Goal: Ask a question: Seek information or help from site administrators or community

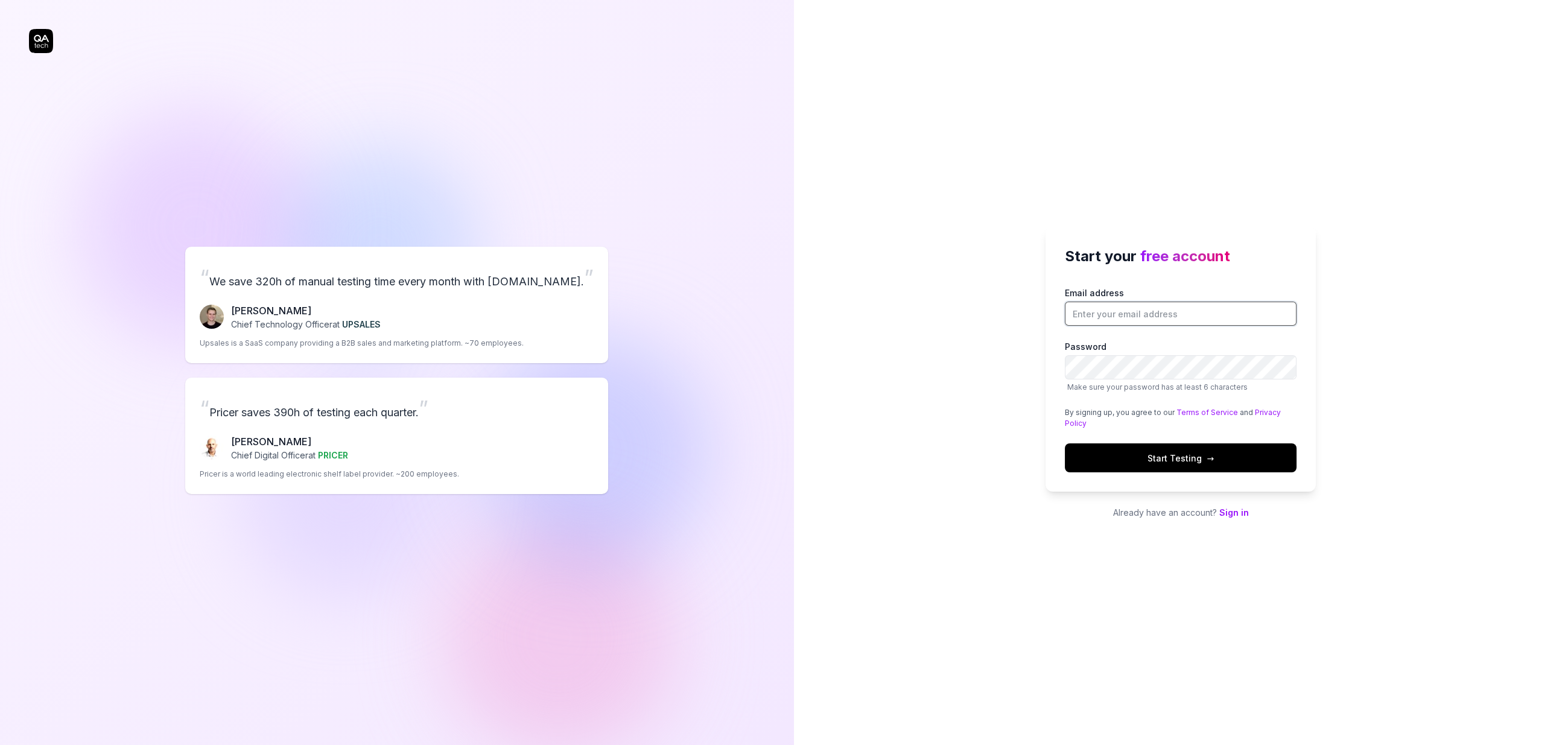
click at [1076, 324] on input "Email address" at bounding box center [1181, 314] width 232 height 24
type input "[EMAIL_ADDRESS][DOMAIN_NAME]"
click at [1192, 453] on span "Start Testing →" at bounding box center [1181, 458] width 67 height 13
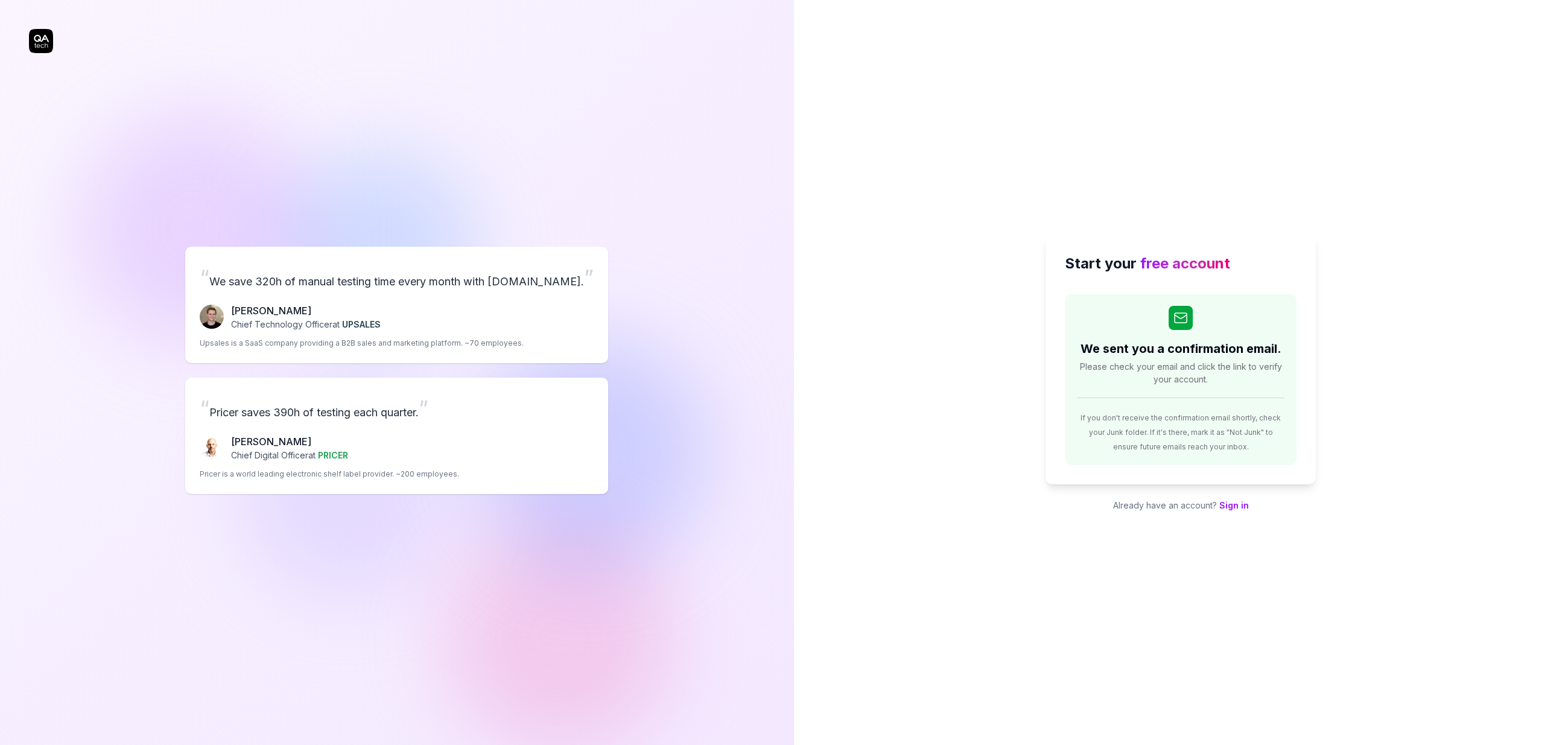
click at [1238, 503] on link "Sign in" at bounding box center [1234, 505] width 30 height 10
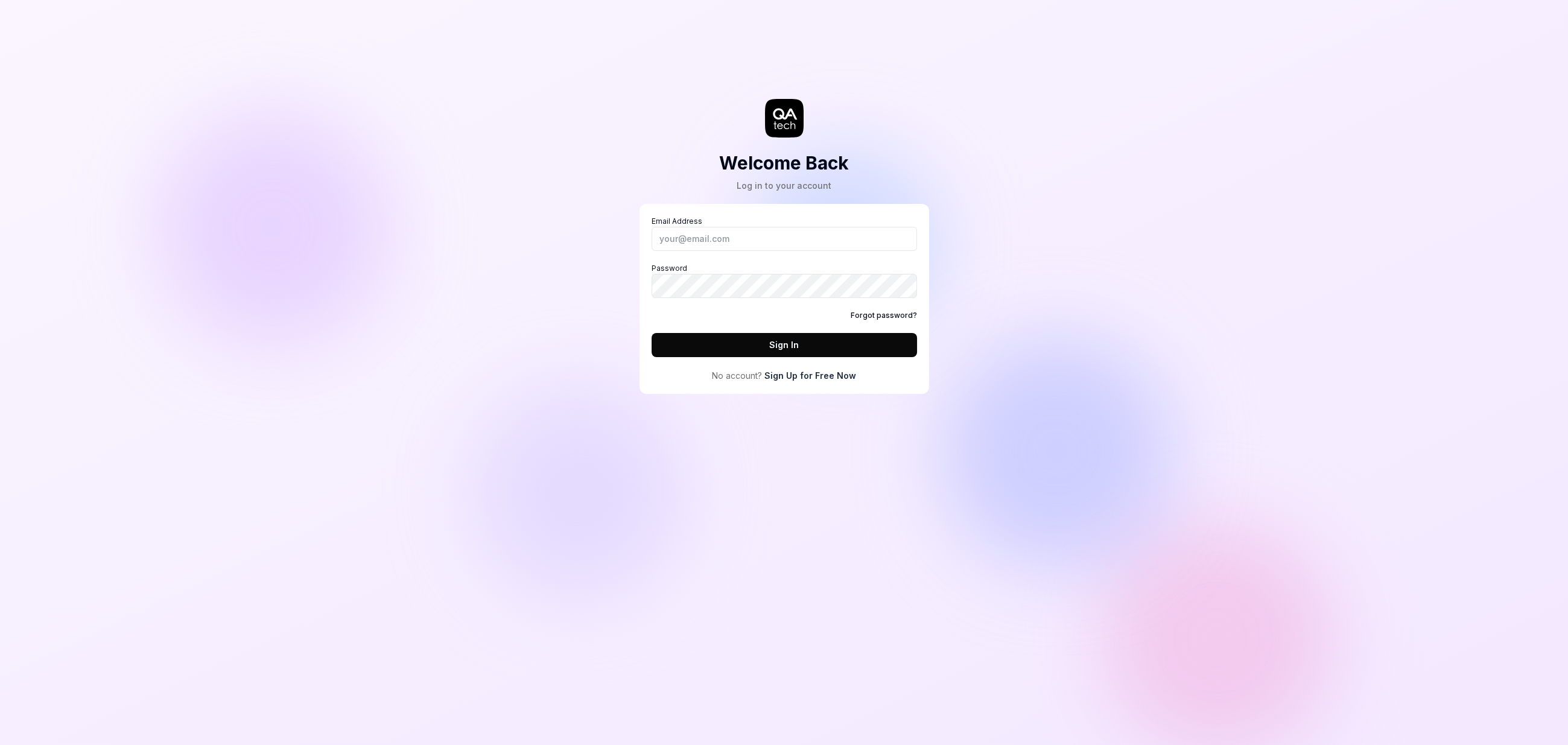
type input "[EMAIL_ADDRESS][DOMAIN_NAME]"
click at [762, 343] on button "Sign In" at bounding box center [784, 345] width 266 height 24
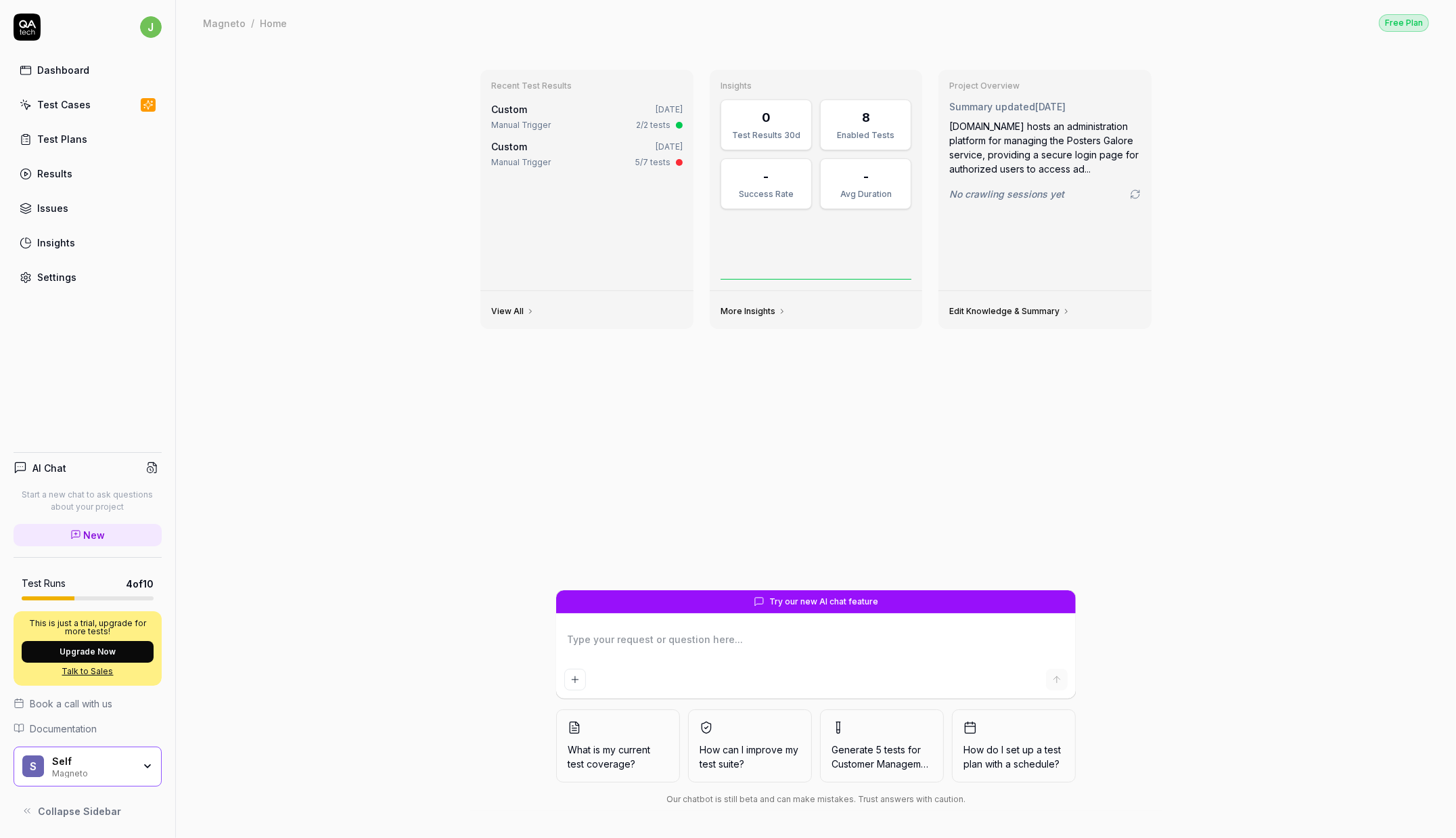
click at [635, 727] on button "What is my current test coverage?" at bounding box center [618, 746] width 124 height 73
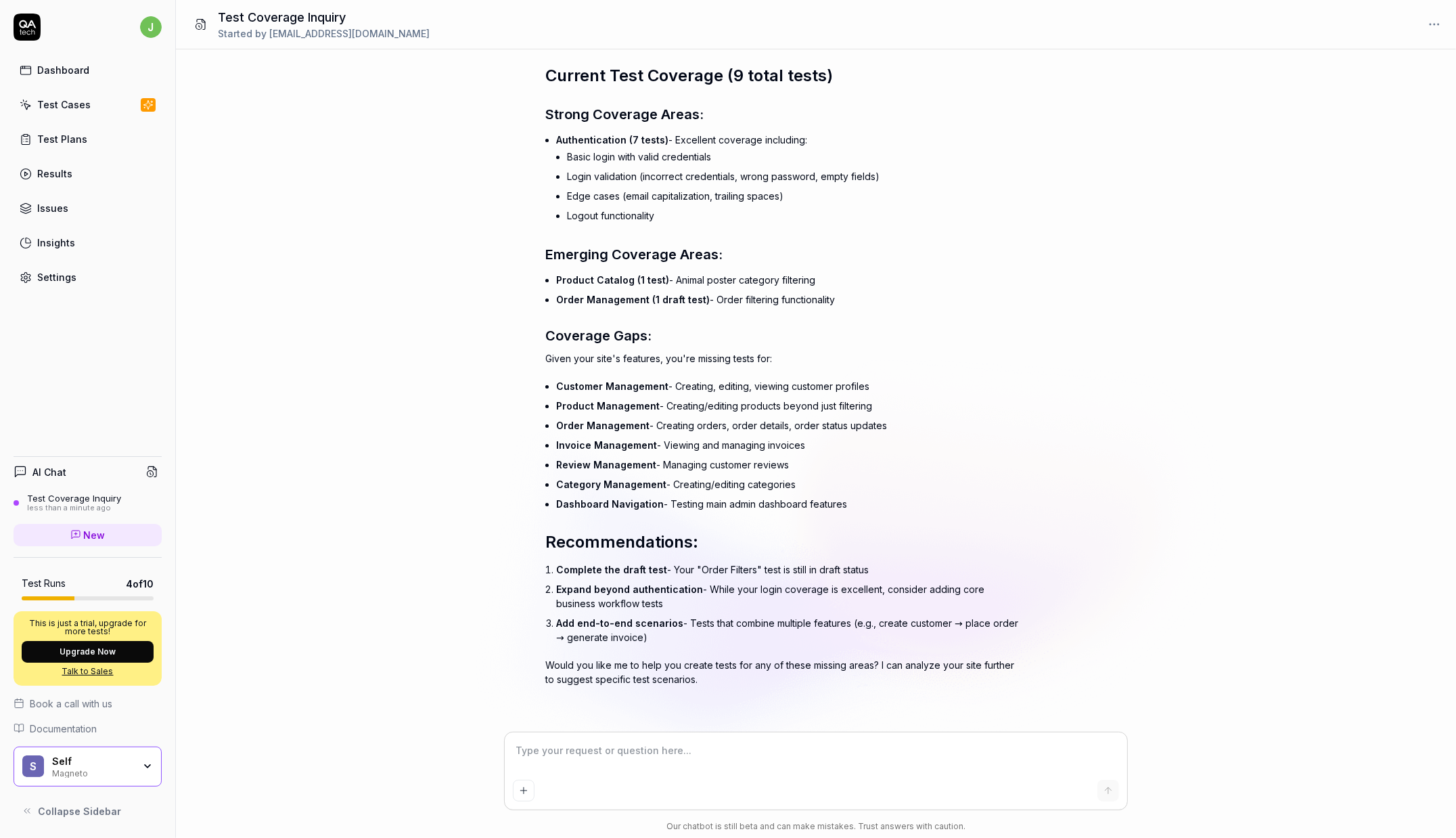
scroll to position [114, 0]
type textarea "*"
type textarea "y"
type textarea "*"
type textarea "ys"
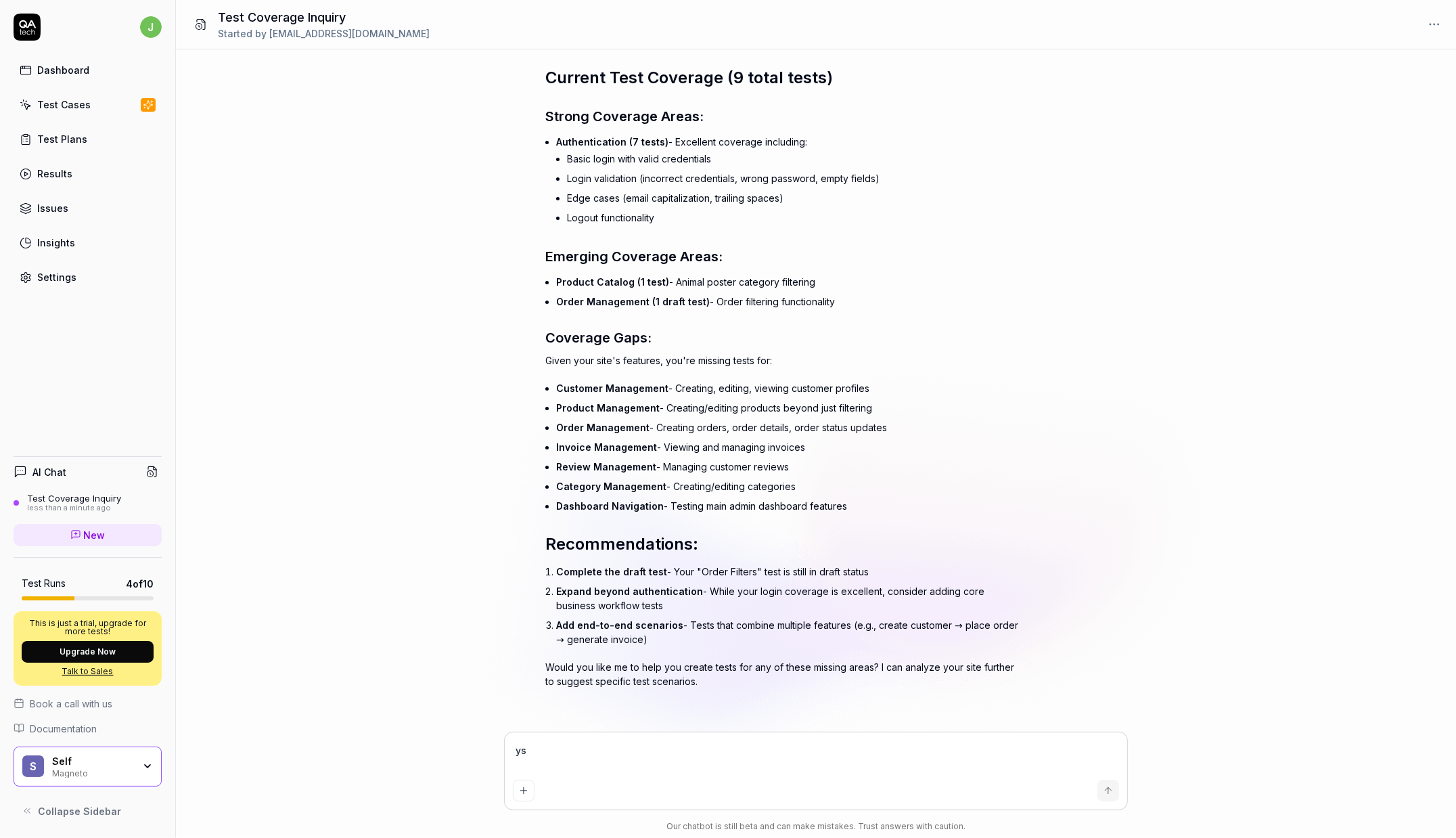
type textarea "*"
type textarea "y"
type textarea "*"
type textarea "ye"
type textarea "*"
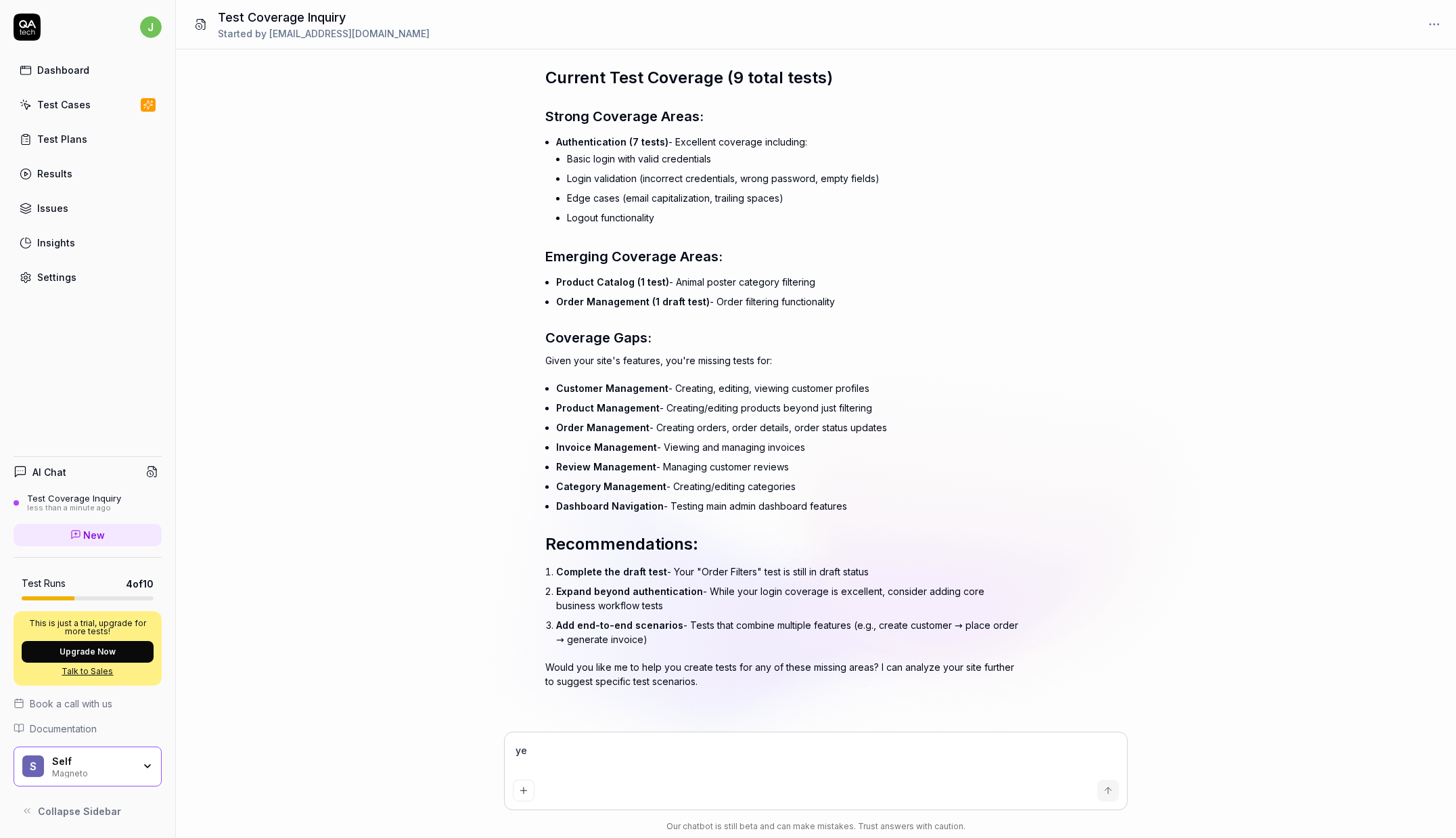
type textarea "yes"
type textarea "*"
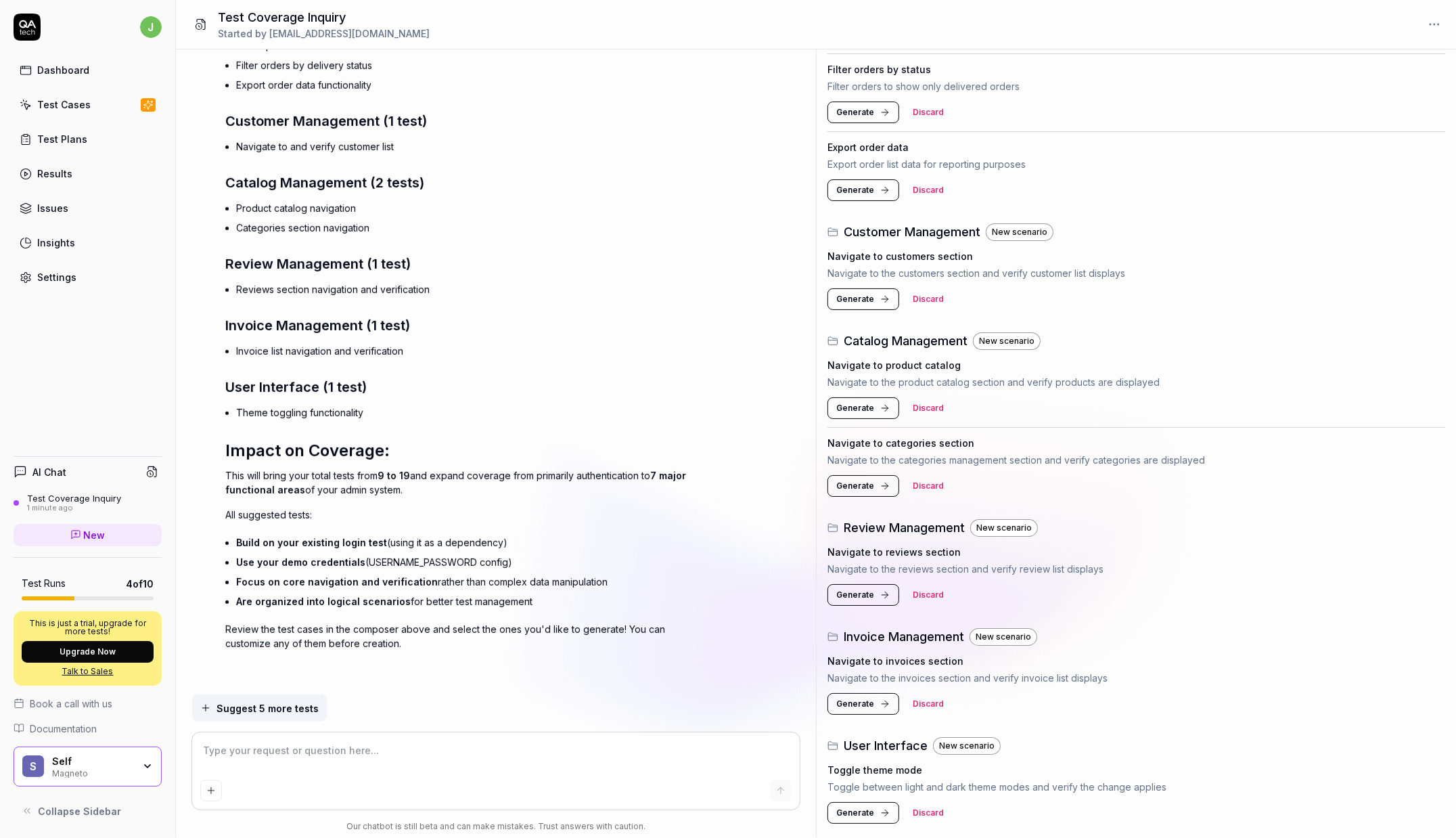
scroll to position [289, 0]
click at [1435, 674] on div "Suggested Tests Dashboard New scenario Navigate to dashboard Navigate to the ma…" at bounding box center [1136, 324] width 640 height 1031
click at [850, 812] on span "Generate" at bounding box center [855, 812] width 38 height 12
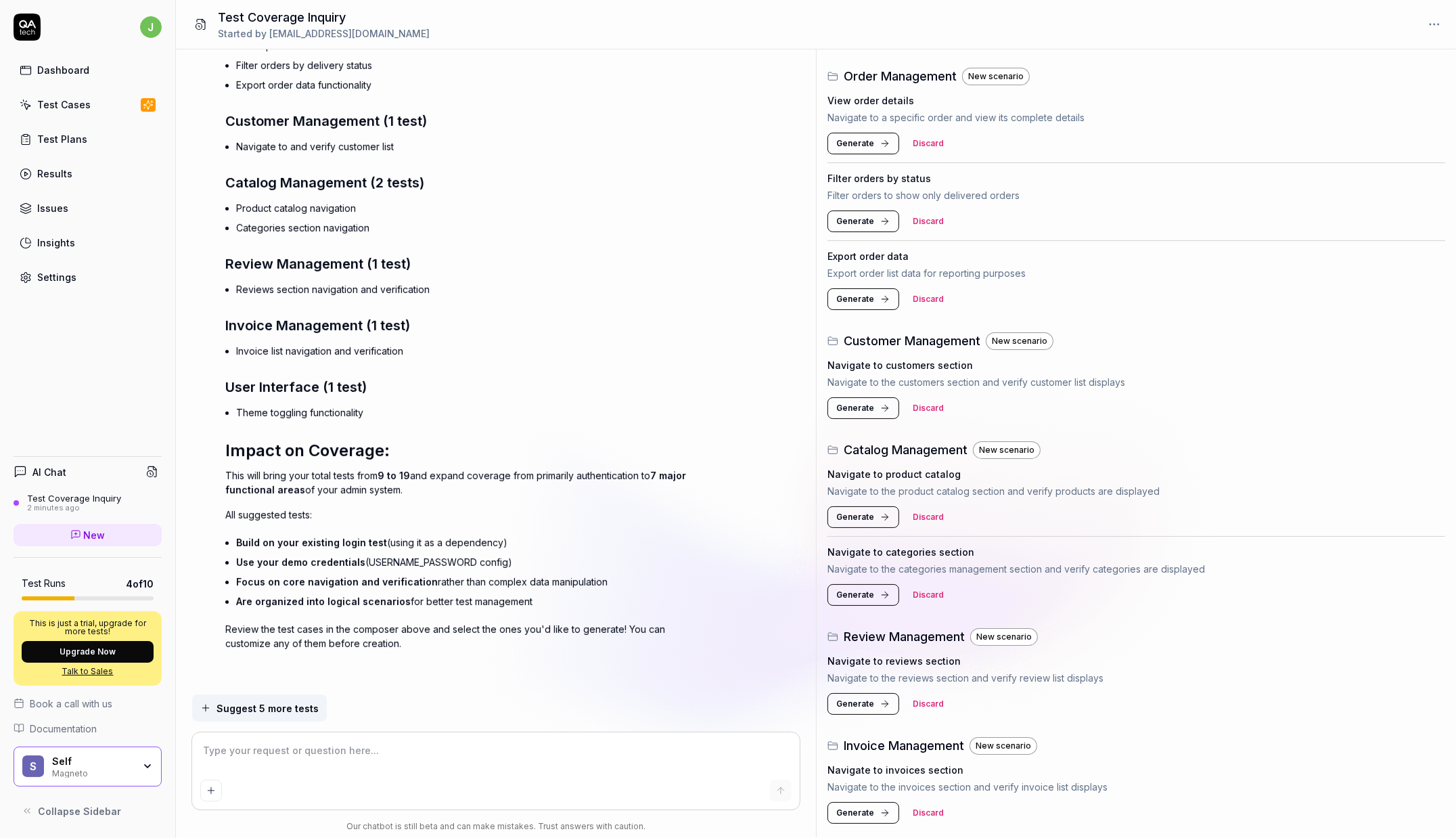
click at [867, 299] on span "Generate" at bounding box center [855, 299] width 38 height 12
type textarea "*"
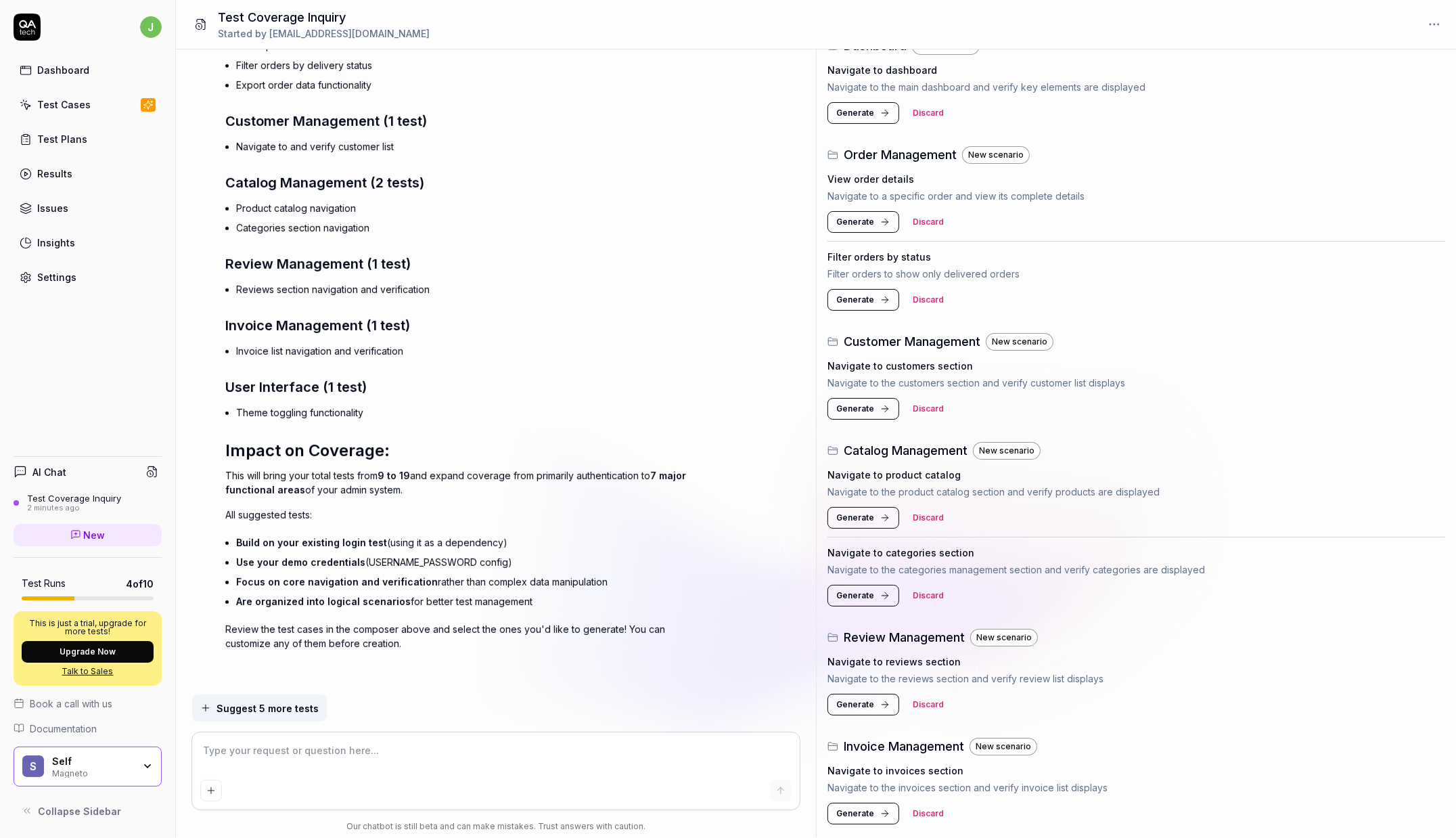
drag, startPoint x: 61, startPoint y: 113, endPoint x: 76, endPoint y: 108, distance: 15.8
click at [61, 113] on link "Test Cases" at bounding box center [87, 104] width 148 height 26
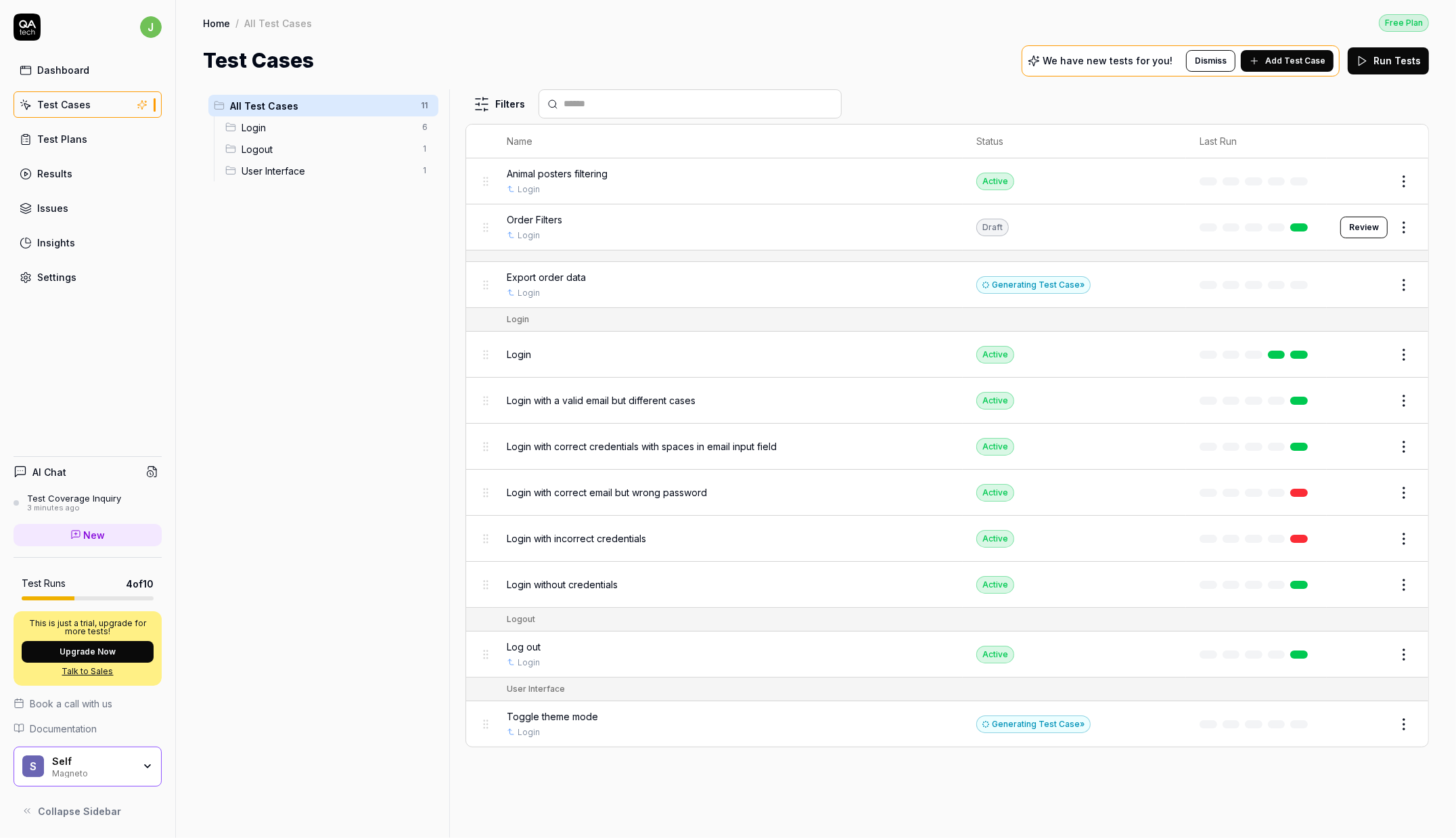
click at [298, 117] on div "Login 6" at bounding box center [328, 127] width 218 height 21
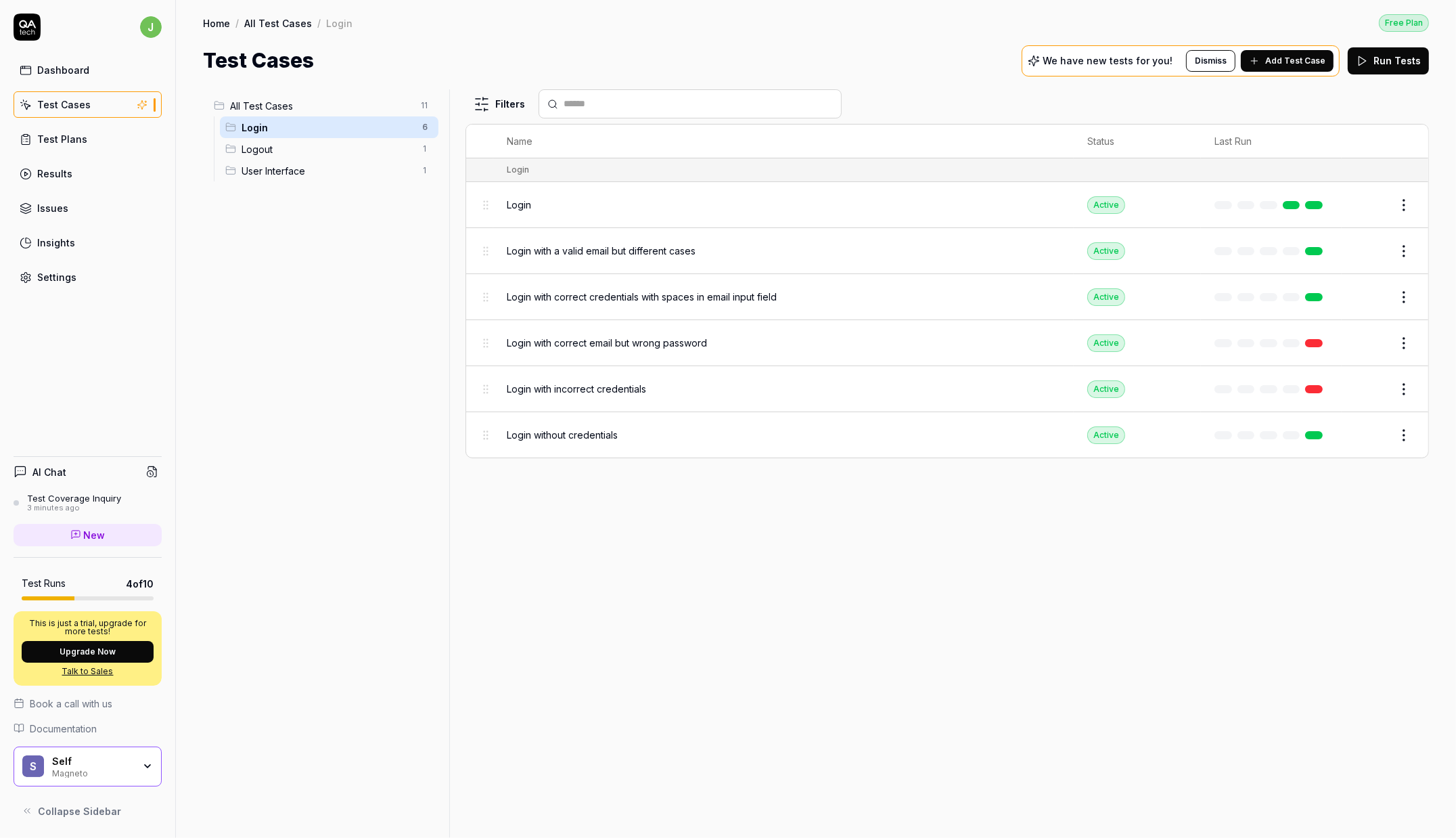
click at [301, 151] on span "Logout" at bounding box center [328, 149] width 173 height 14
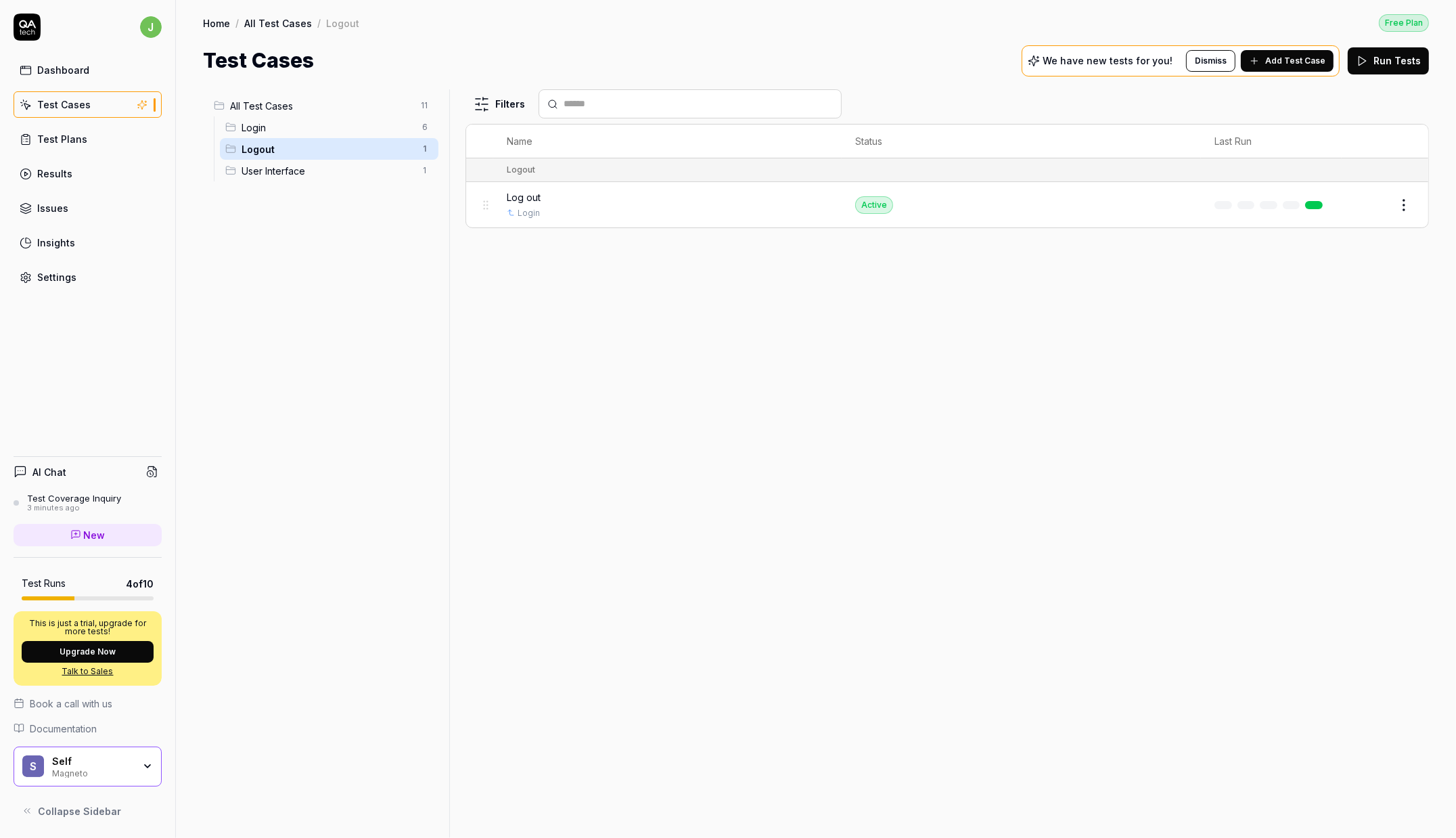
click at [314, 128] on span "Login" at bounding box center [328, 127] width 173 height 14
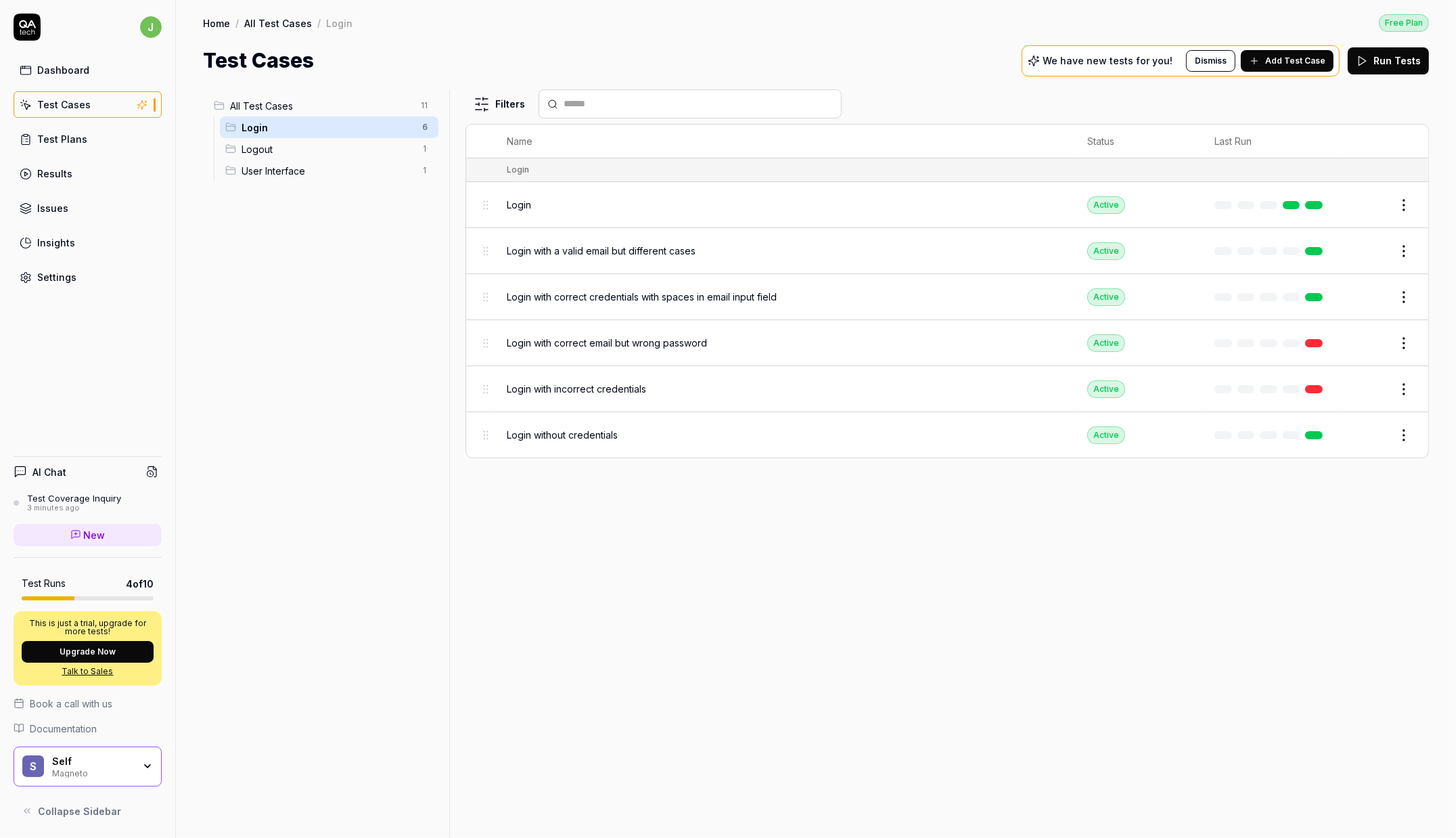
click at [295, 149] on span "Logout" at bounding box center [328, 149] width 173 height 14
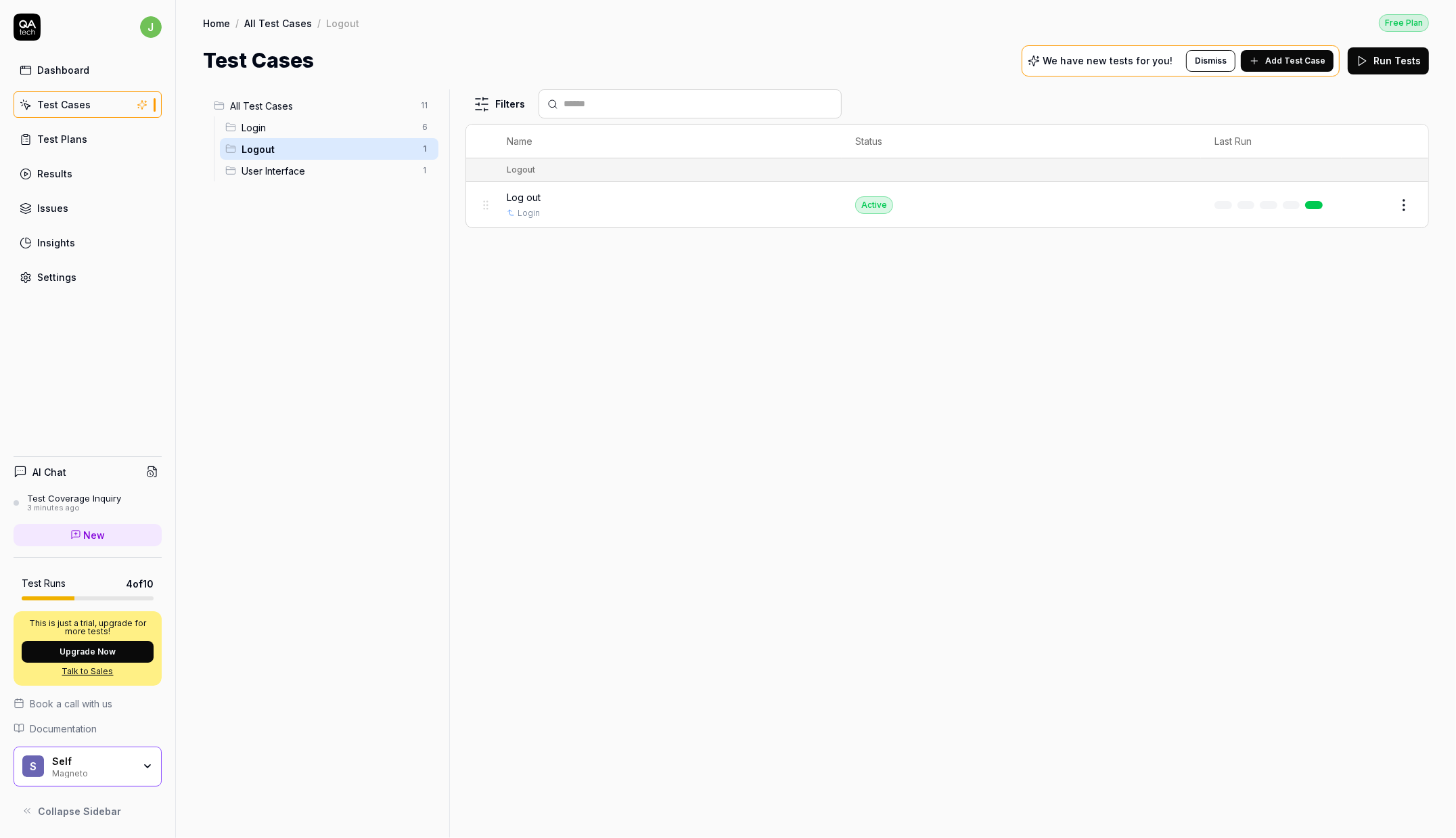
click at [293, 173] on span "User Interface" at bounding box center [328, 171] width 173 height 14
click at [300, 149] on span "Logout" at bounding box center [328, 149] width 173 height 14
click at [288, 126] on span "Login" at bounding box center [328, 127] width 173 height 14
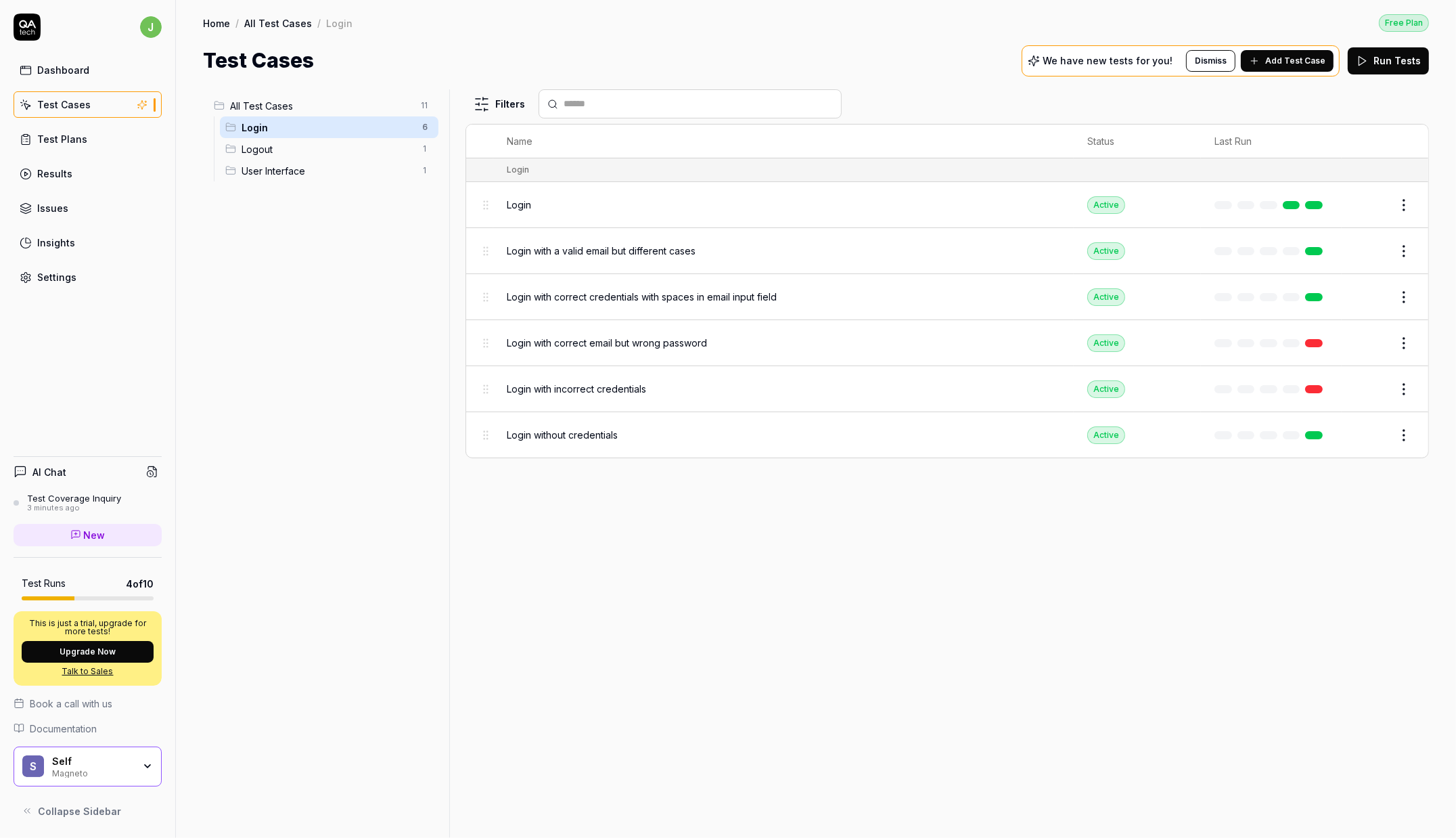
click at [1285, 205] on link at bounding box center [1291, 205] width 18 height 8
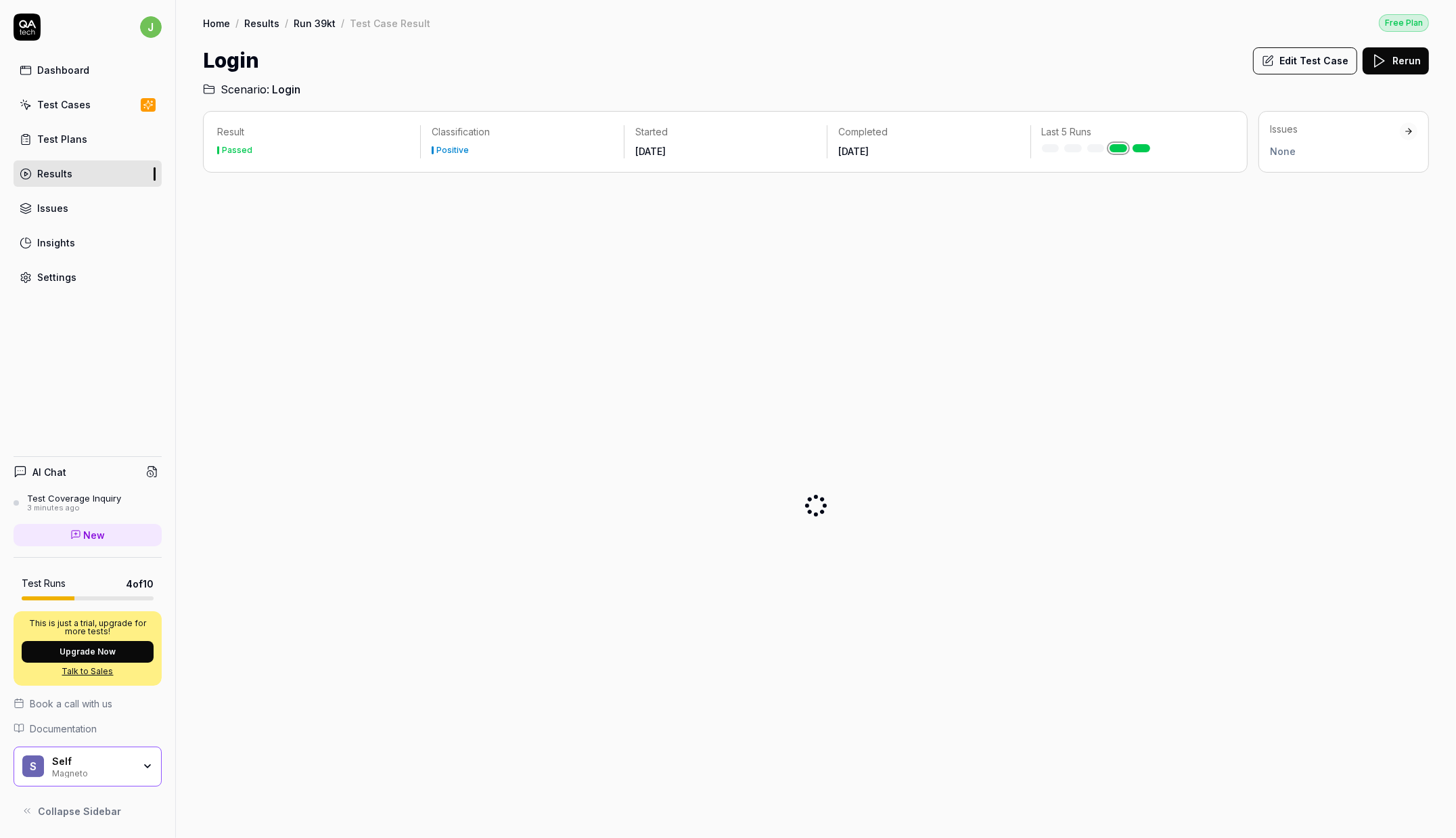
click at [1290, 203] on div at bounding box center [816, 505] width 1226 height 643
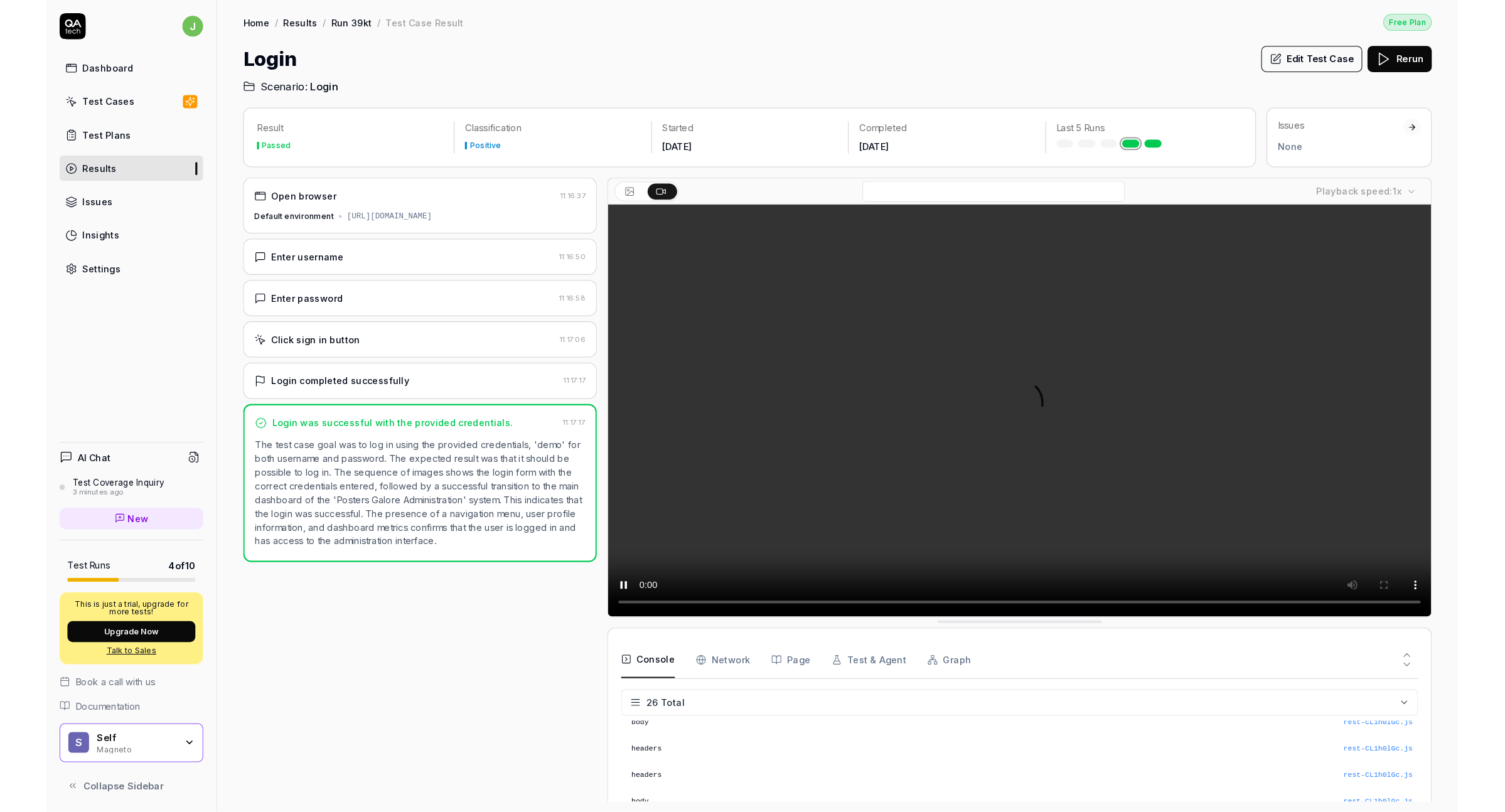
scroll to position [569, 0]
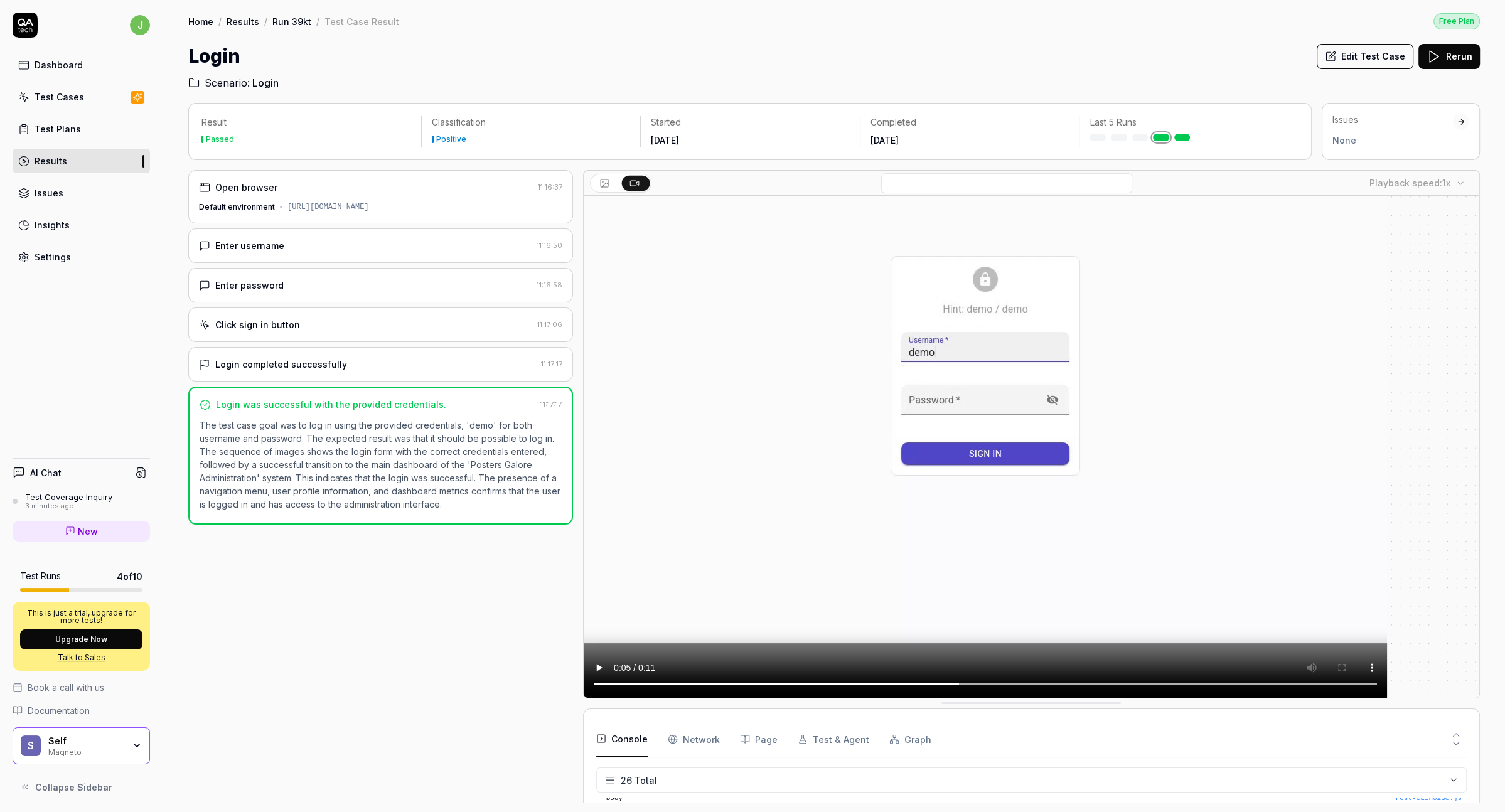
click at [450, 372] on div "Login completed successfully 11:17:17" at bounding box center [381, 364] width 385 height 34
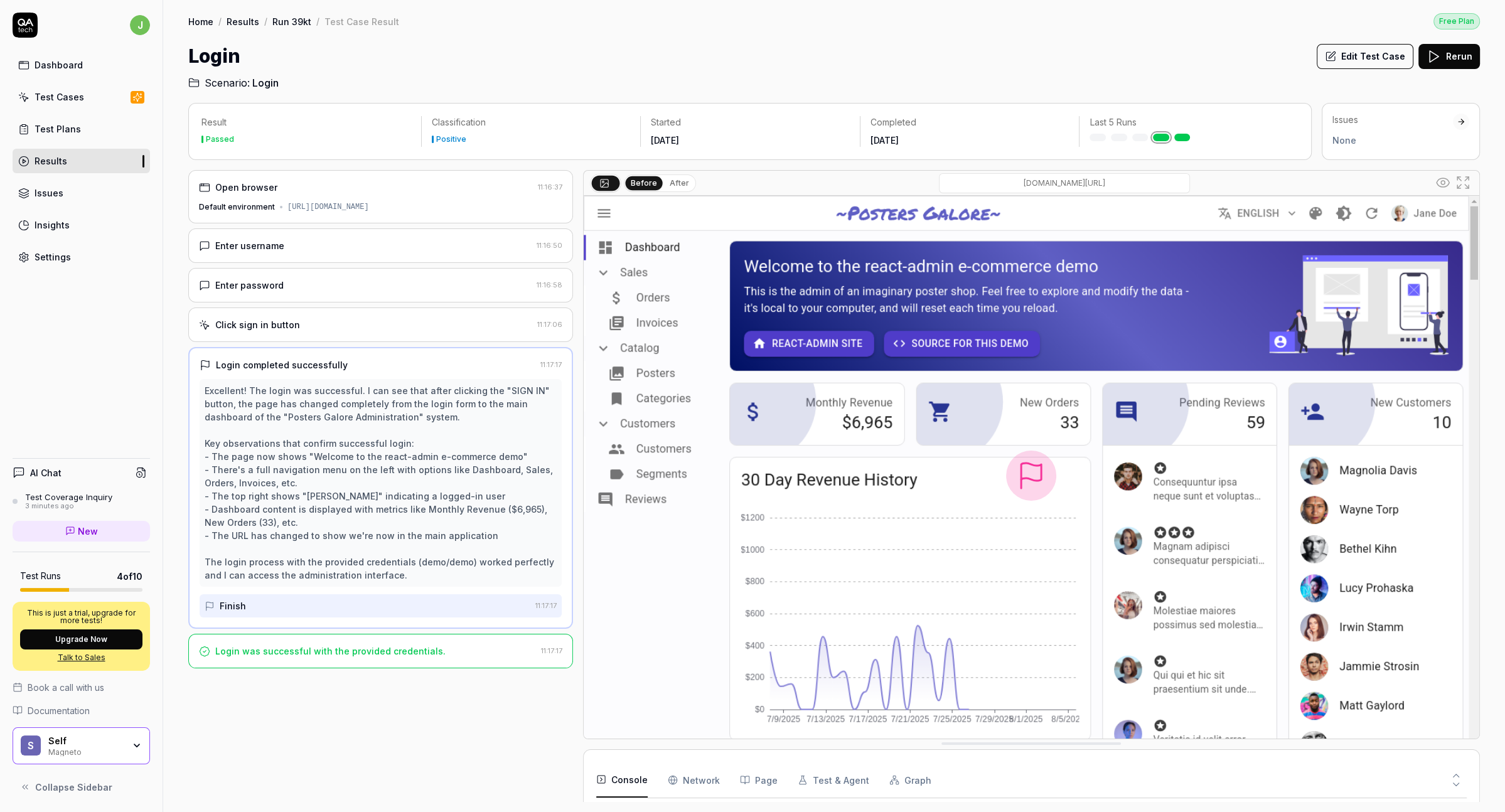
click at [461, 297] on div "Enter password 11:16:58" at bounding box center [381, 285] width 385 height 34
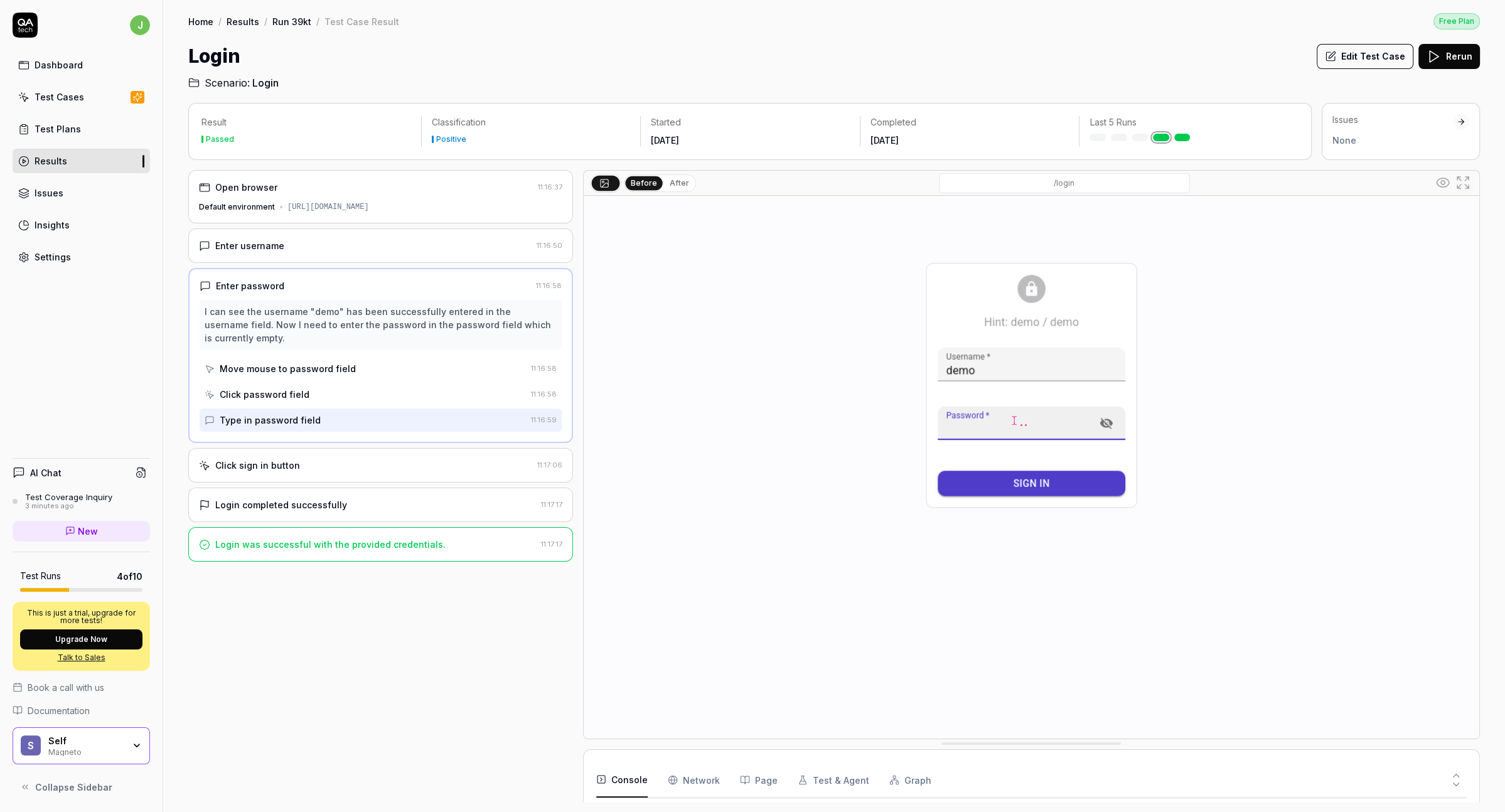
click at [772, 412] on img at bounding box center [1031, 475] width 896 height 560
click at [683, 179] on button "After" at bounding box center [679, 183] width 30 height 14
click at [643, 184] on button "Before" at bounding box center [643, 183] width 36 height 14
click at [697, 183] on div "/login" at bounding box center [1065, 183] width 737 height 20
click at [681, 181] on button "After" at bounding box center [679, 183] width 30 height 14
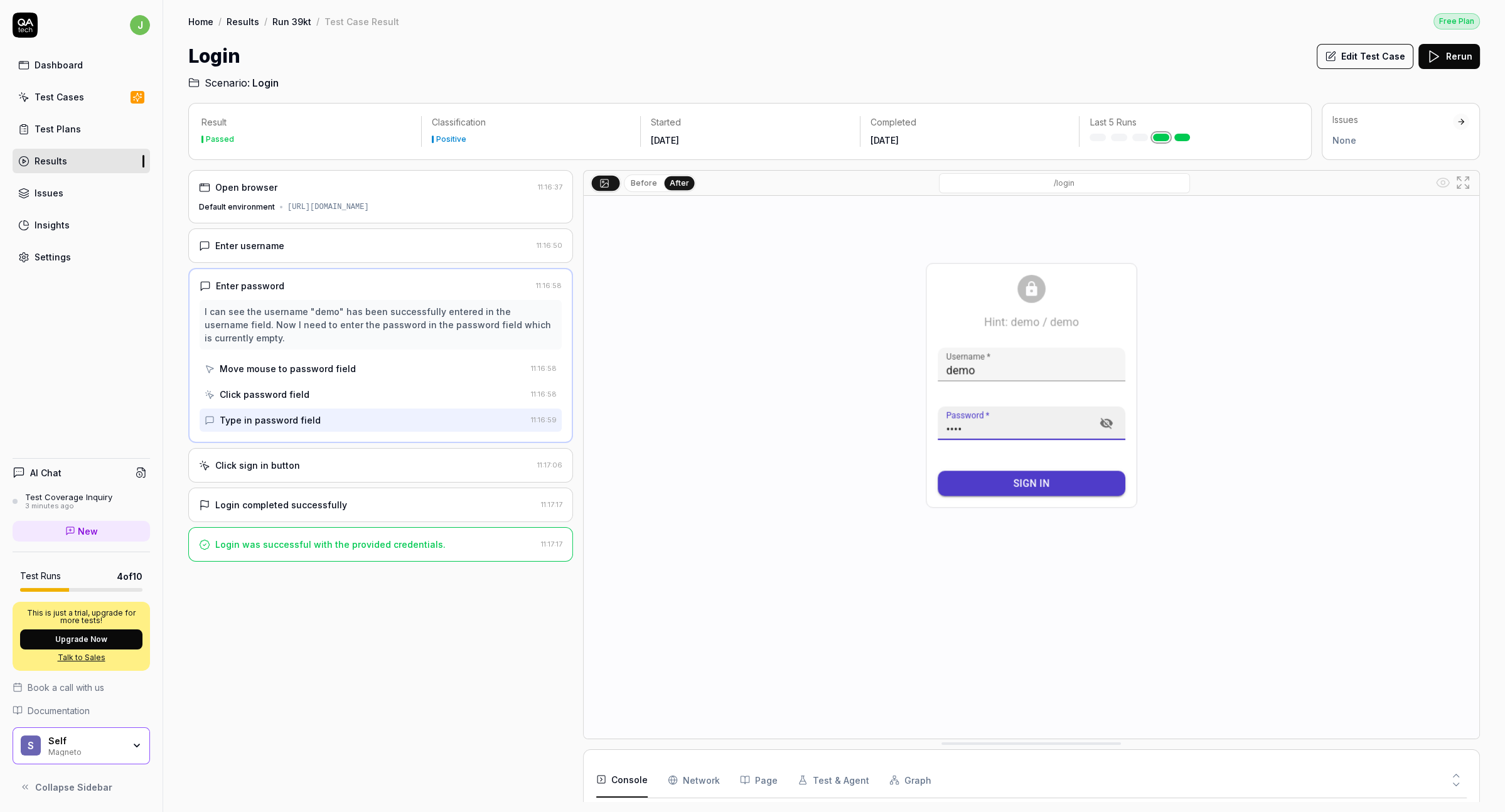
click at [651, 184] on button "Before" at bounding box center [643, 183] width 36 height 14
click at [382, 248] on div "Enter username" at bounding box center [365, 246] width 333 height 13
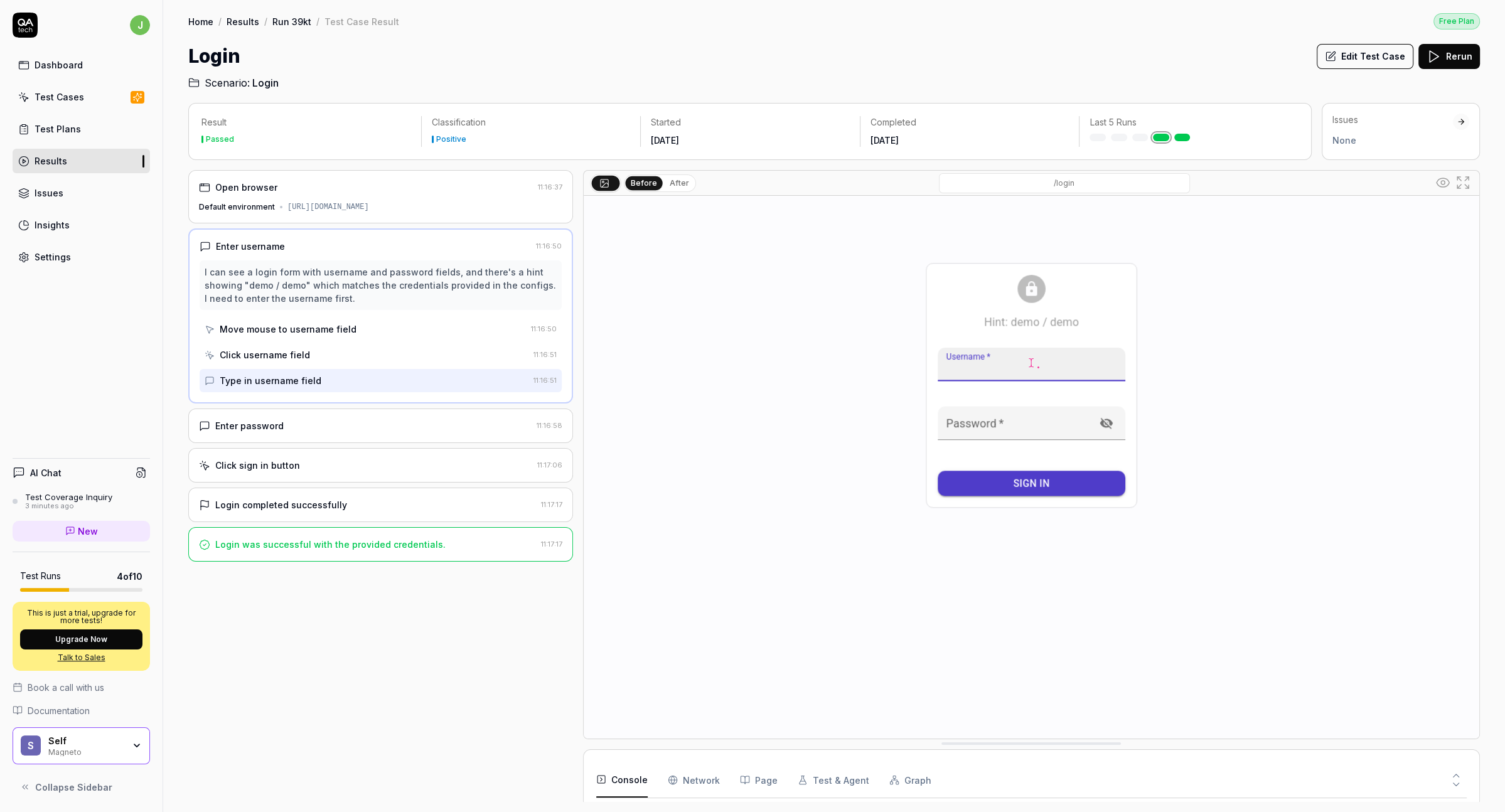
click at [369, 221] on div "Open browser 11:16:37 Default environment [URL][DOMAIN_NAME] Enter username 11:…" at bounding box center [381, 486] width 385 height 632
click at [369, 203] on div "[URL][DOMAIN_NAME]" at bounding box center [328, 207] width 82 height 11
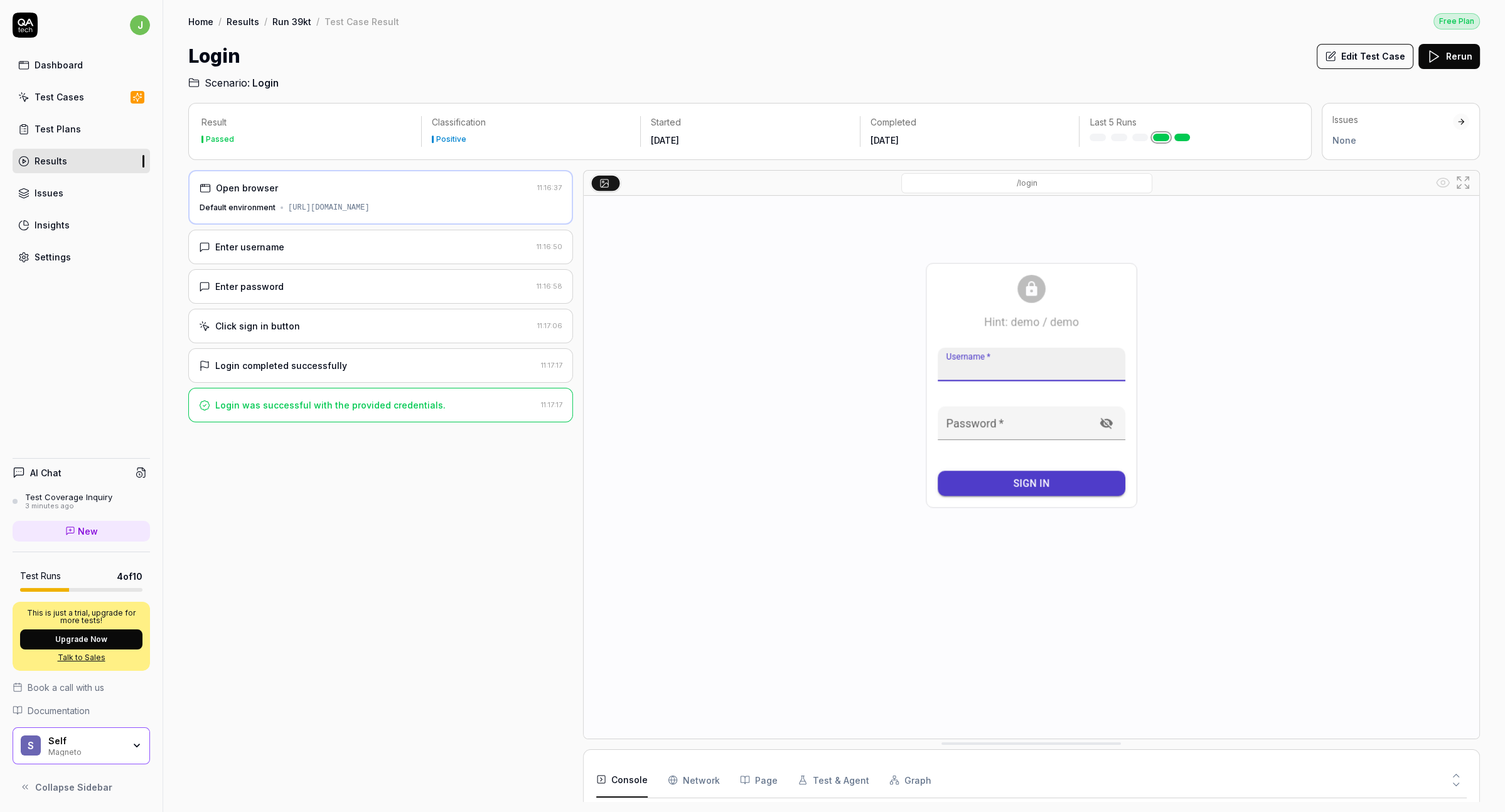
click at [1349, 59] on button "Edit Test Case" at bounding box center [1365, 57] width 97 height 25
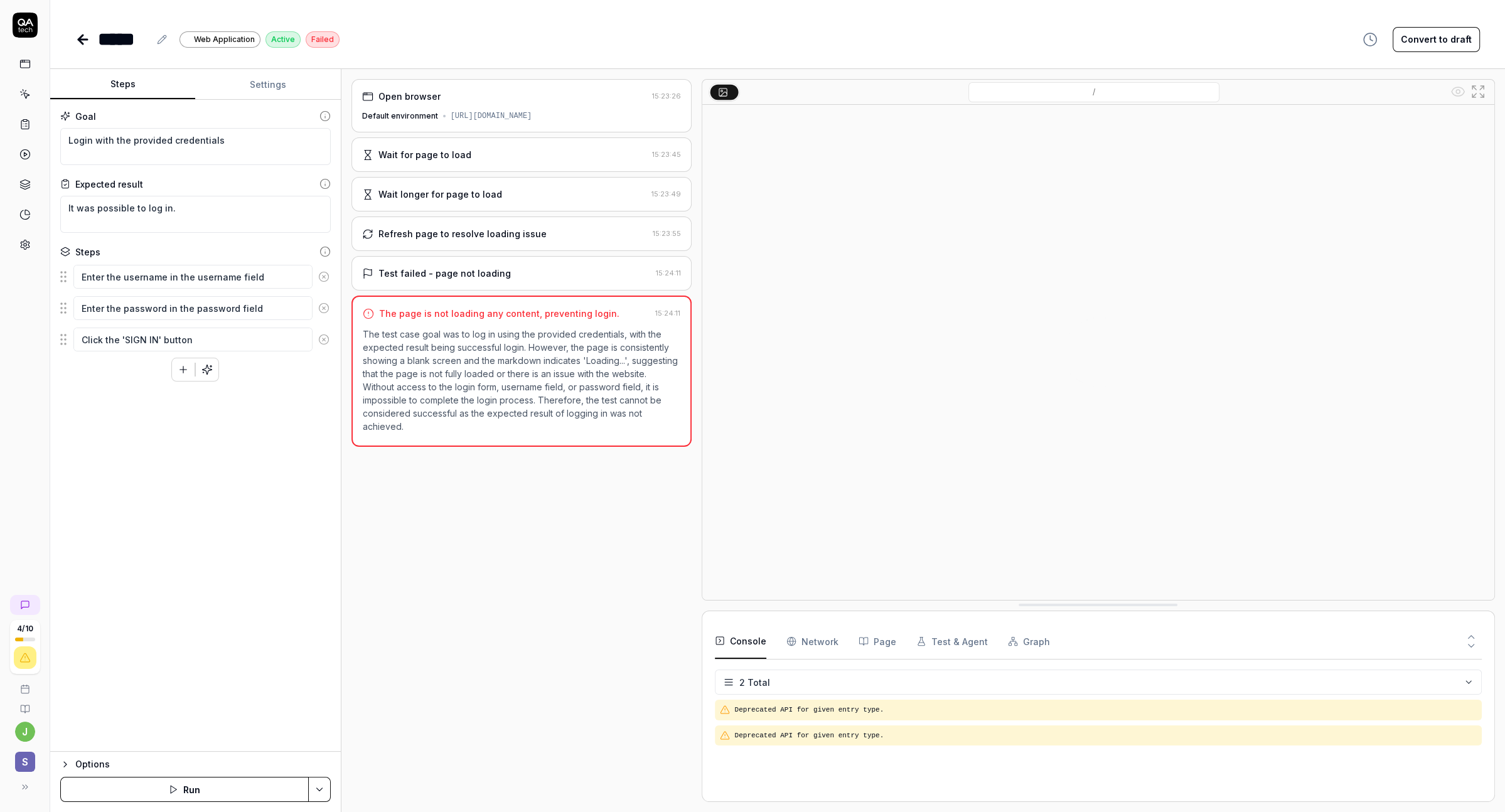
click at [511, 270] on div "Test failed - page not loading" at bounding box center [506, 274] width 289 height 13
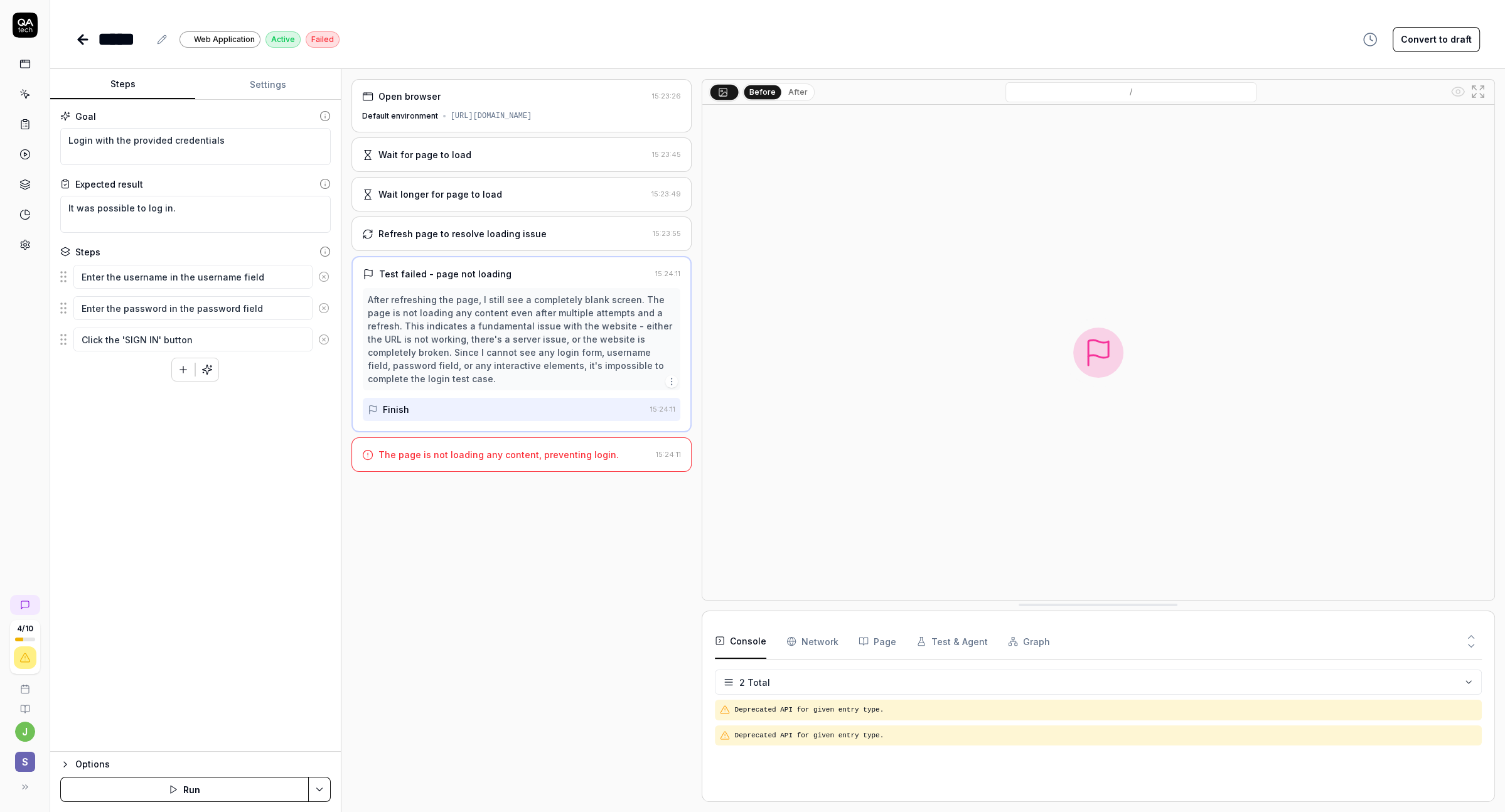
click at [528, 234] on div "Refresh page to resolve loading issue" at bounding box center [462, 234] width 168 height 13
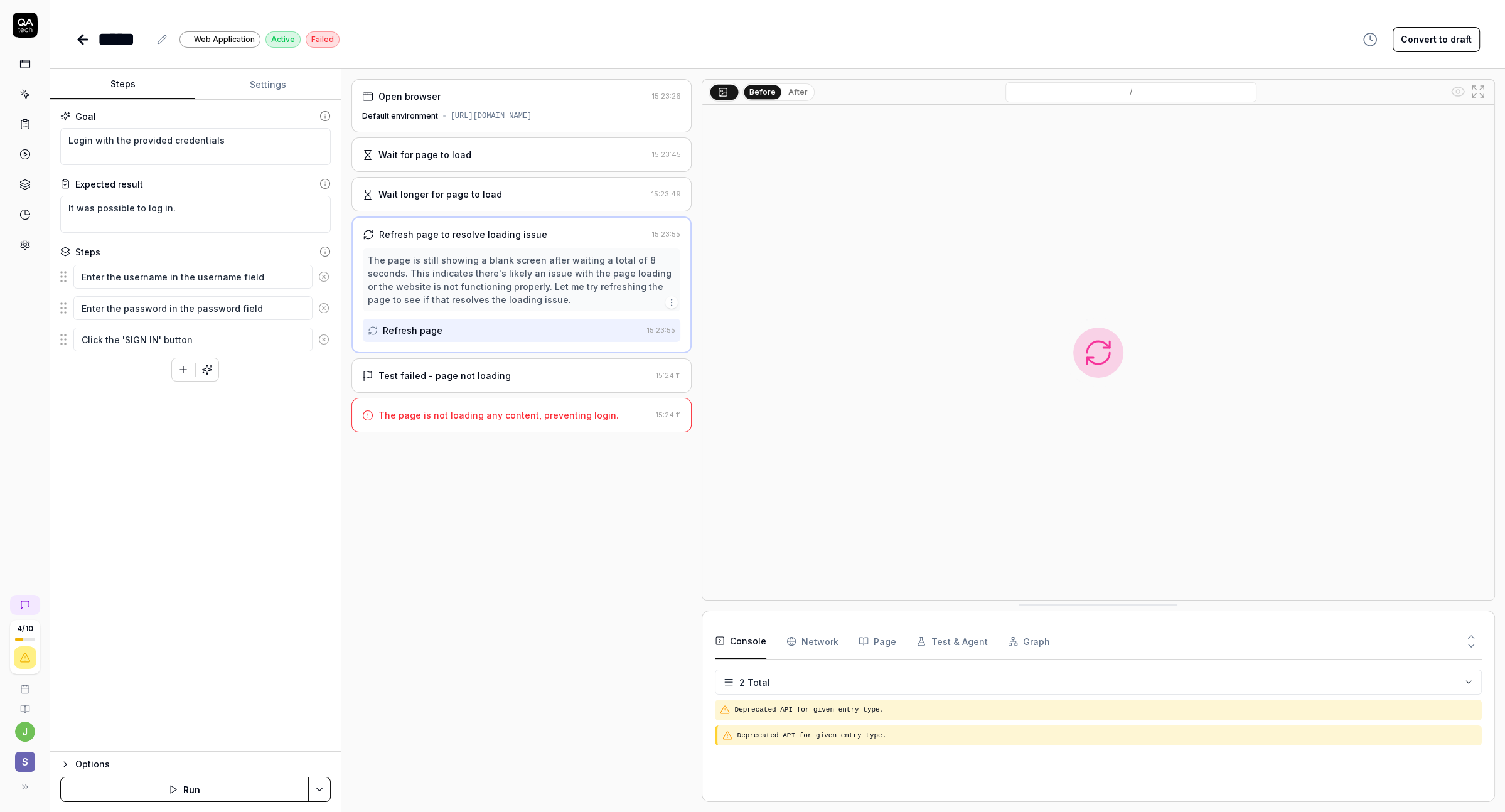
click at [524, 181] on div "Wait longer for page to load 15:23:49" at bounding box center [521, 194] width 340 height 34
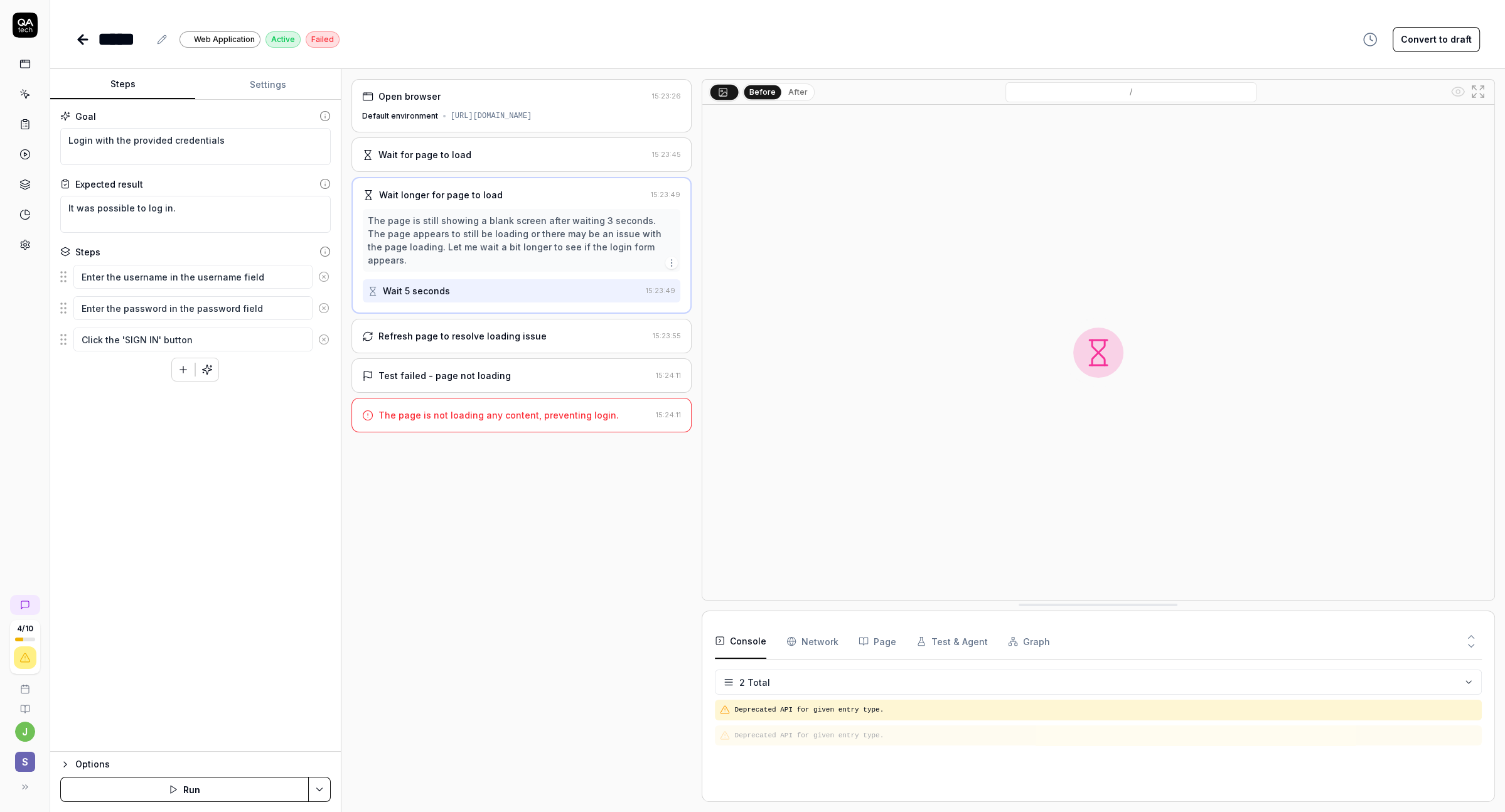
click at [519, 162] on div "Wait for page to load 15:23:45" at bounding box center [521, 154] width 340 height 34
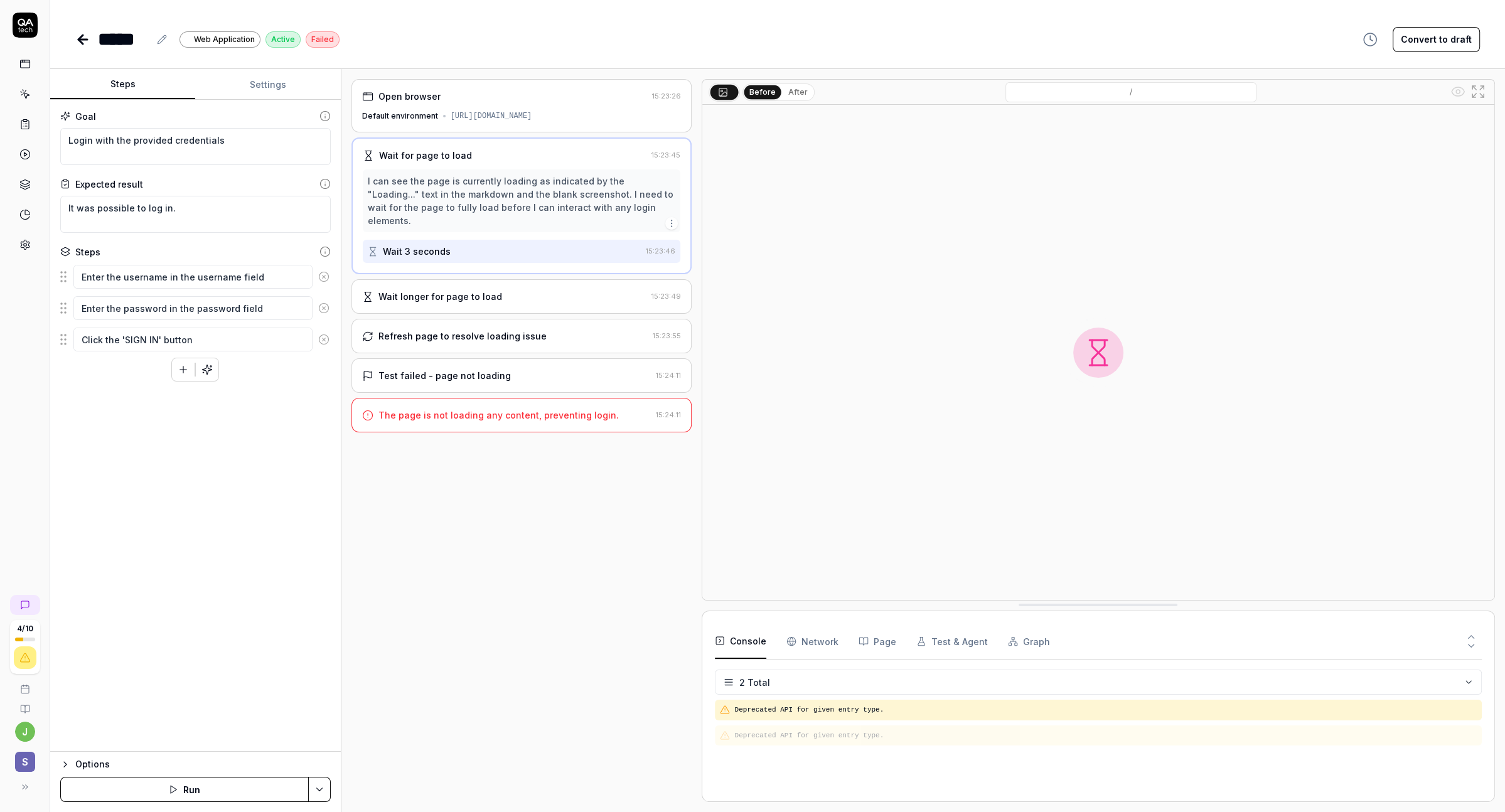
click at [521, 114] on div "[URL][DOMAIN_NAME]" at bounding box center [492, 116] width 82 height 11
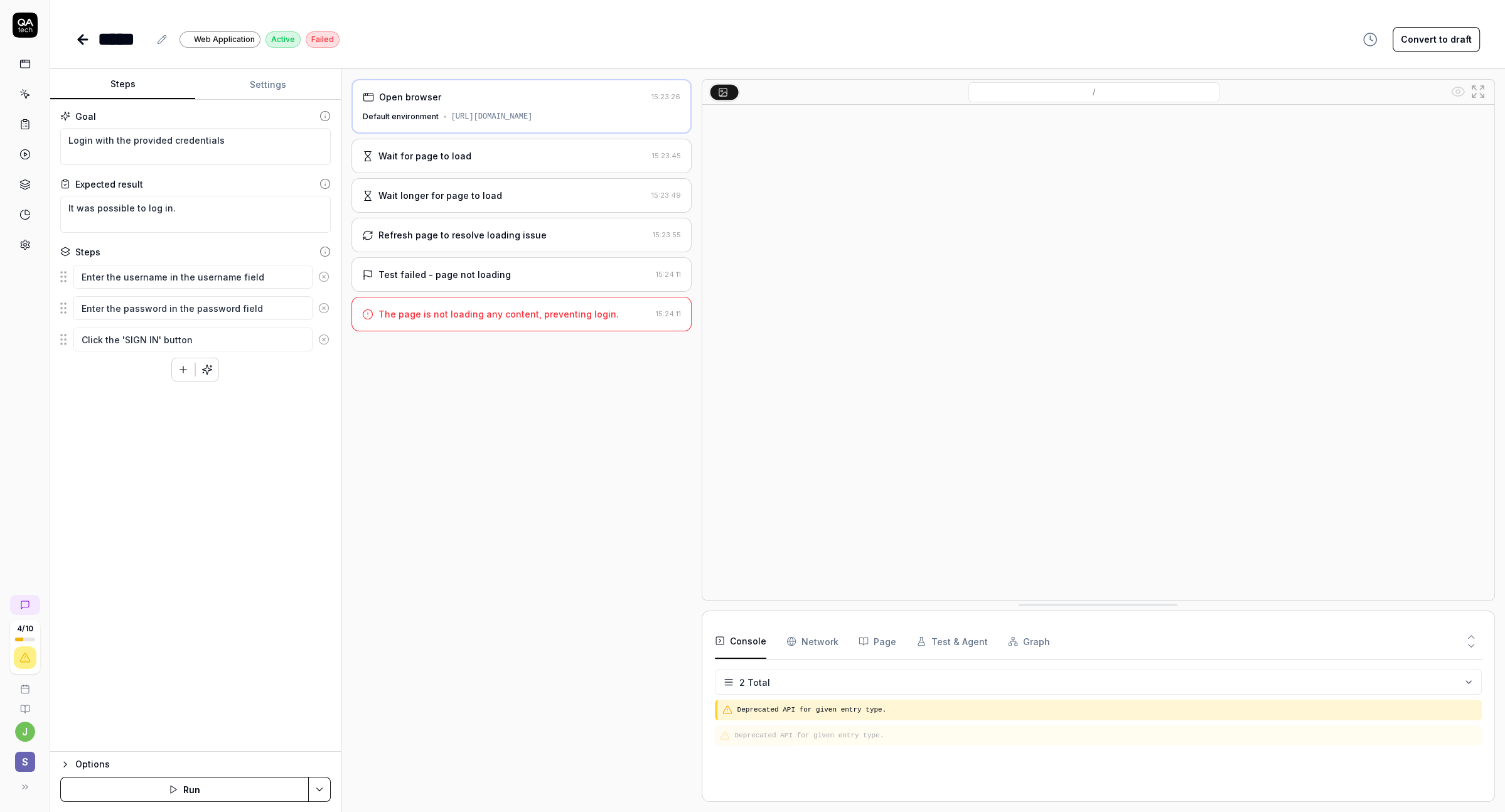
click at [722, 90] on circle at bounding box center [721, 90] width 2 height 2
click at [1075, 94] on input "/" at bounding box center [1094, 92] width 251 height 20
click at [1117, 94] on input "/" at bounding box center [1094, 92] width 251 height 20
click at [467, 153] on div "Wait for page to load" at bounding box center [504, 156] width 285 height 13
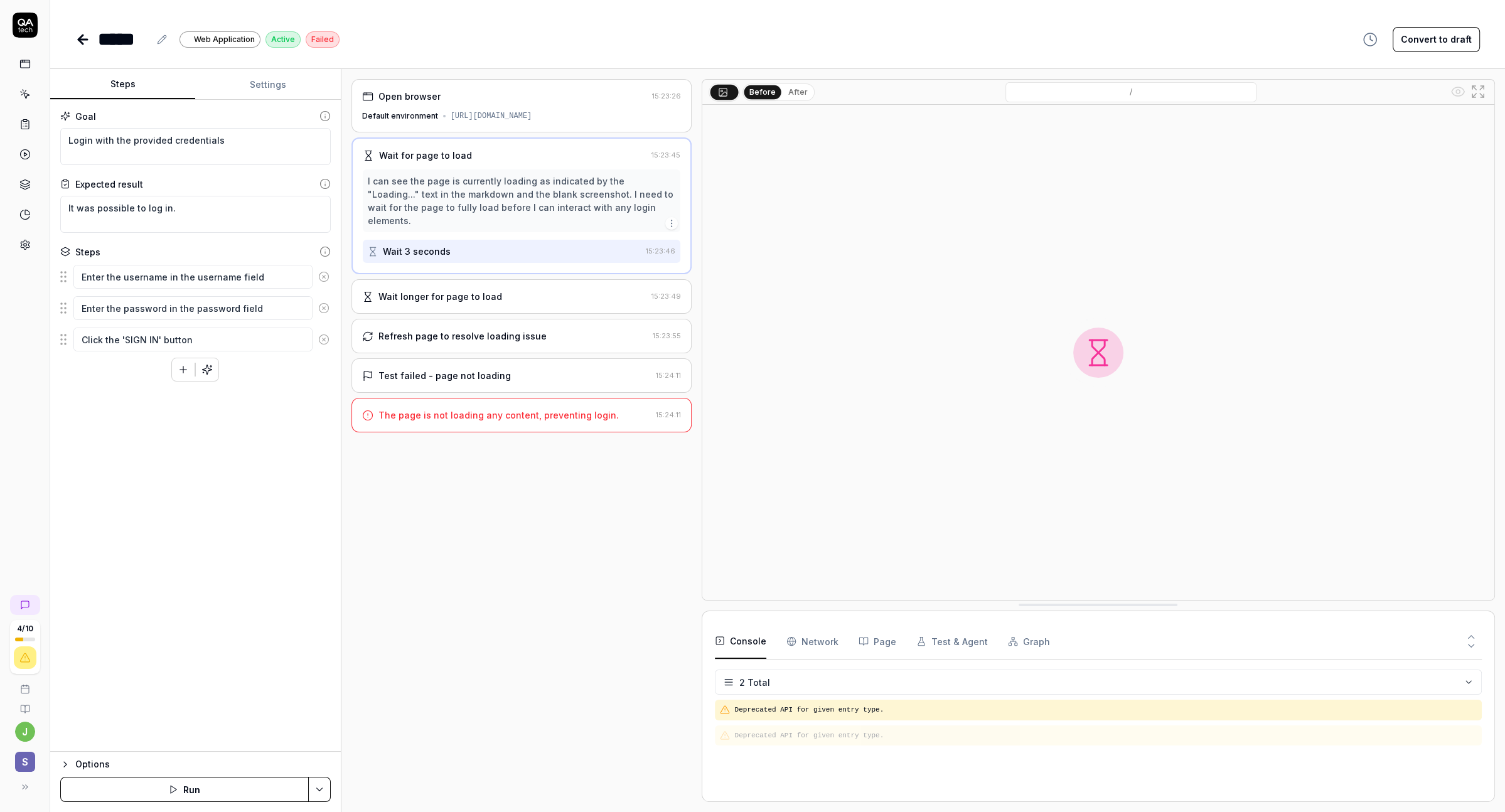
click at [527, 107] on div "Open browser 15:23:26 Default environment [URL][DOMAIN_NAME]" at bounding box center [521, 105] width 340 height 53
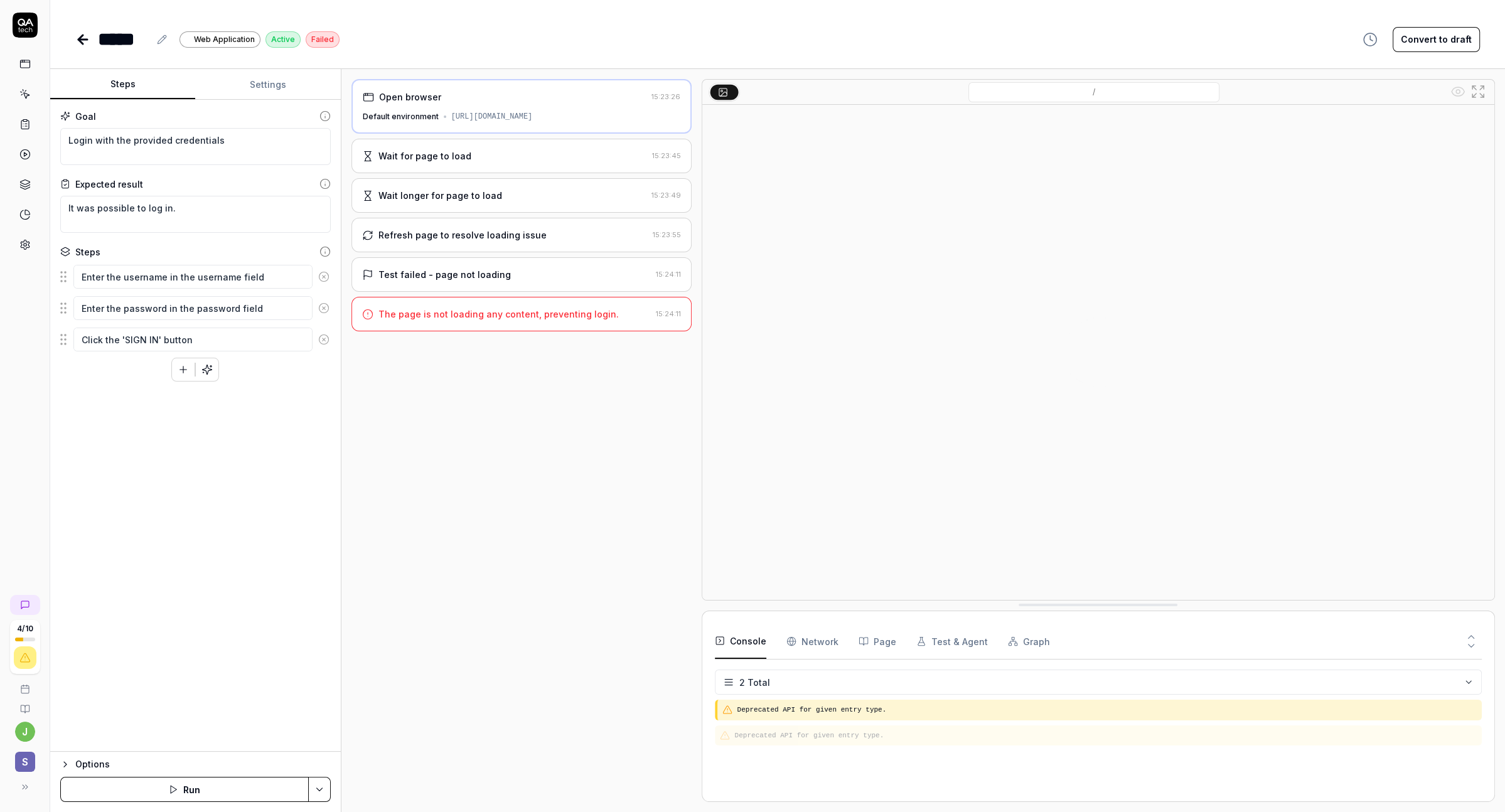
click at [1489, 90] on div "/" at bounding box center [1098, 92] width 792 height 25
click at [1479, 90] on icon at bounding box center [1478, 92] width 15 height 15
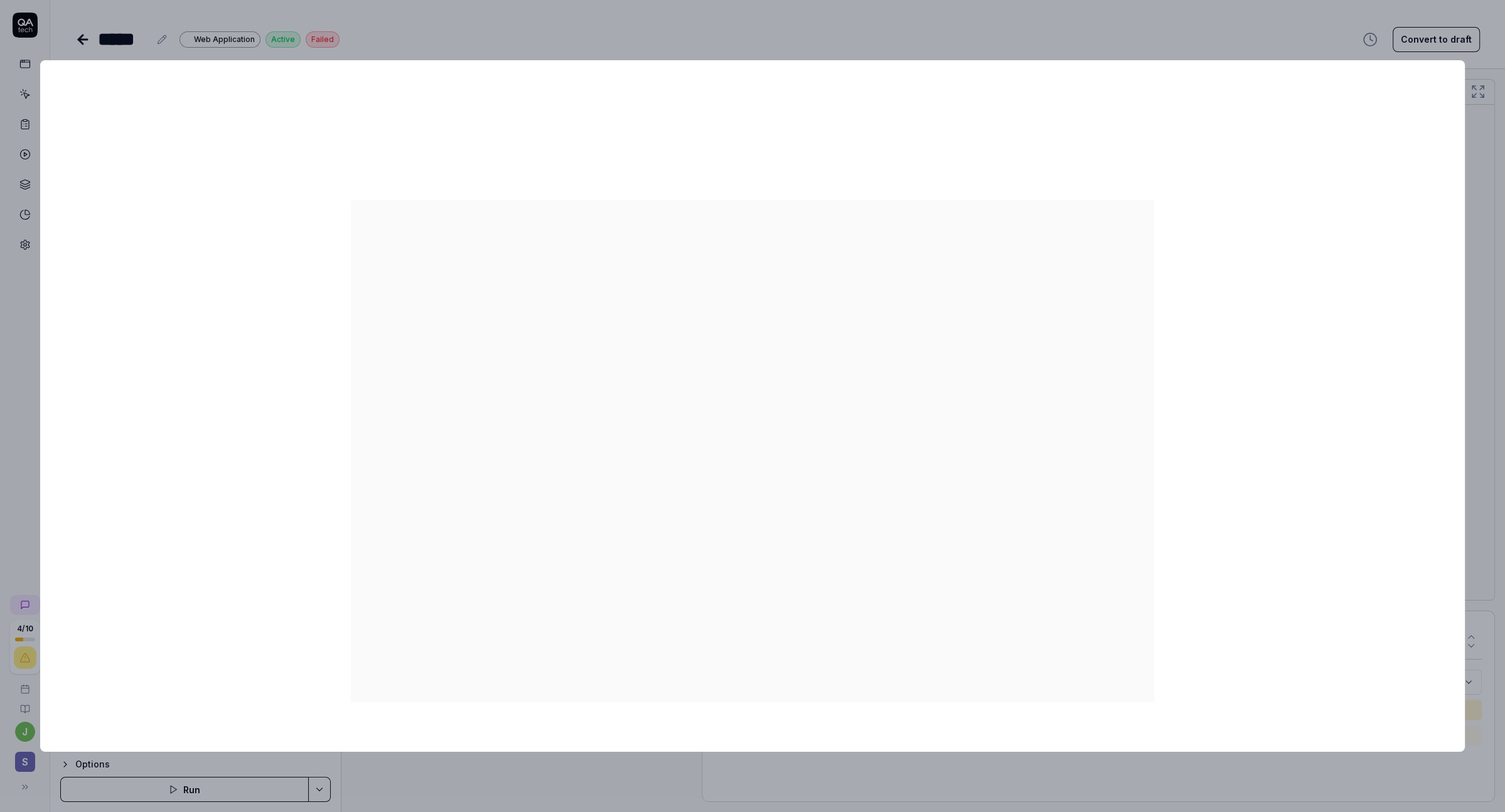
drag, startPoint x: 949, startPoint y: 281, endPoint x: 951, endPoint y: 287, distance: 6.3
click at [952, 285] on div at bounding box center [752, 405] width 1425 height 691
click at [816, 531] on img at bounding box center [760, 451] width 819 height 512
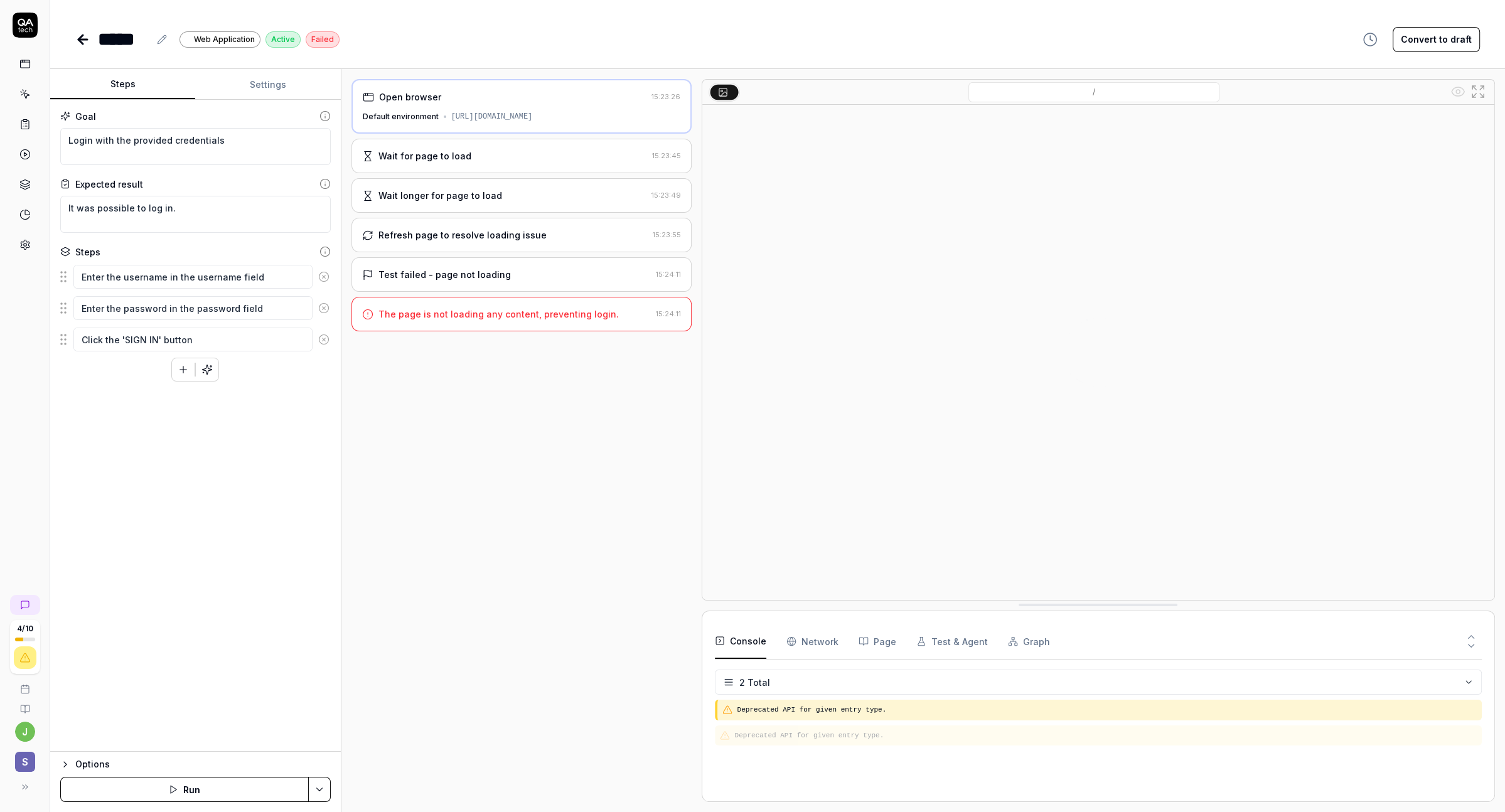
click at [442, 270] on div "Test failed - page not loading" at bounding box center [444, 275] width 133 height 13
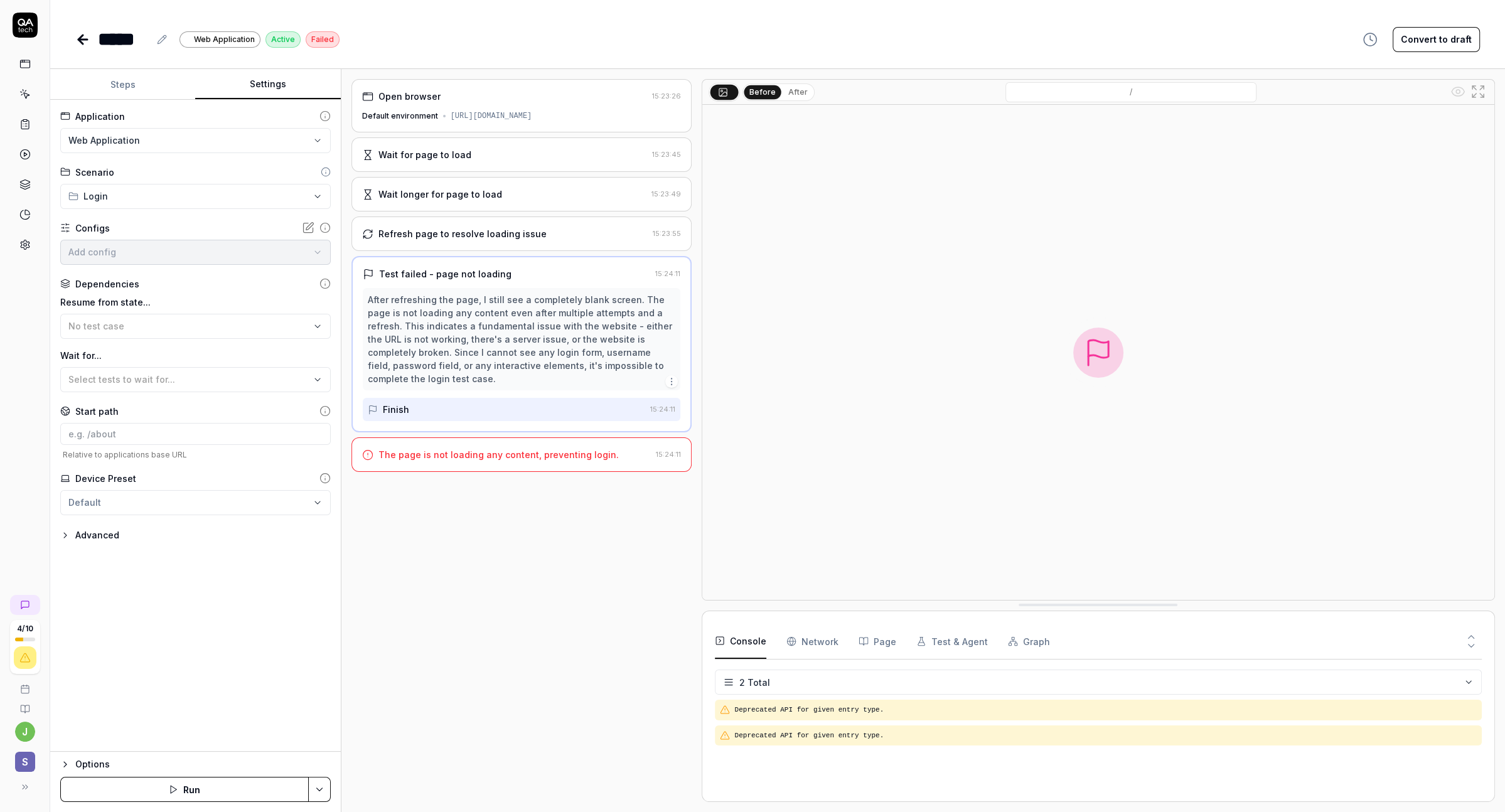
click at [272, 86] on button "Settings" at bounding box center [268, 85] width 145 height 30
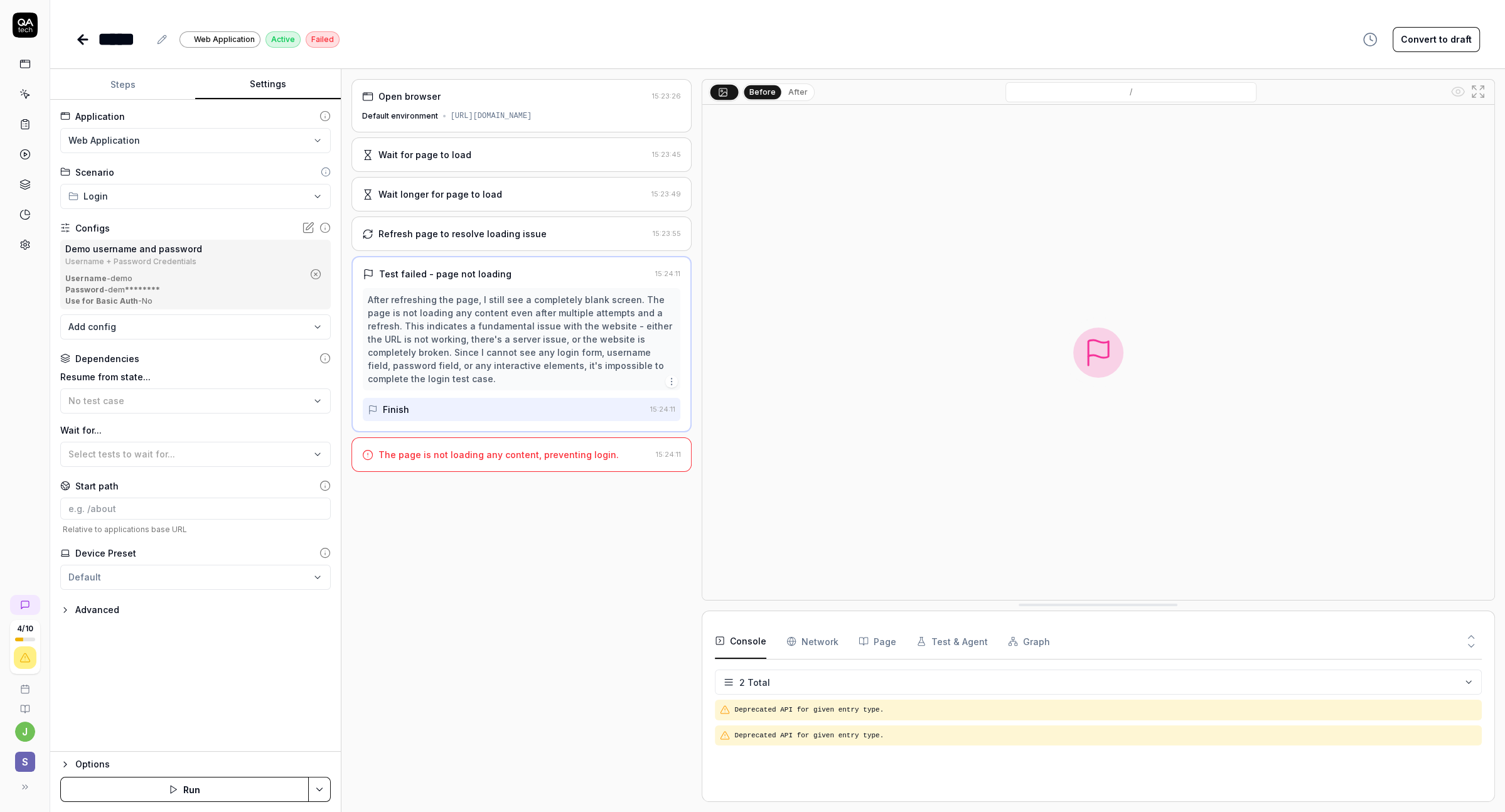
click at [488, 100] on div "Open browser" at bounding box center [504, 96] width 285 height 13
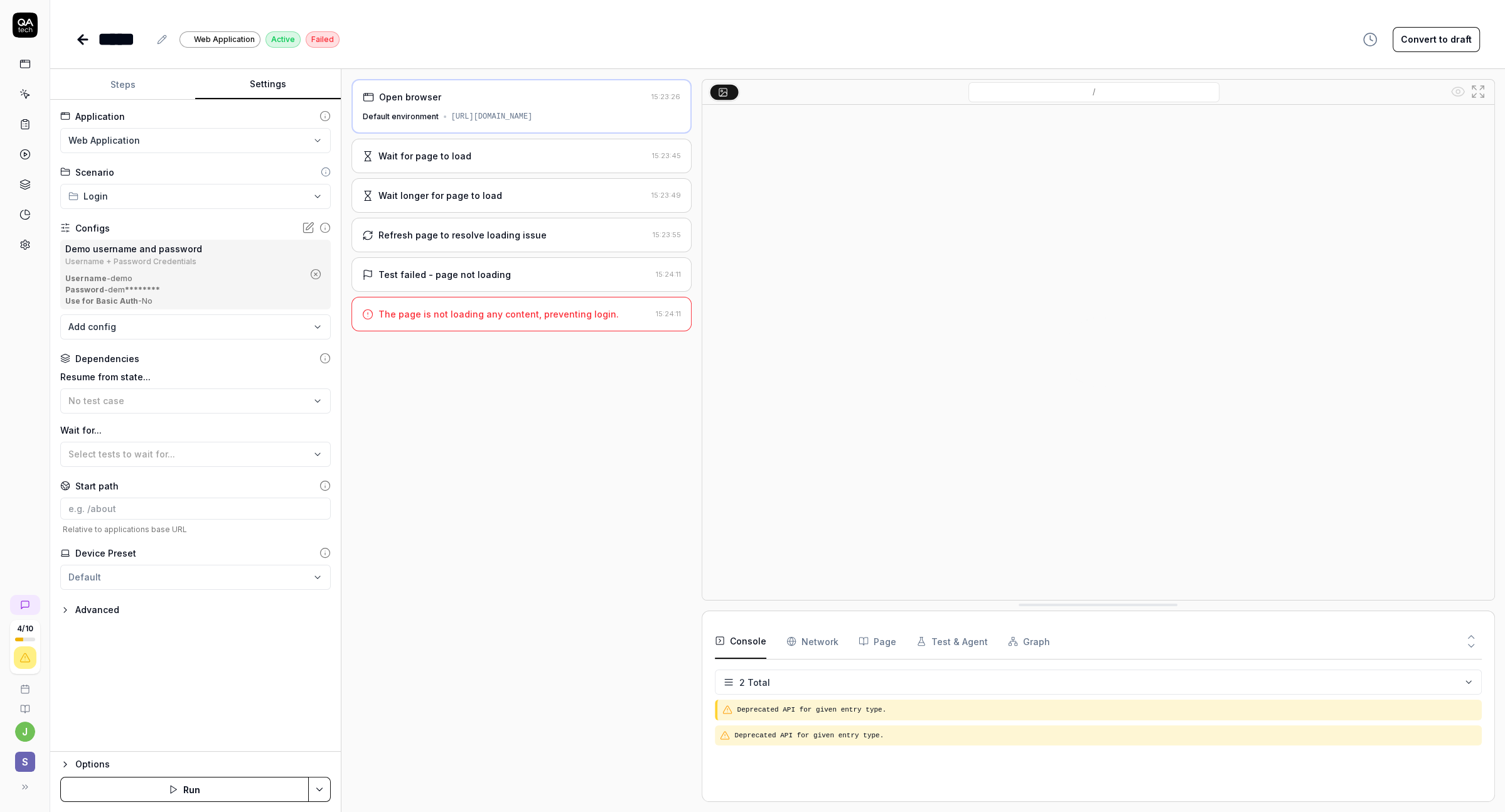
click at [487, 156] on div "Wait for page to load" at bounding box center [504, 156] width 285 height 13
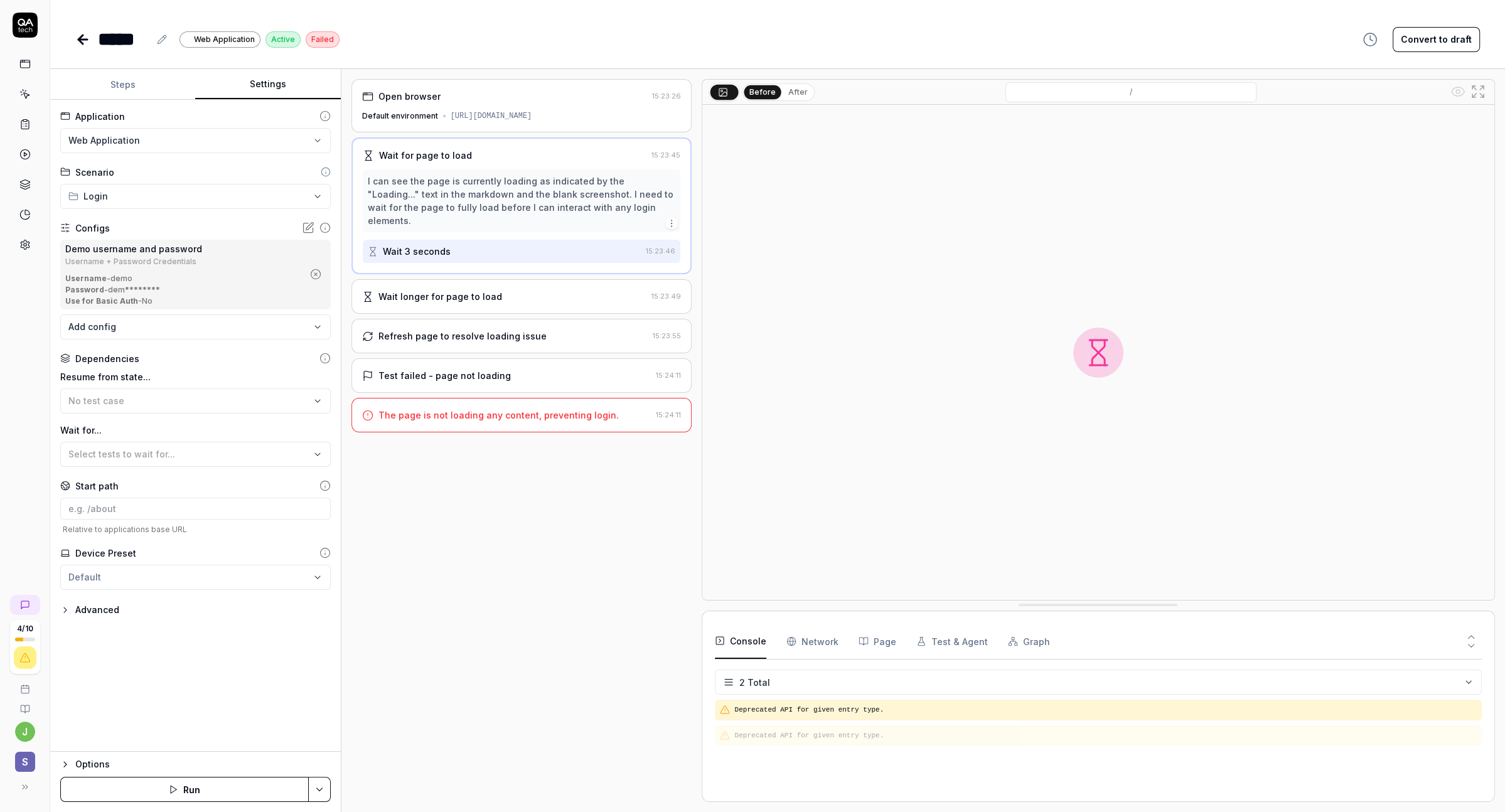
click at [506, 279] on div "Wait longer for page to load 15:23:49" at bounding box center [521, 297] width 340 height 34
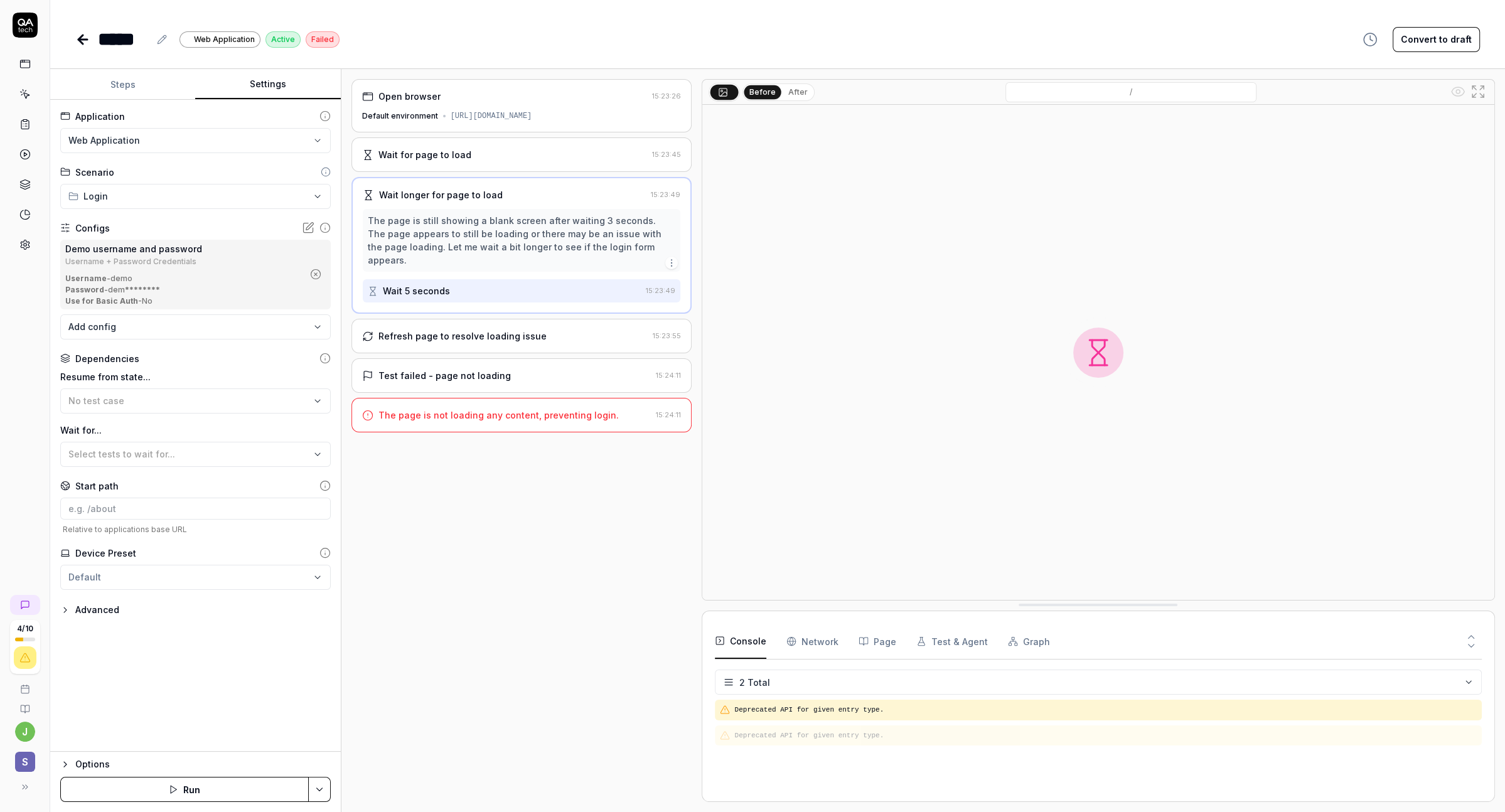
click at [529, 319] on div "Refresh page to resolve loading issue 15:23:55" at bounding box center [521, 336] width 340 height 34
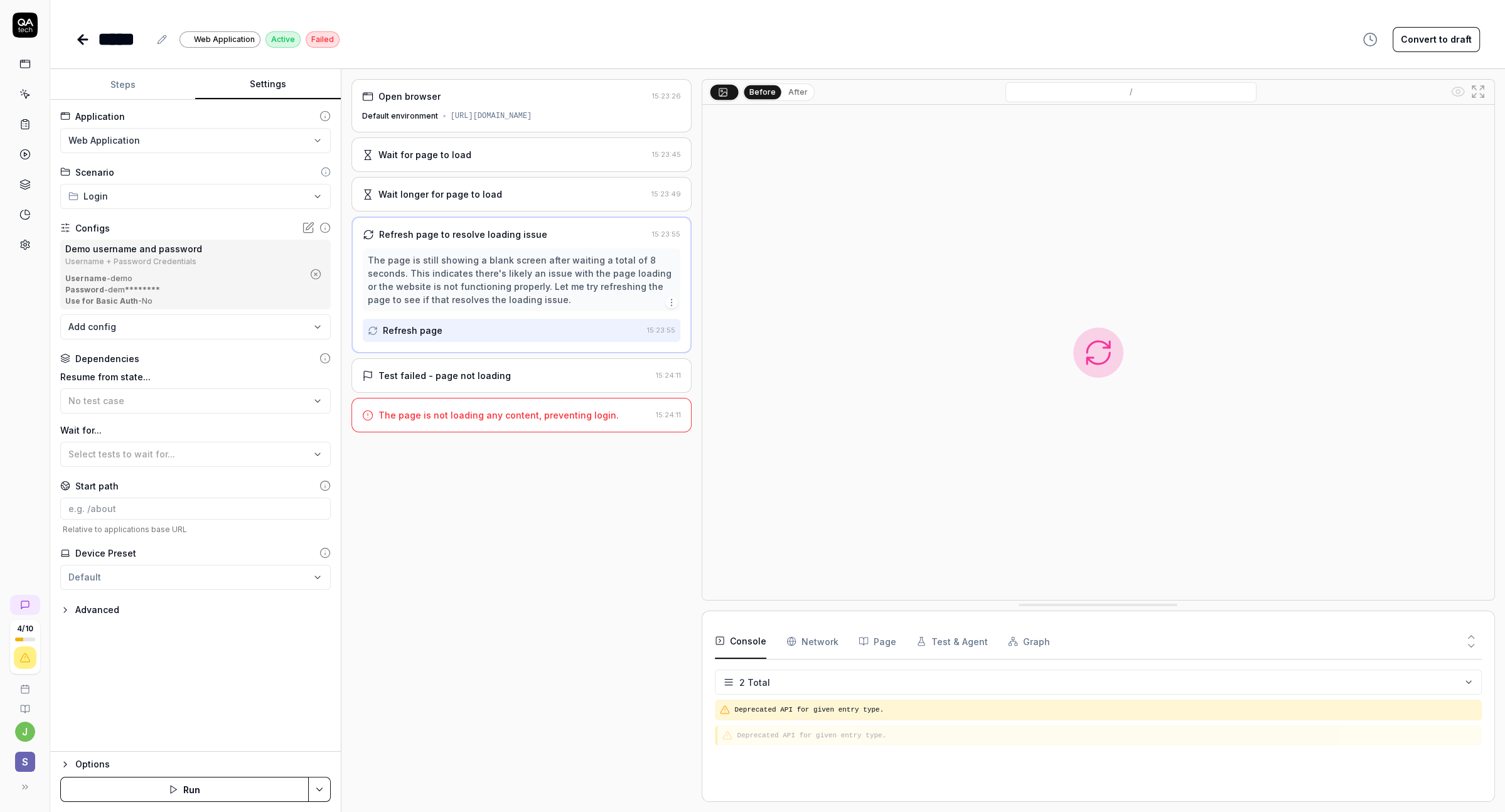
click at [535, 359] on div "Test failed - page not loading 15:24:11" at bounding box center [521, 376] width 340 height 34
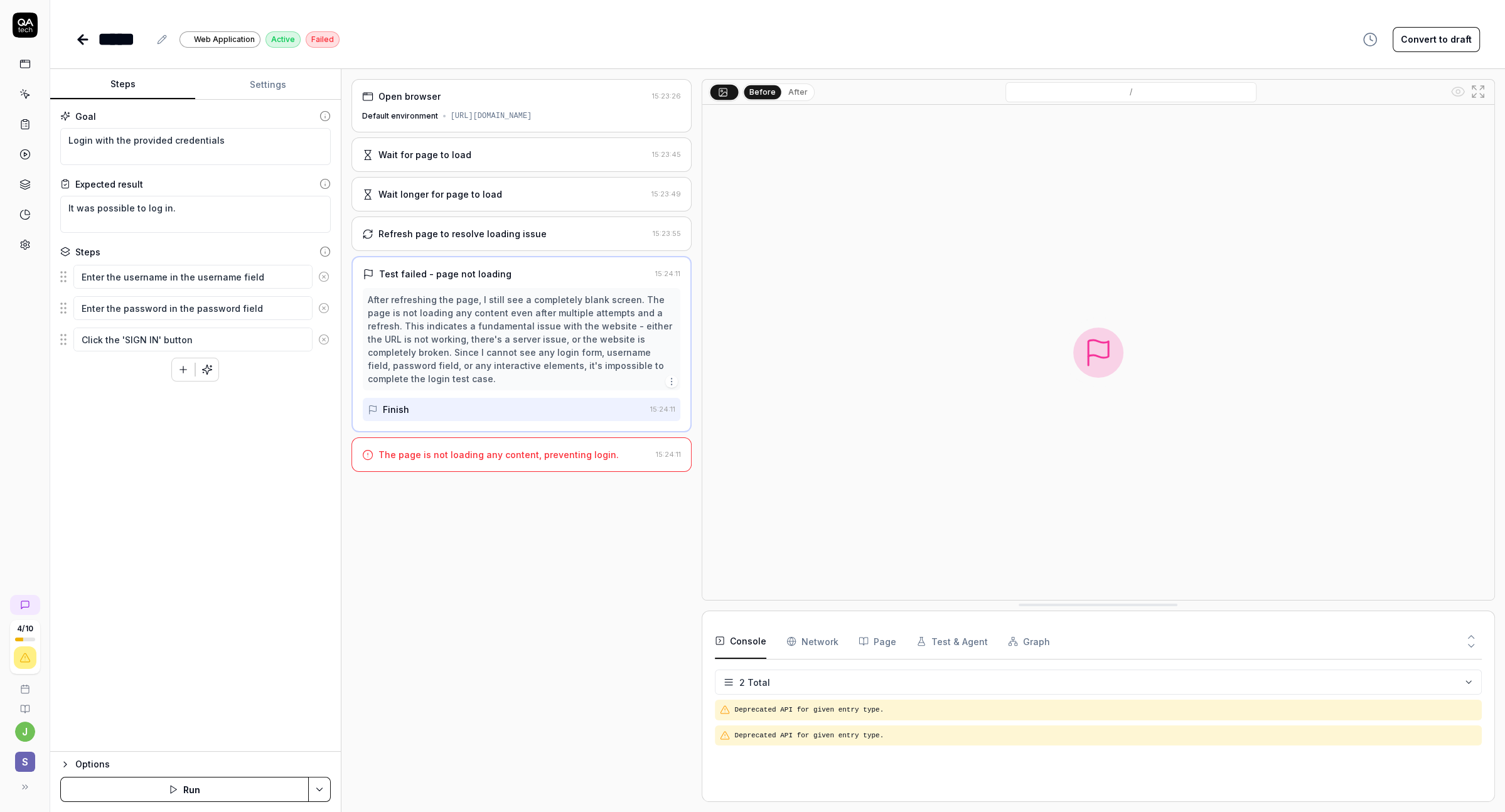
click at [115, 80] on button "Steps" at bounding box center [123, 85] width 145 height 30
click at [32, 212] on link at bounding box center [25, 214] width 22 height 22
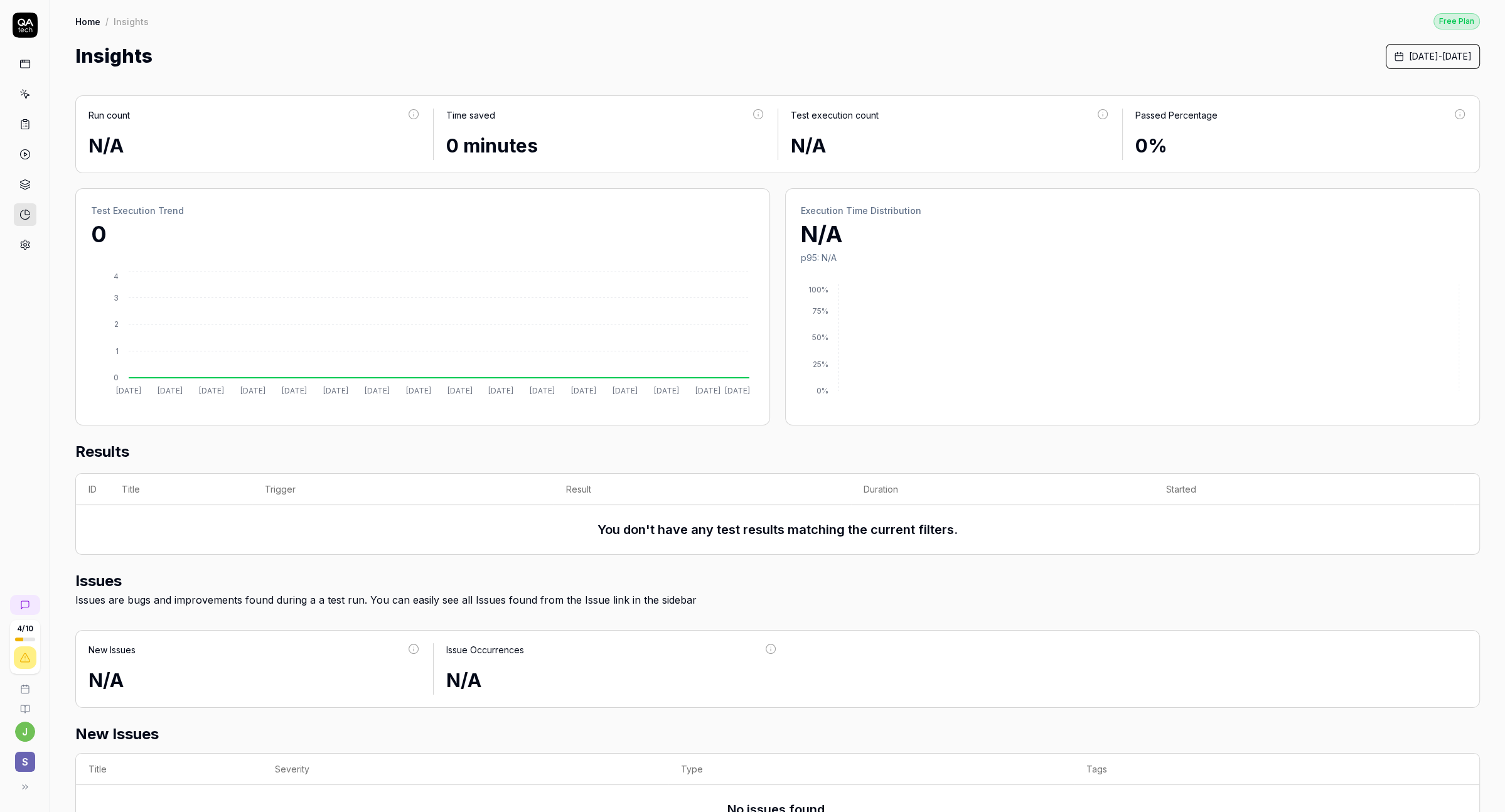
click at [20, 187] on icon at bounding box center [24, 188] width 9 height 3
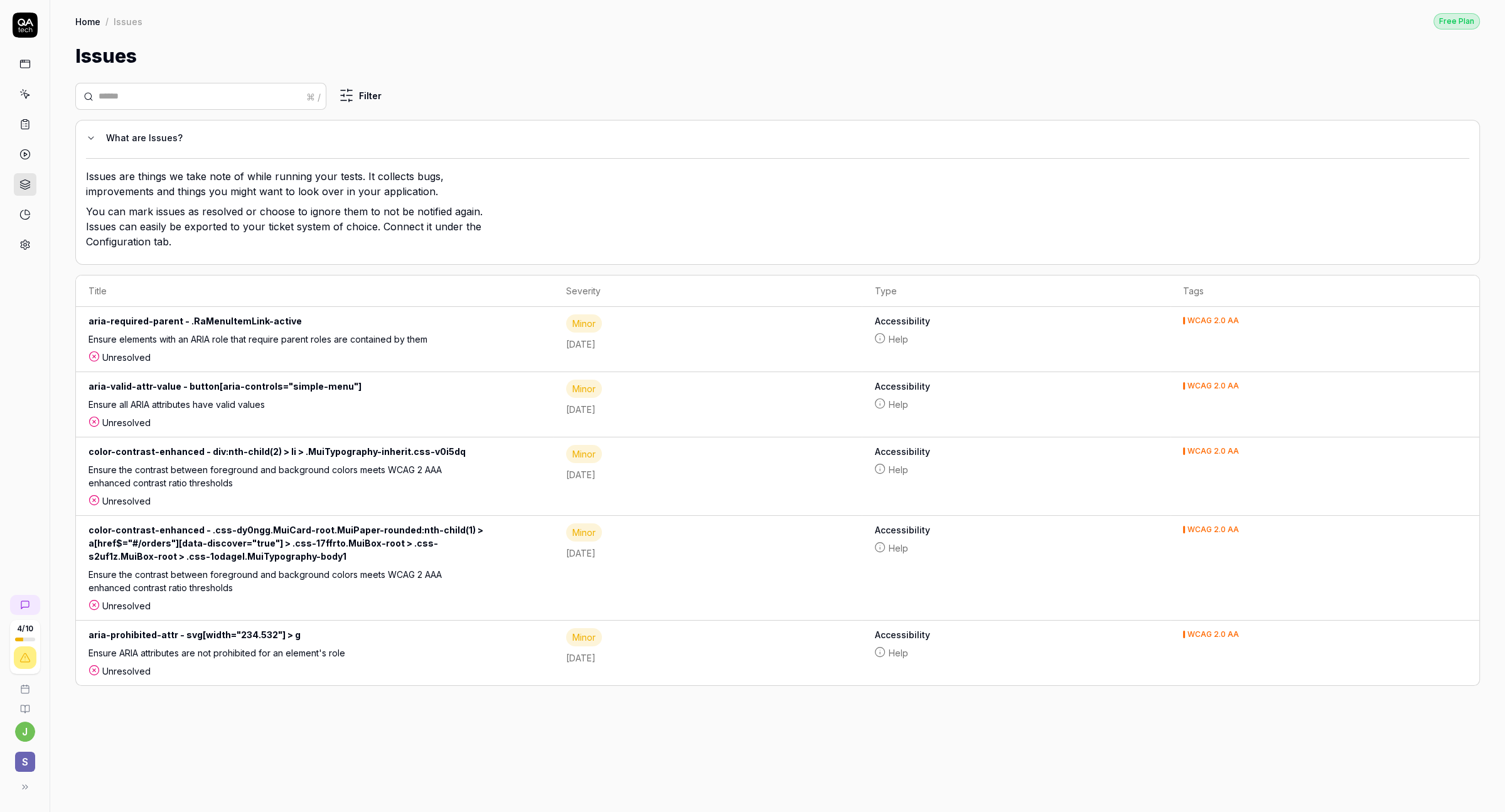
click at [30, 146] on link at bounding box center [25, 154] width 22 height 22
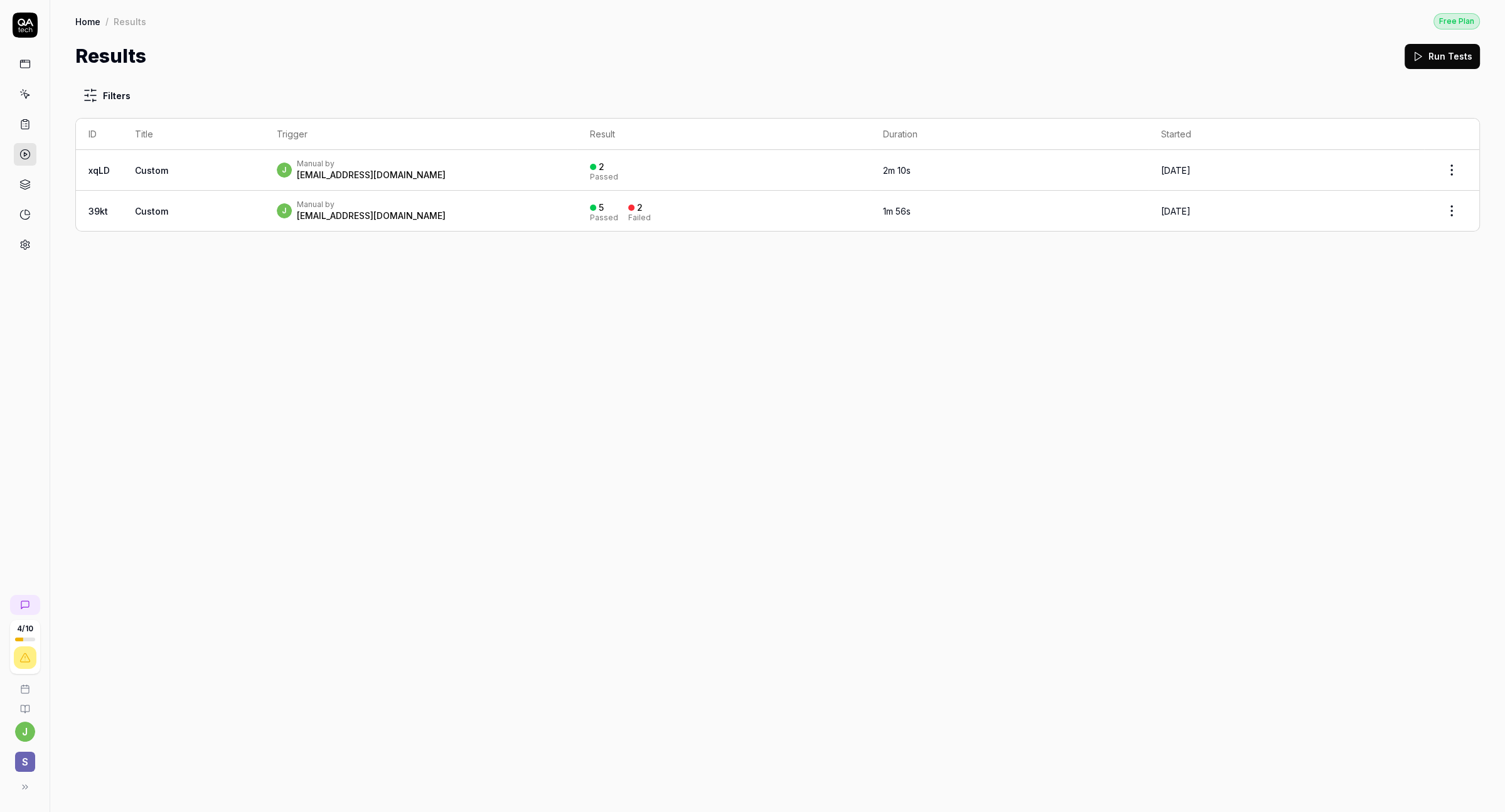
click at [432, 219] on div "j Manual by [EMAIL_ADDRESS][DOMAIN_NAME]" at bounding box center [421, 211] width 288 height 22
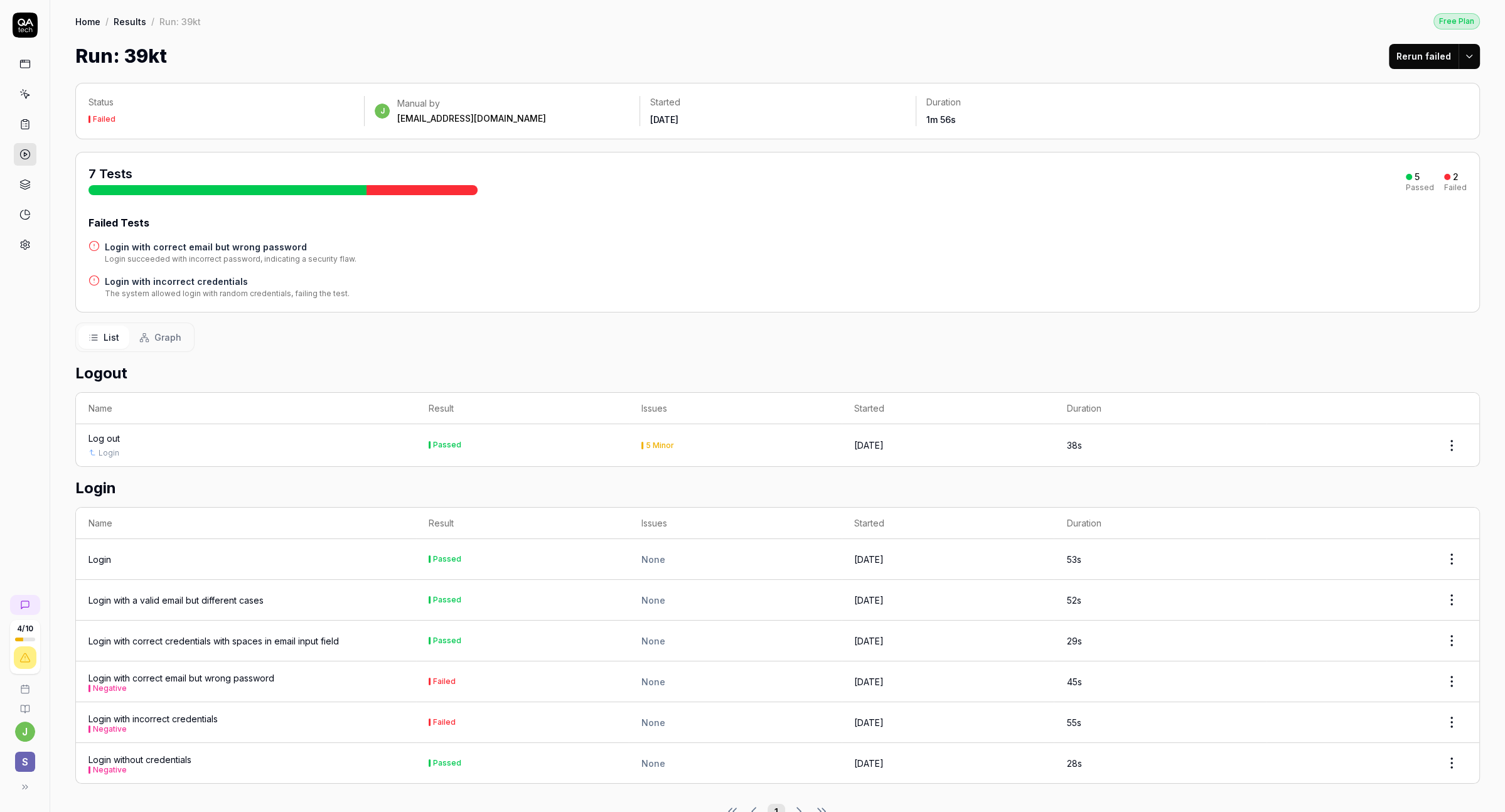
scroll to position [26, 0]
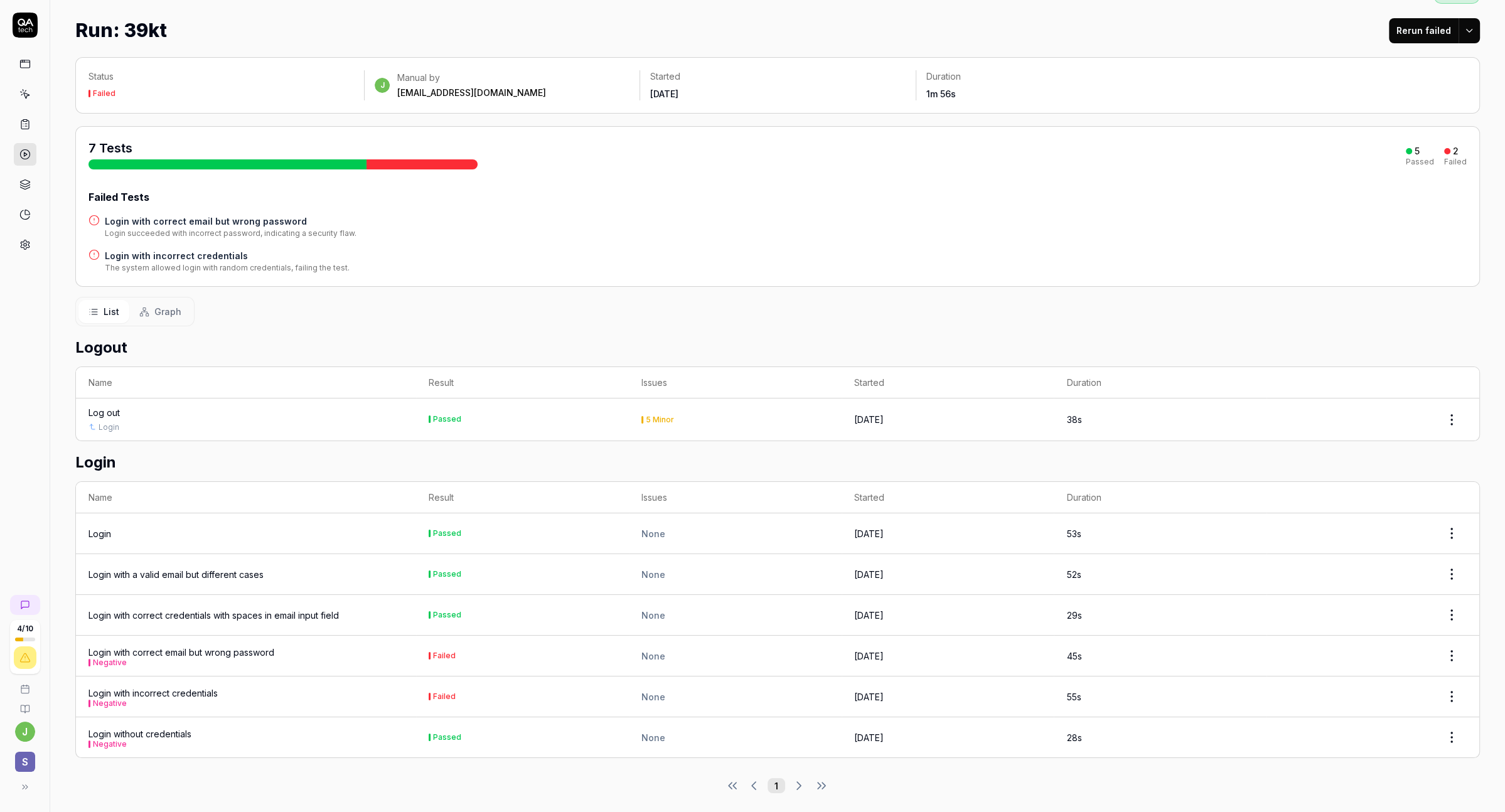
click at [506, 658] on td "Failed" at bounding box center [522, 656] width 213 height 41
click at [113, 659] on button "Negative" at bounding box center [109, 662] width 34 height 7
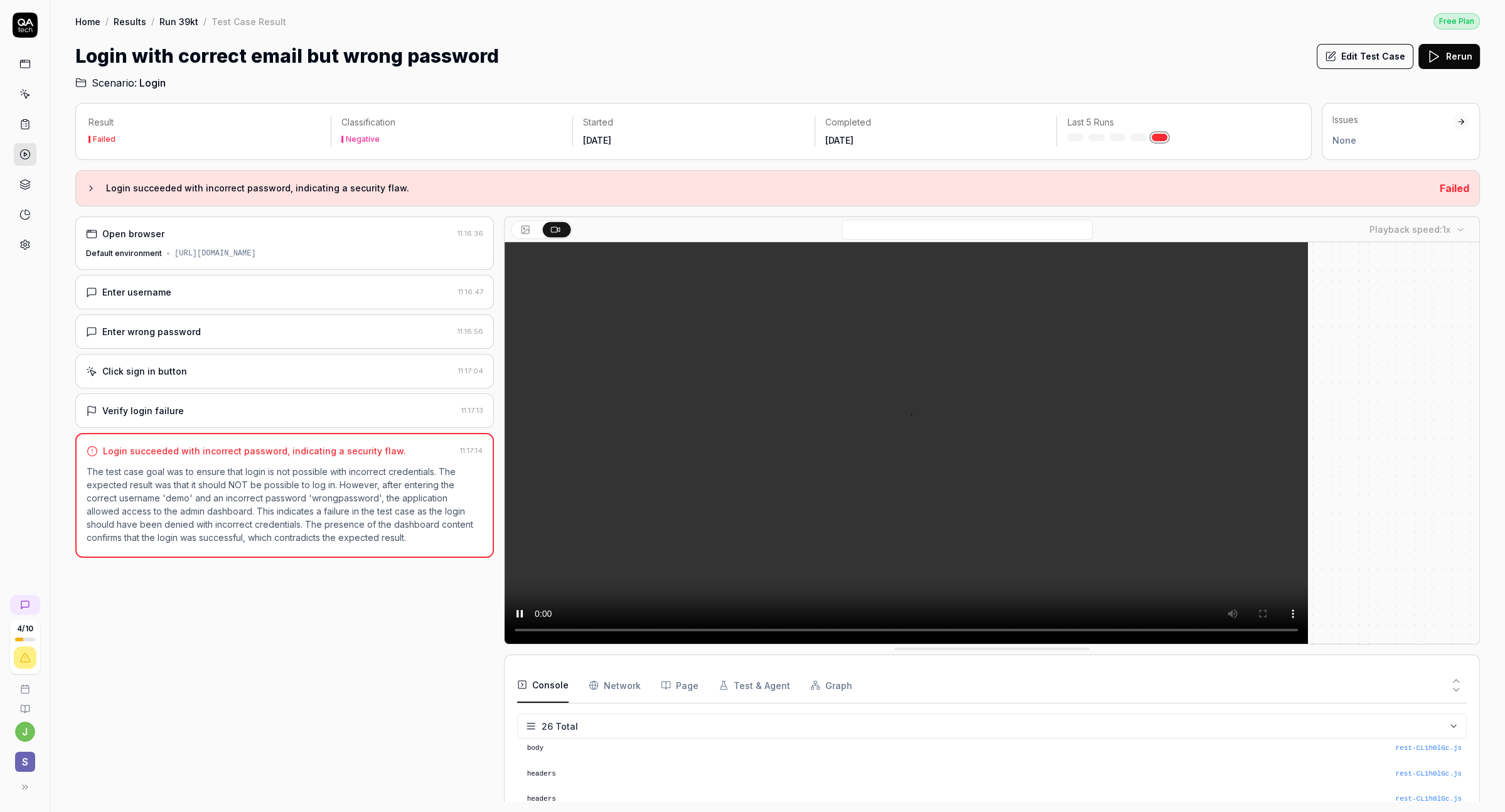
scroll to position [569, 0]
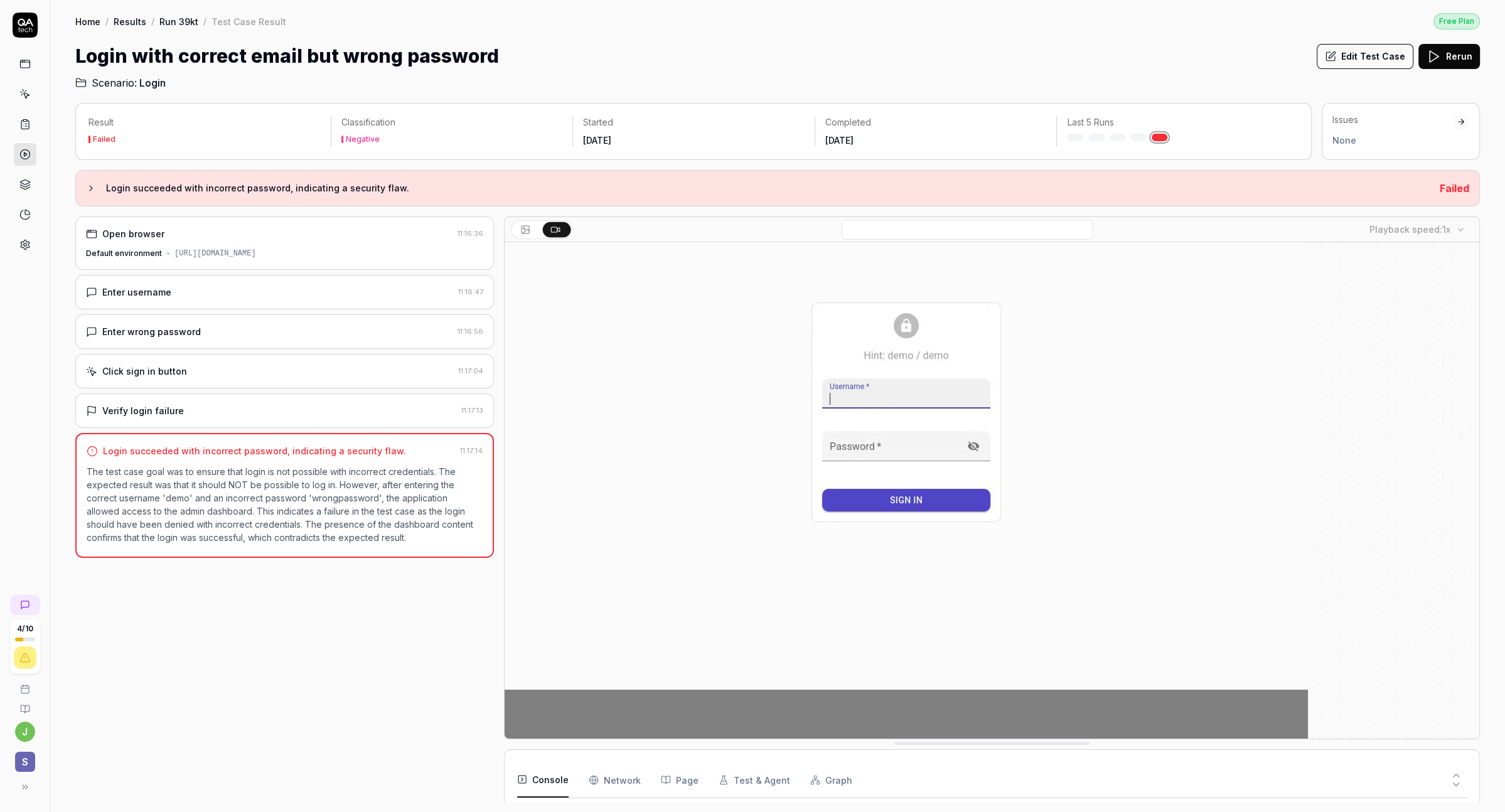
click at [34, 129] on link at bounding box center [25, 124] width 22 height 22
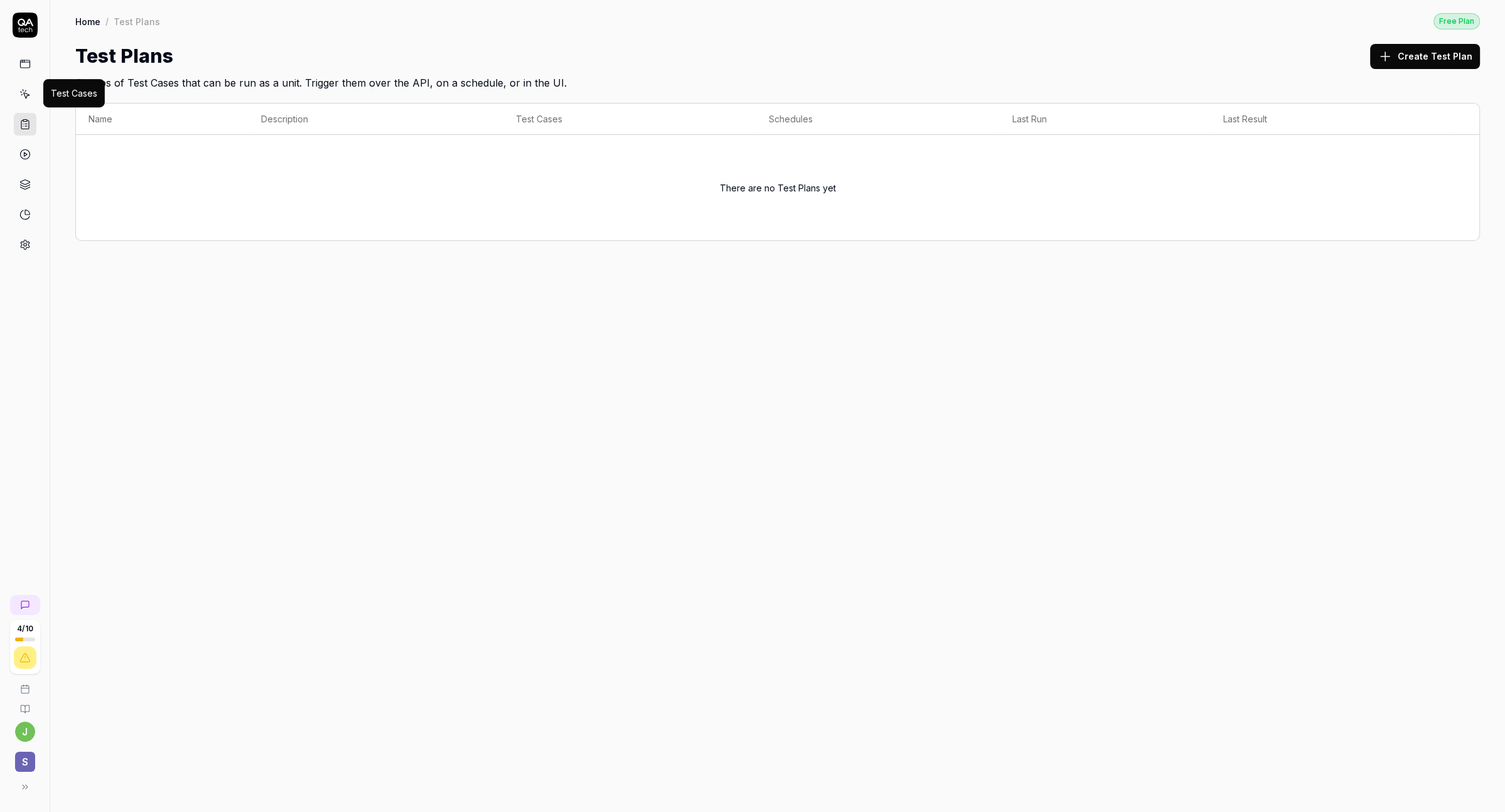
click at [30, 93] on icon at bounding box center [25, 94] width 11 height 11
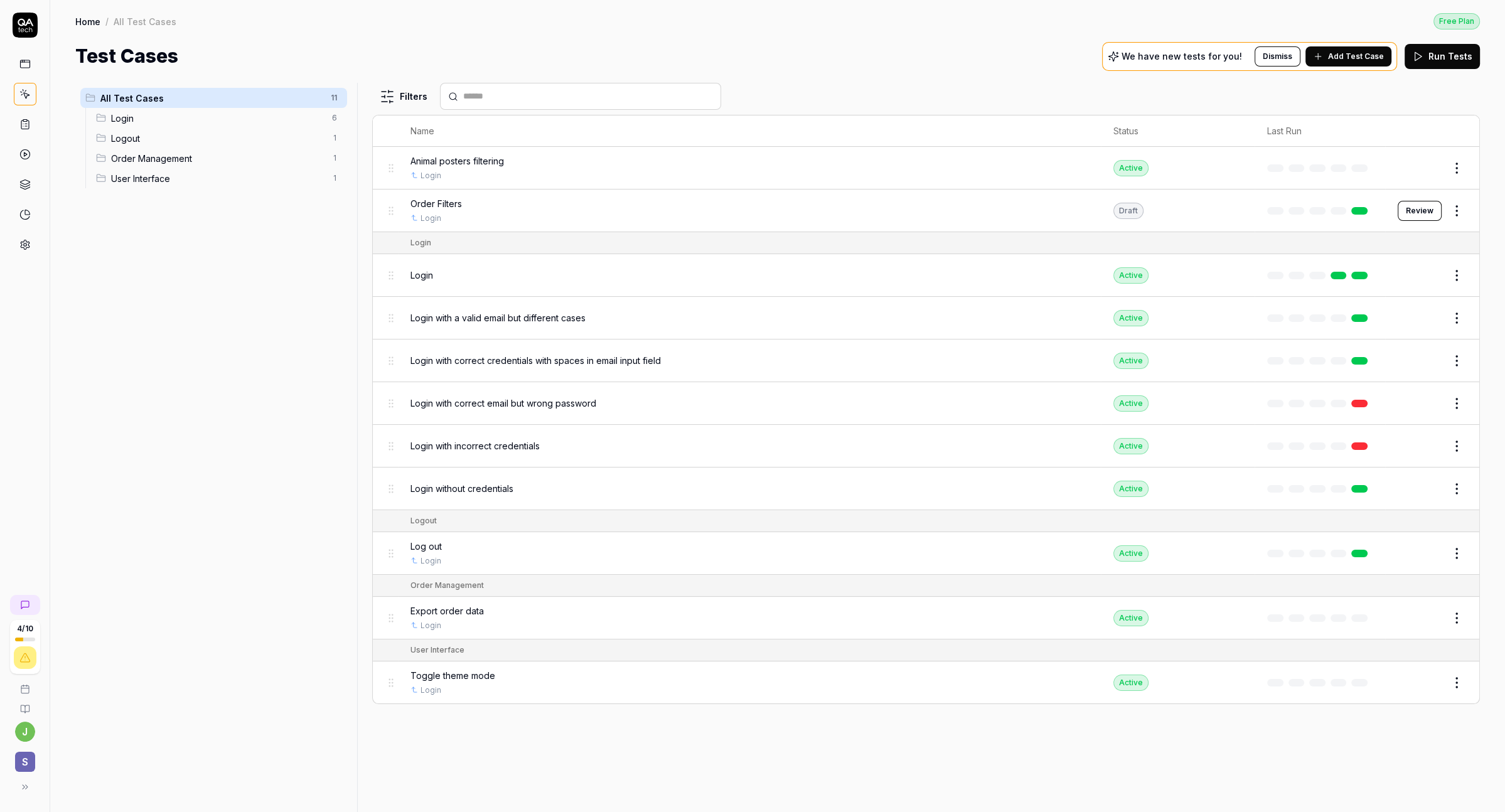
click at [20, 65] on icon at bounding box center [25, 64] width 11 height 11
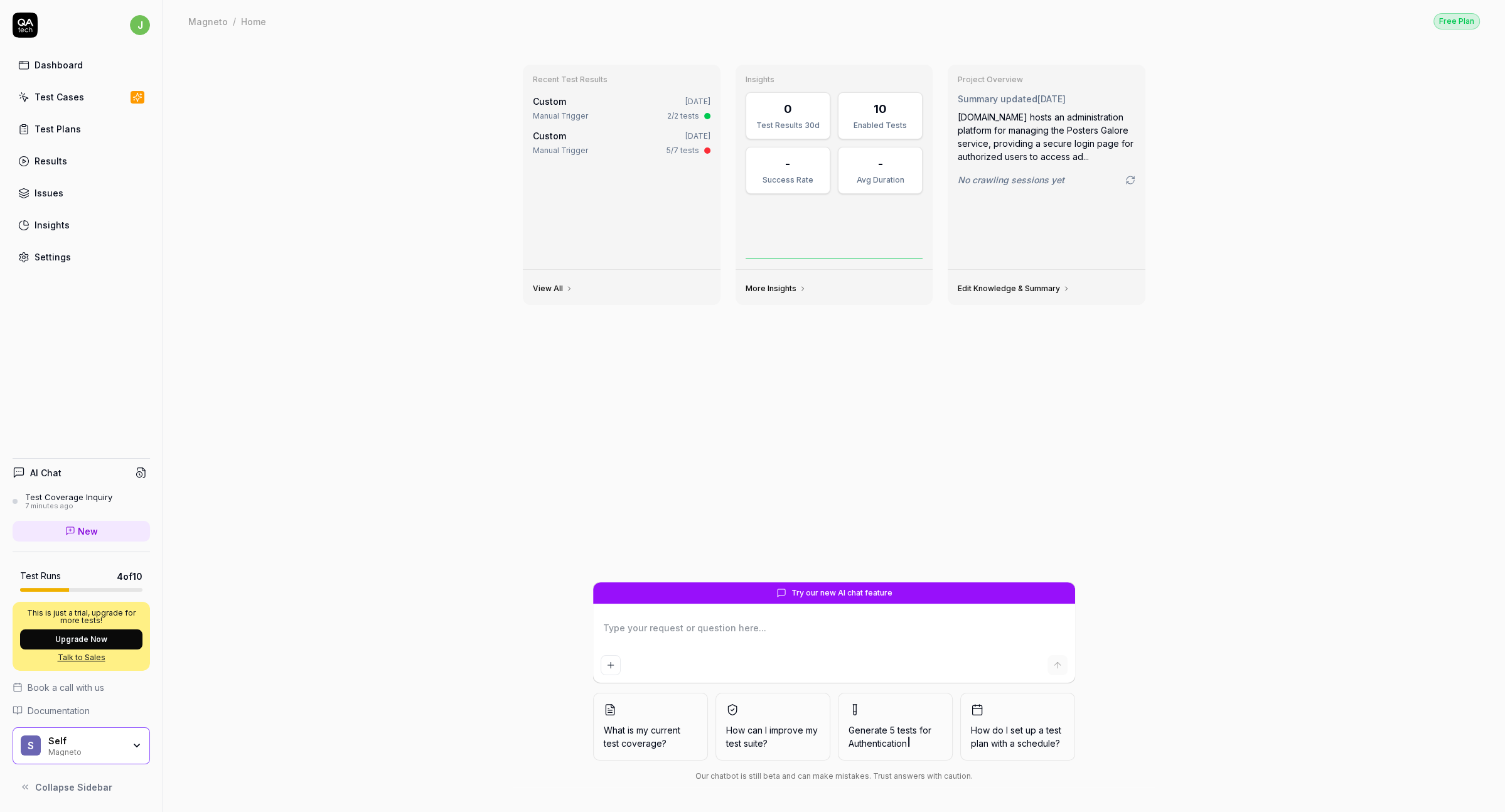
click at [757, 631] on textarea at bounding box center [834, 635] width 467 height 32
type textarea "*"
type textarea "H"
type textarea "*"
type textarea "Ho"
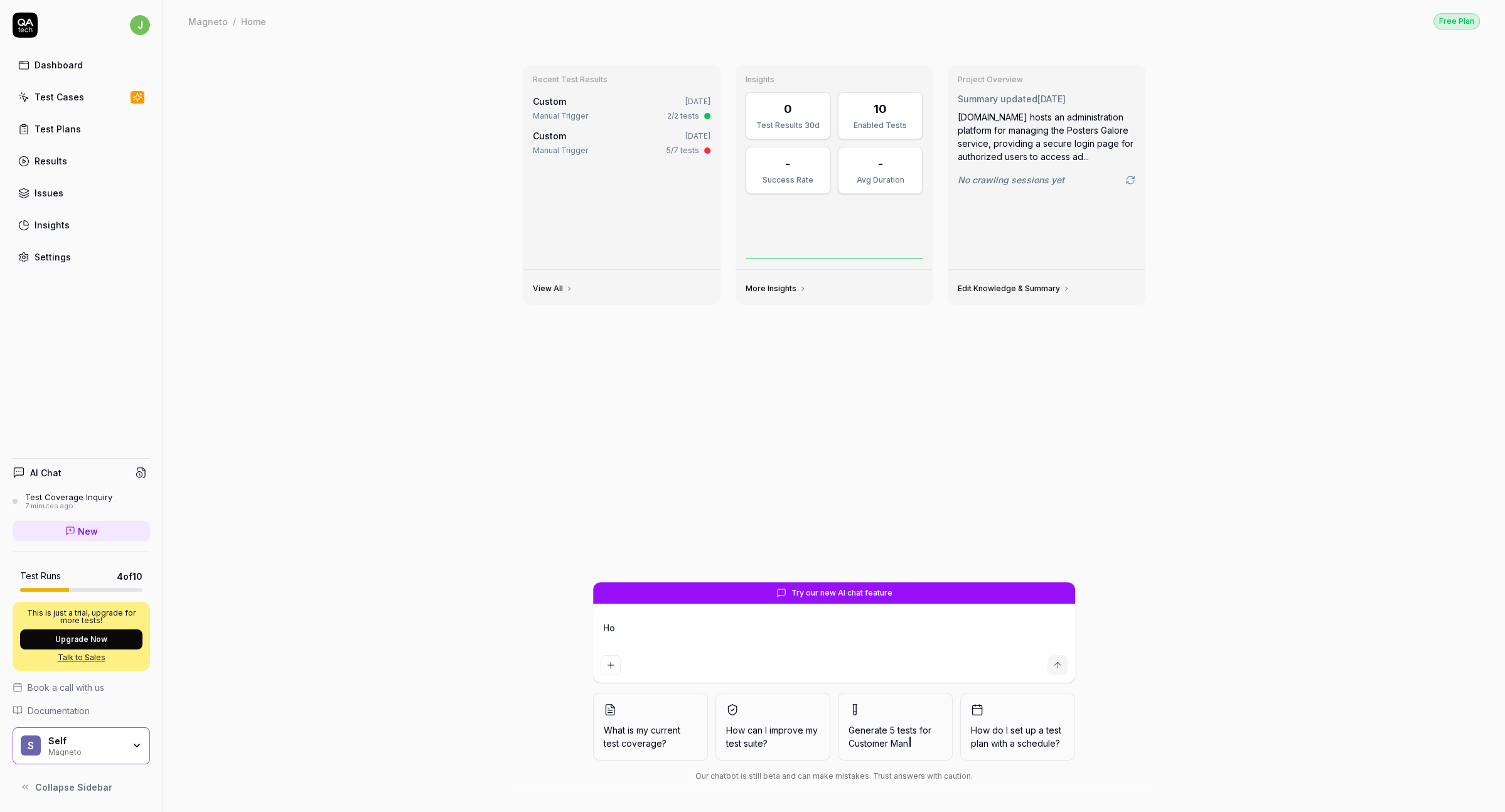
type textarea "*"
type textarea "How"
type textarea "*"
type textarea "How"
type textarea "*"
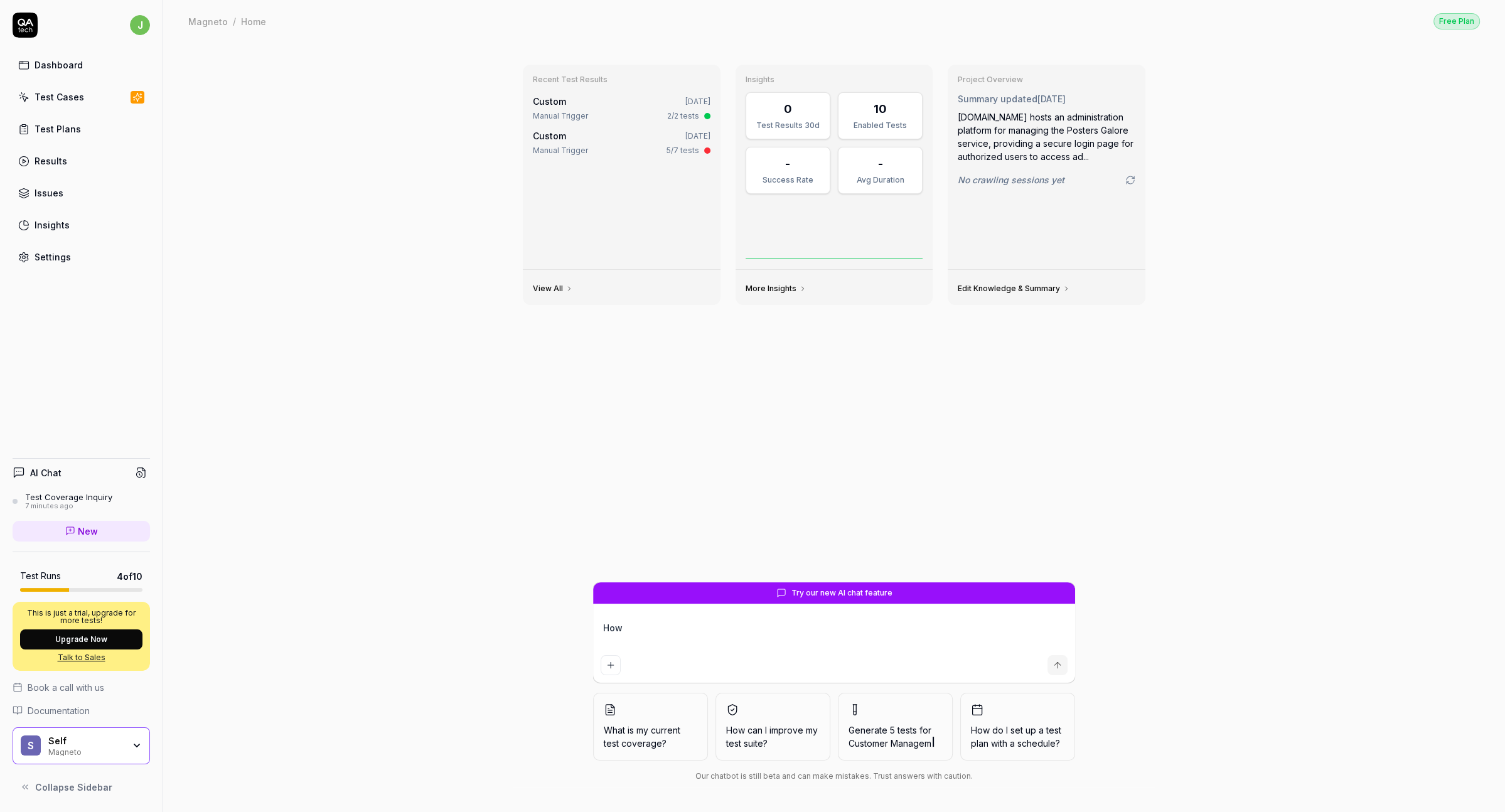
type textarea "How d"
type textarea "*"
type textarea "How do"
type textarea "*"
type textarea "How do"
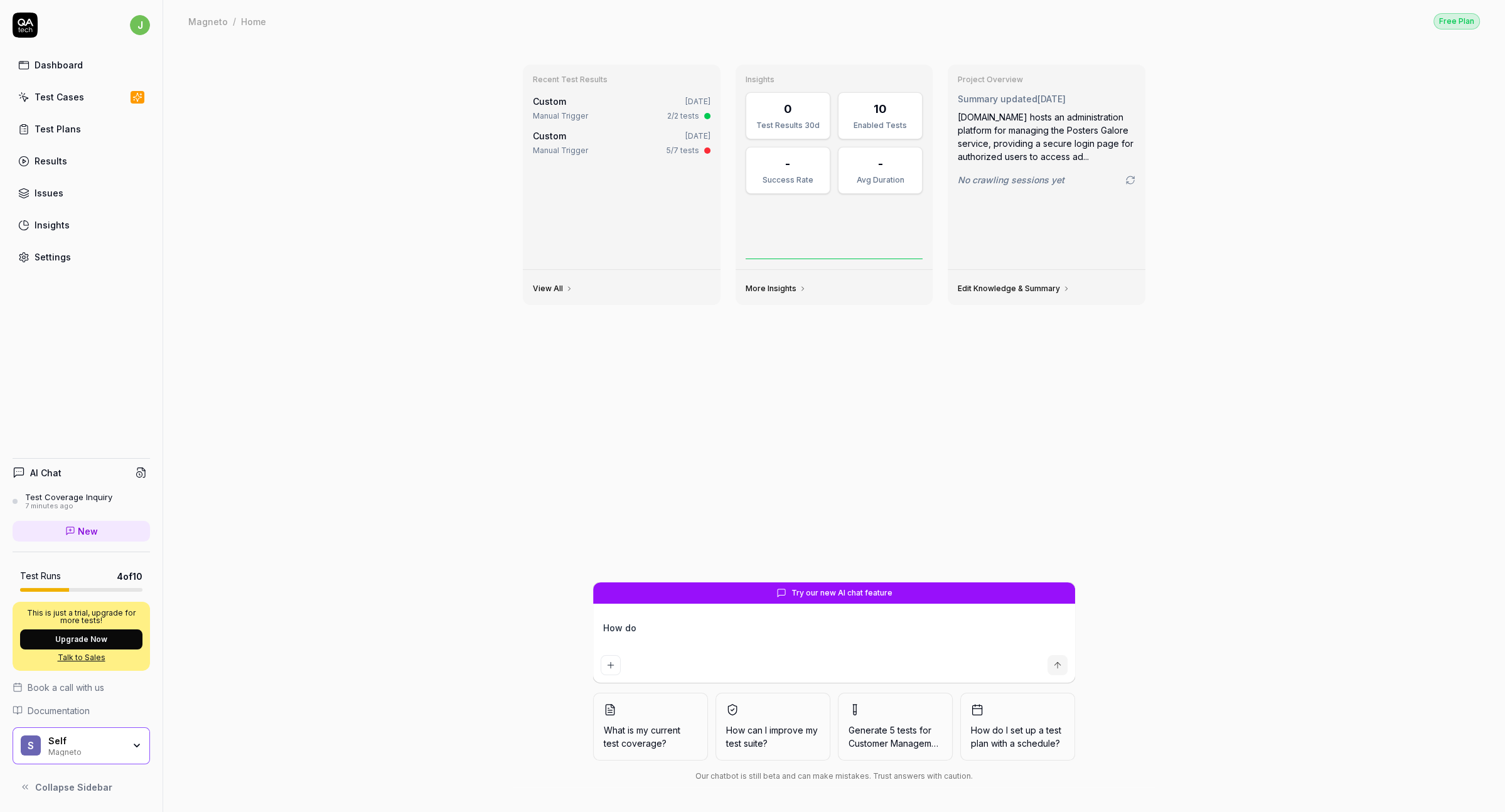
type textarea "*"
type textarea "How do i"
type textarea "*"
type textarea "How do i"
type textarea "*"
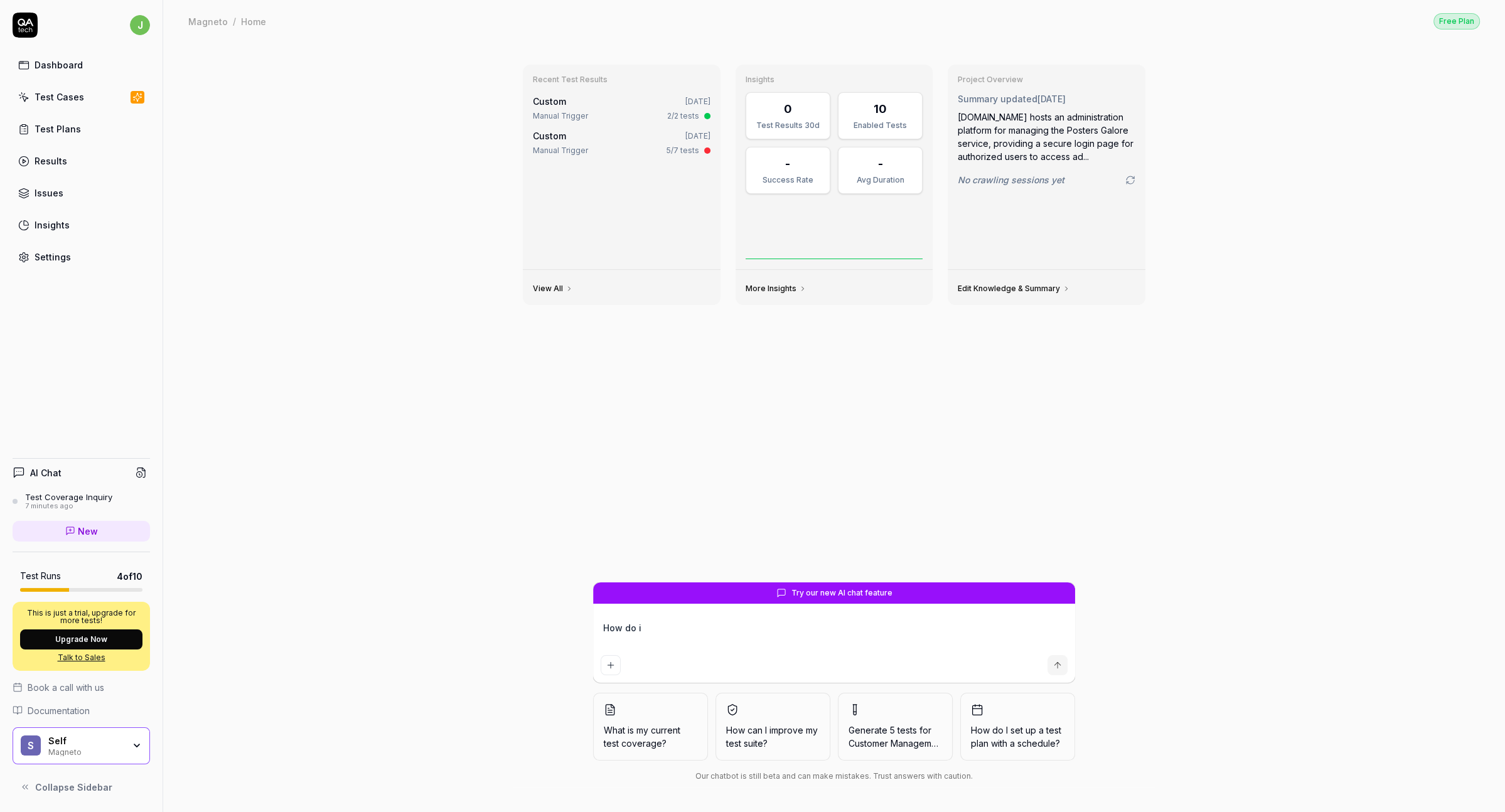
type textarea "How do i a"
type textarea "*"
type textarea "How do i ae"
type textarea "*"
type textarea "How do i aed"
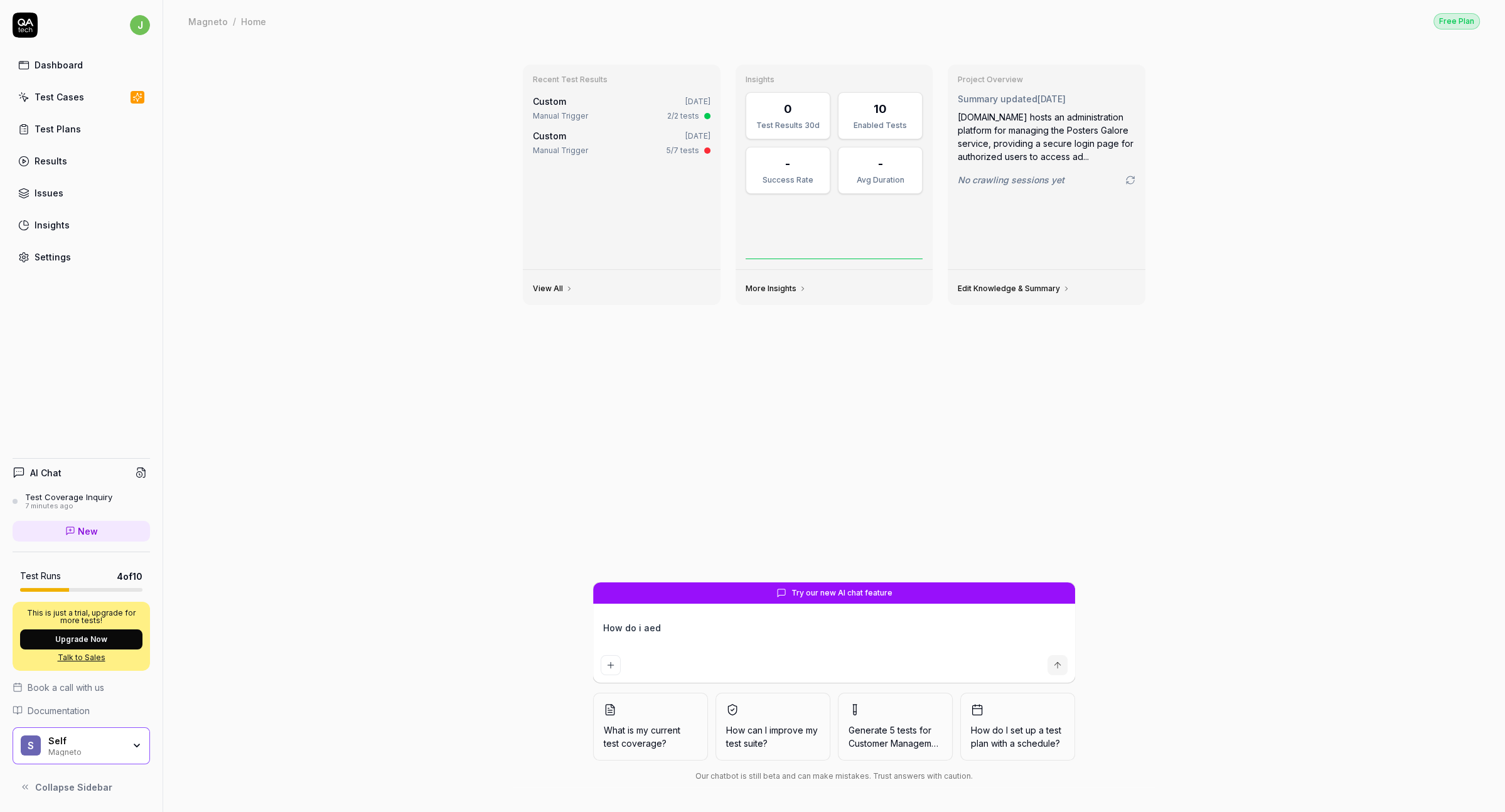
type textarea "*"
type textarea "How do i aedi"
type textarea "*"
type textarea "How do i aed"
type textarea "*"
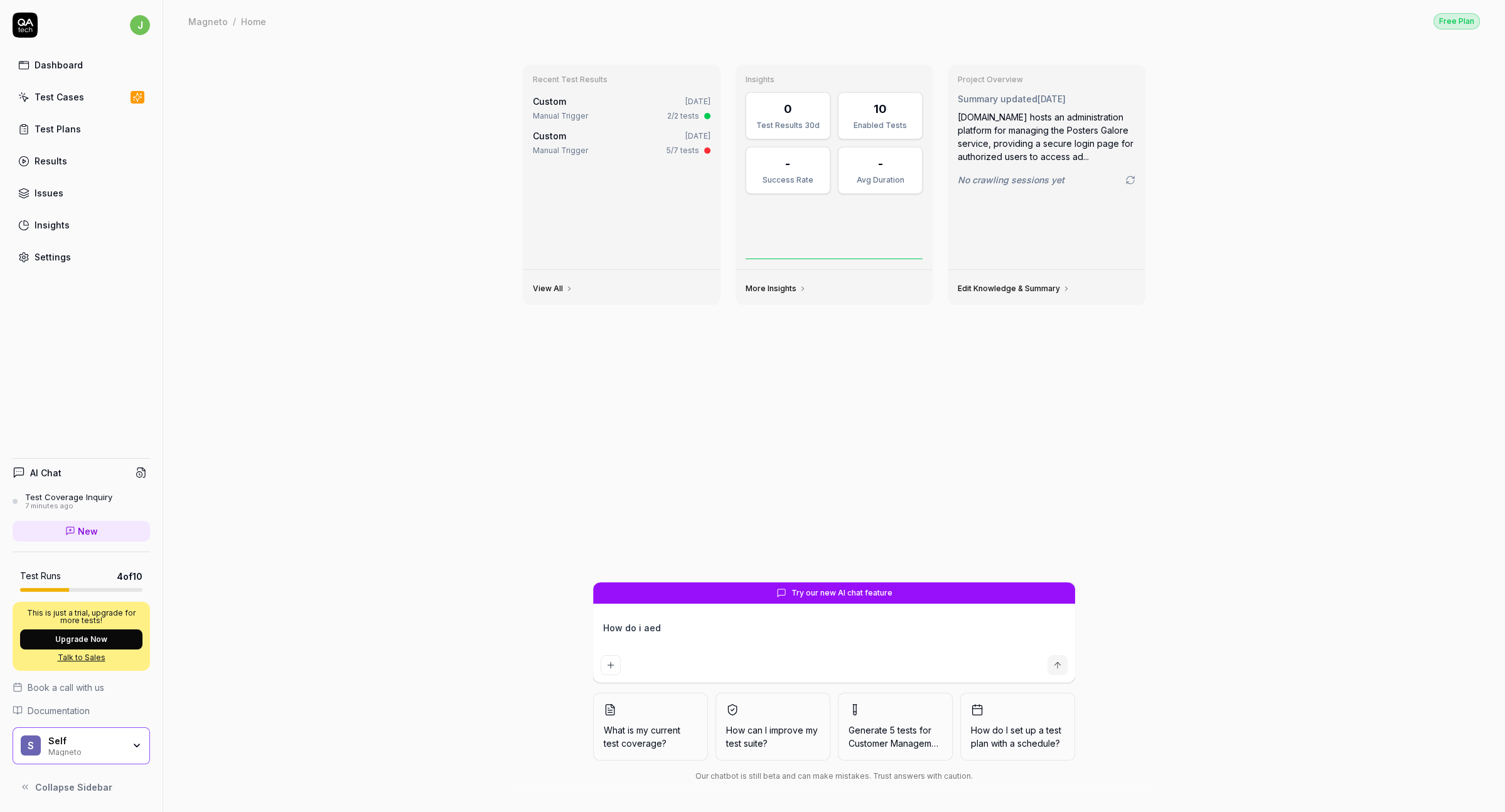
type textarea "How do i ae"
type textarea "*"
type textarea "How do i a"
type textarea "*"
type textarea "How do i e"
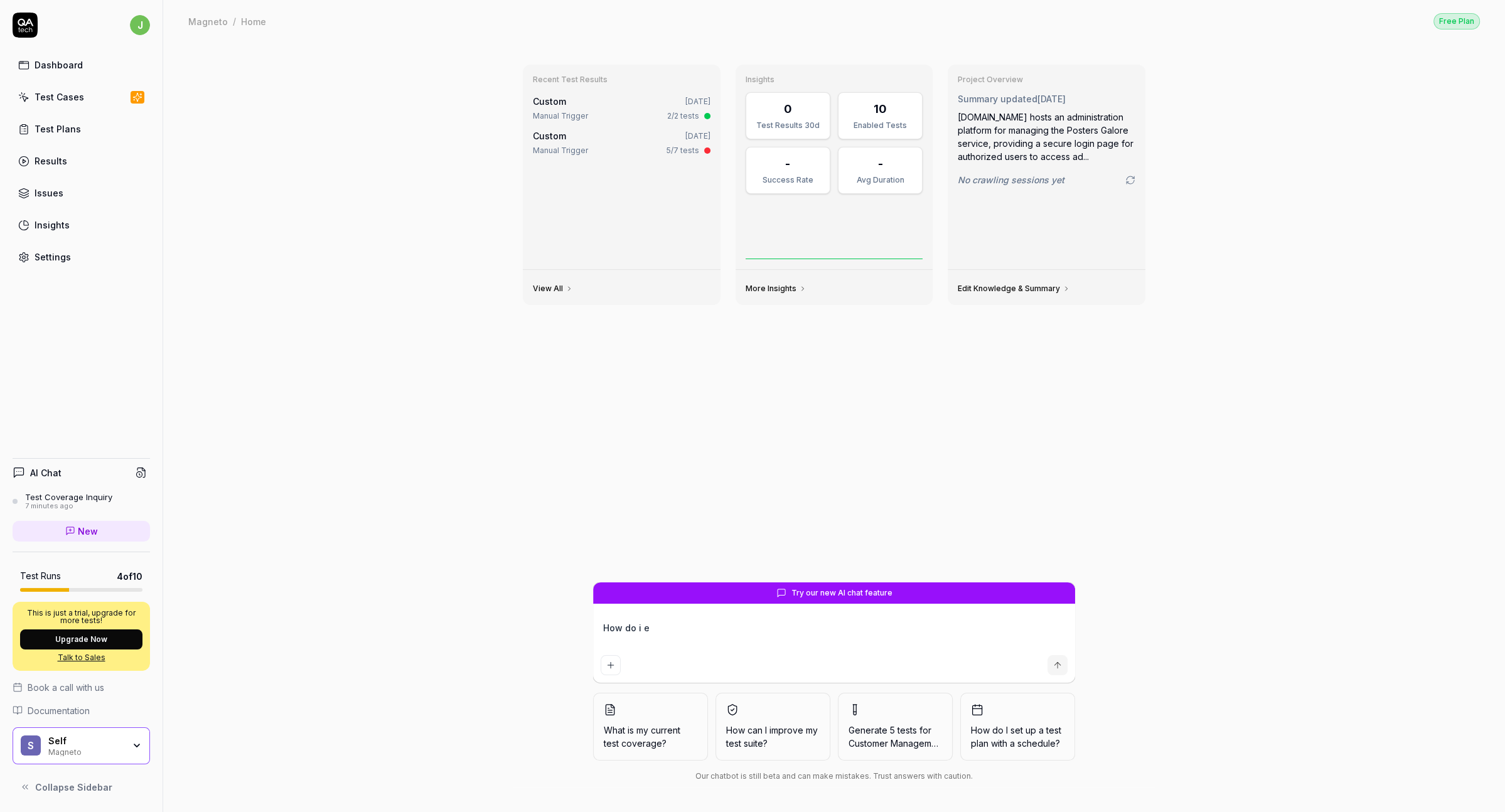
type textarea "*"
type textarea "How do i ed"
type textarea "*"
type textarea "How do i edi"
type textarea "*"
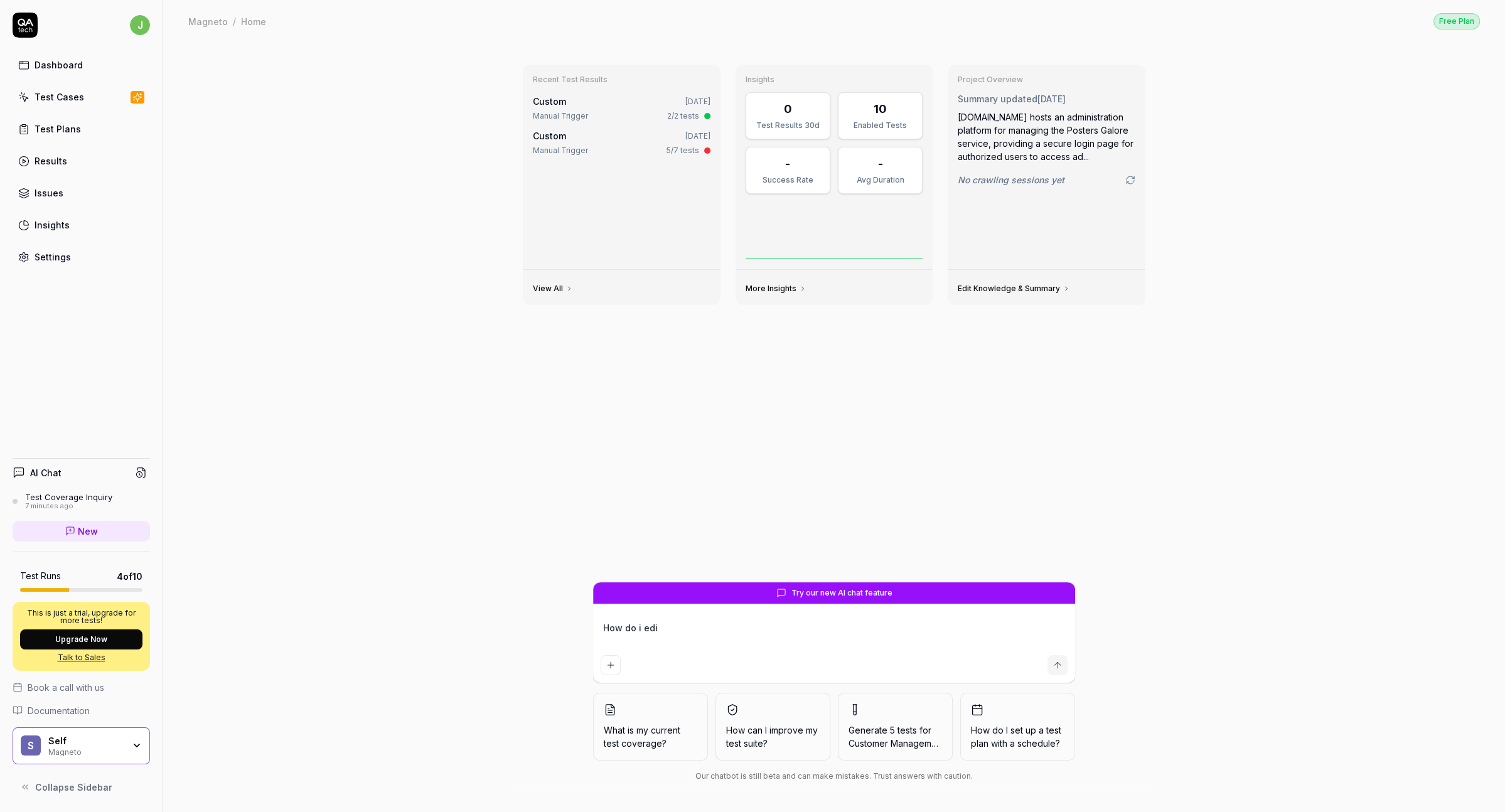
type textarea "How do i edit"
type textarea "*"
type textarea "How do i edit"
type textarea "*"
type textarea "How do i edit a"
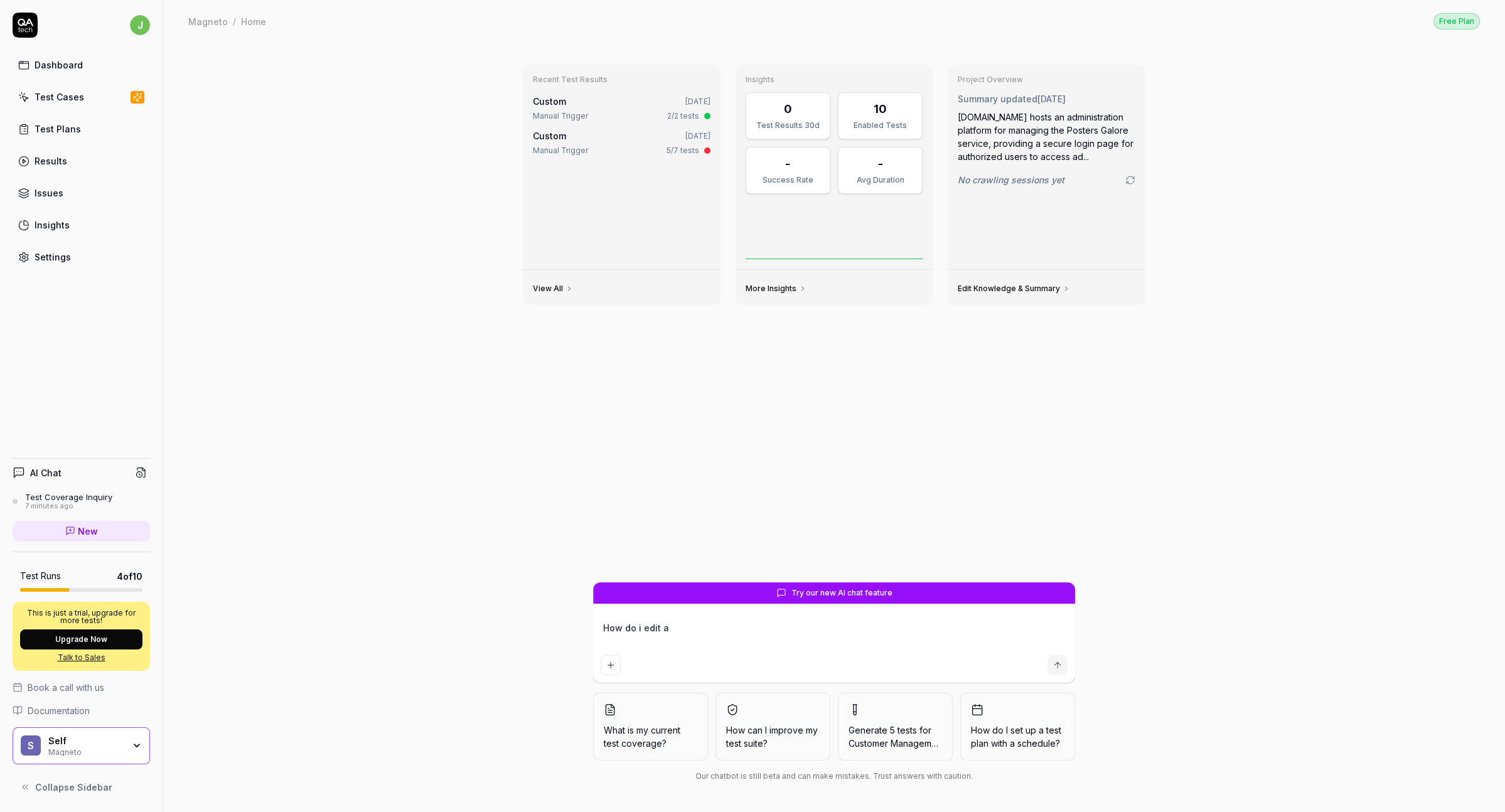
type textarea "*"
type textarea "How do i edit a"
type textarea "*"
type textarea "How do i edit a t"
type textarea "*"
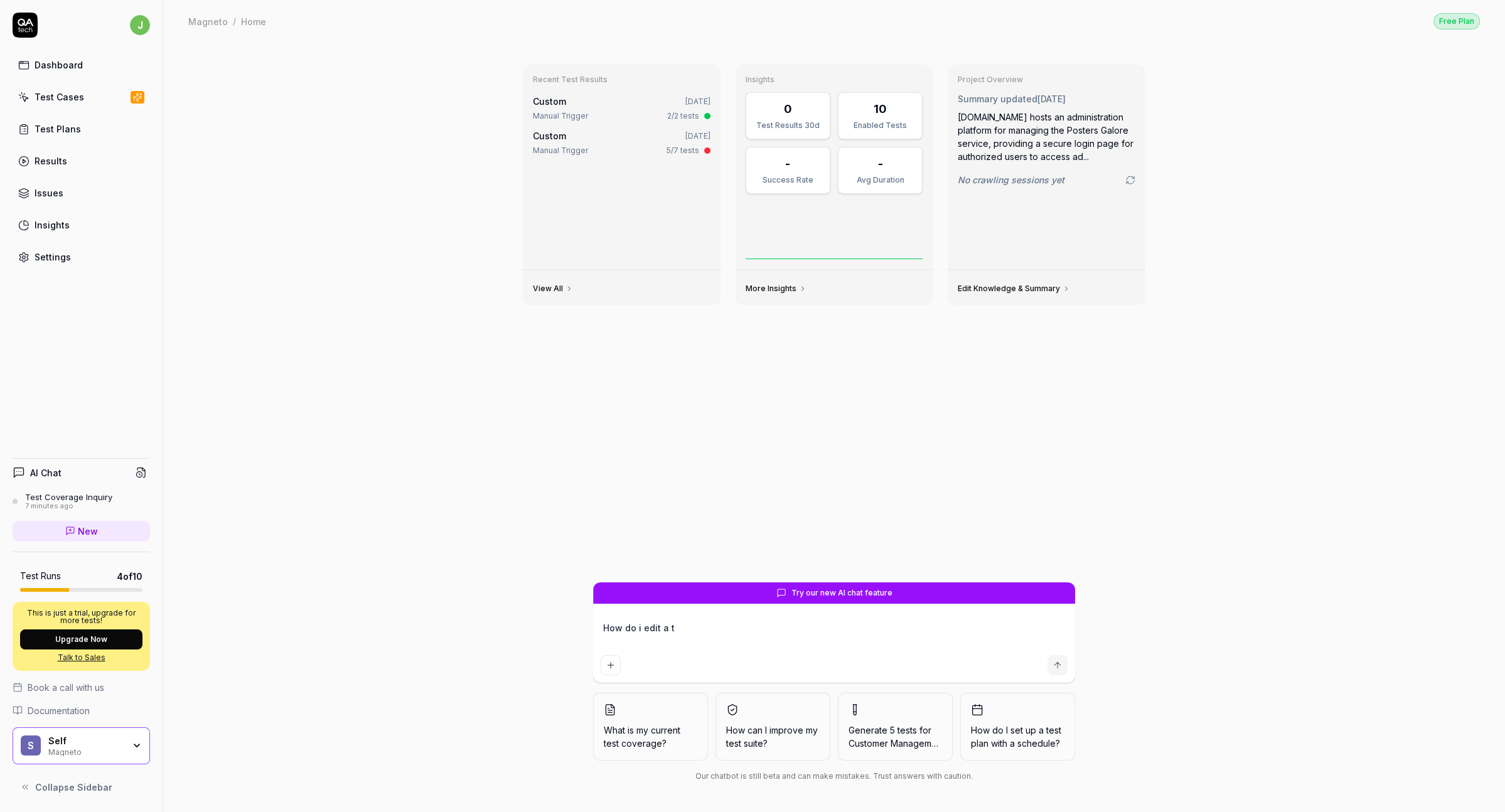
type textarea "How do i edit a te"
type textarea "*"
type textarea "How do i edit a tes"
type textarea "*"
type textarea "How do i edit a test"
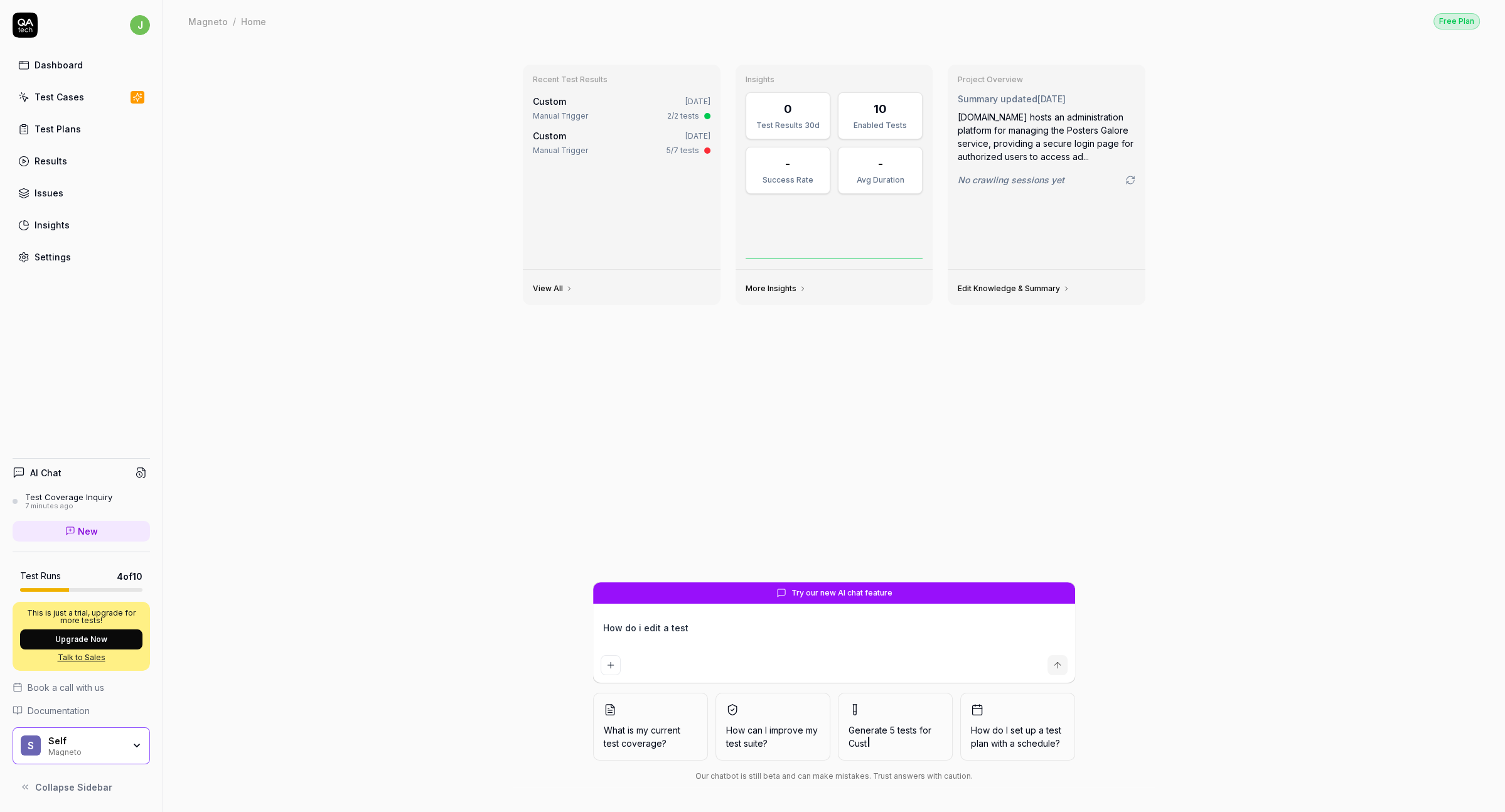
type textarea "*"
type textarea "How do i edit a test m"
type textarea "*"
type textarea "How do i edit a test ma"
type textarea "*"
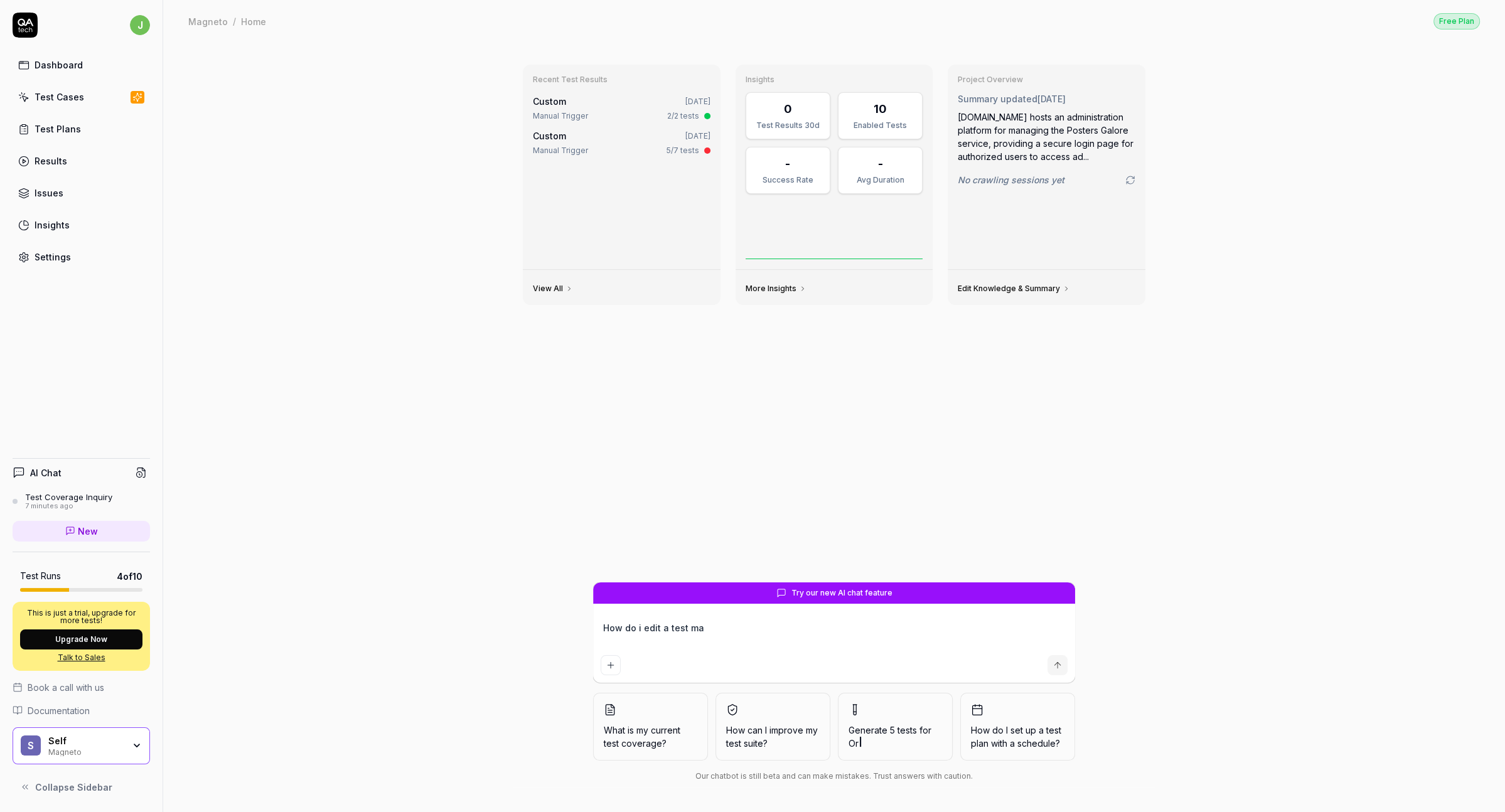
type textarea "How do i edit a test man"
type textarea "*"
type textarea "How do i edit a test mana"
type textarea "*"
type textarea "How do i edit a test manau"
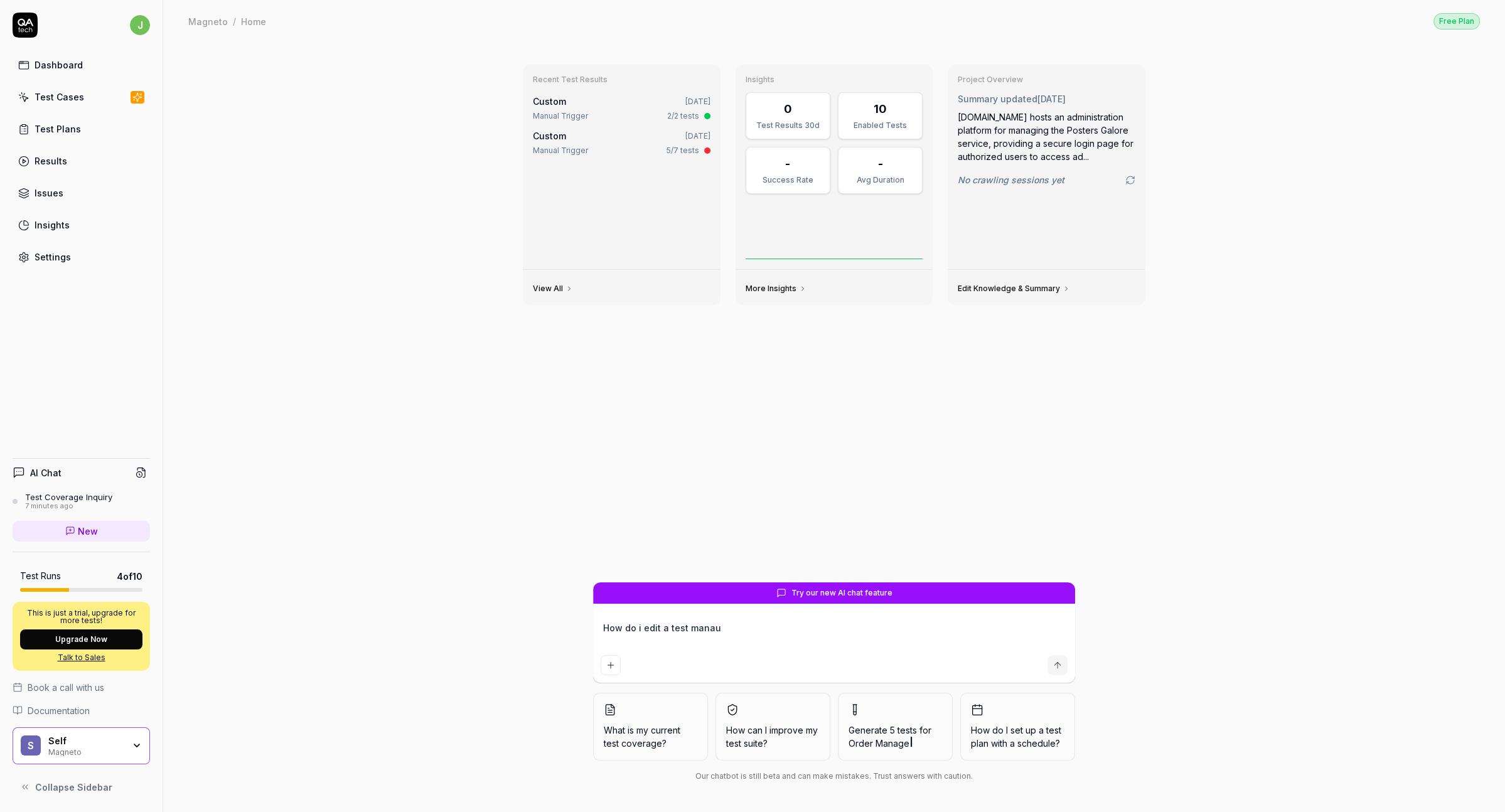
type textarea "*"
type textarea "How do i edit a test mana"
type textarea "*"
type textarea "How do i edit a test man"
type textarea "*"
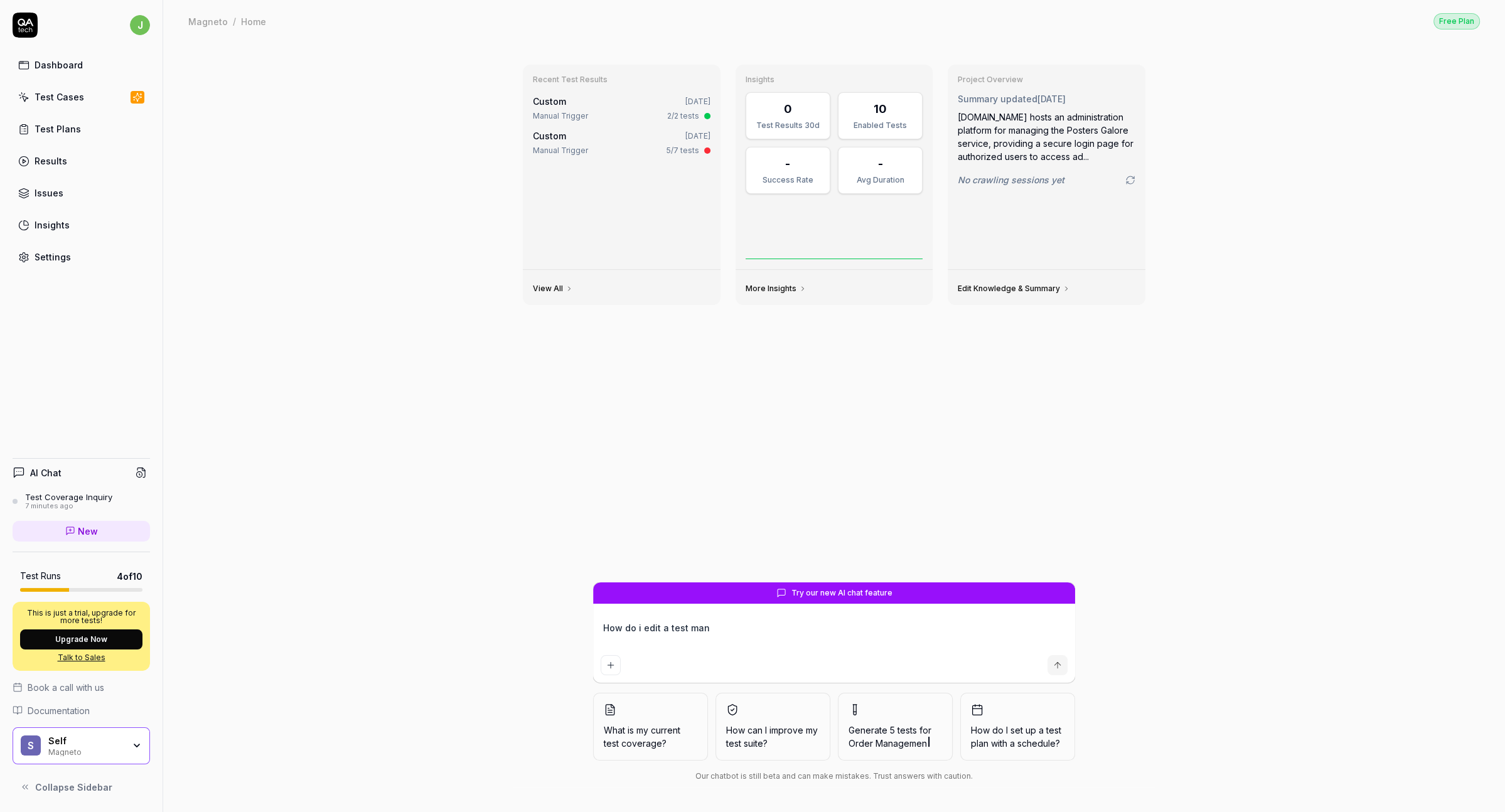
type textarea "How do i edit a test manu"
type textarea "*"
type textarea "How do i edit a test manua"
type textarea "*"
type textarea "How do i edit a test manual"
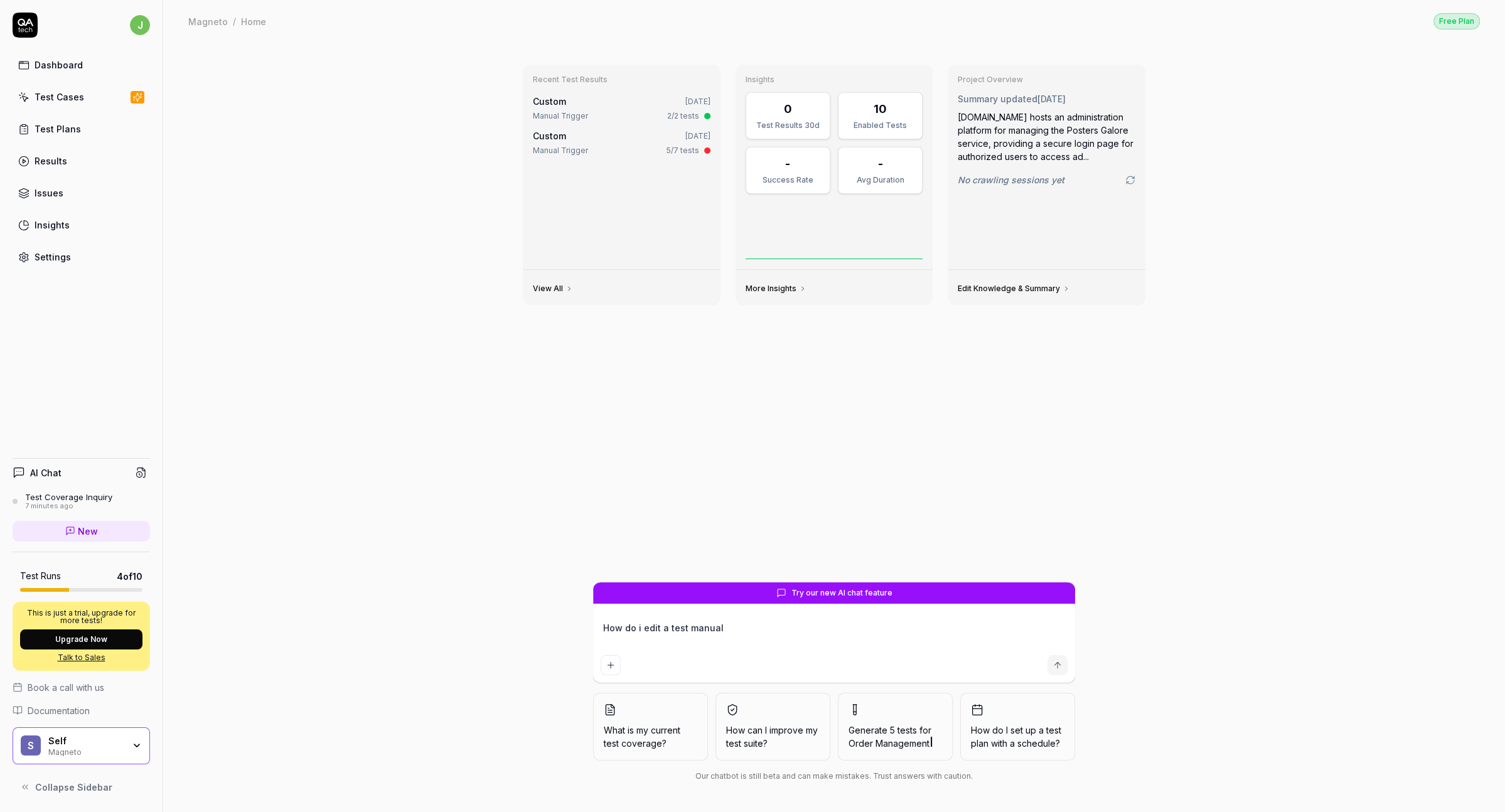
type textarea "*"
type textarea "How do i edit a test manuall"
type textarea "*"
type textarea "How do i edit a test manually"
type textarea "*"
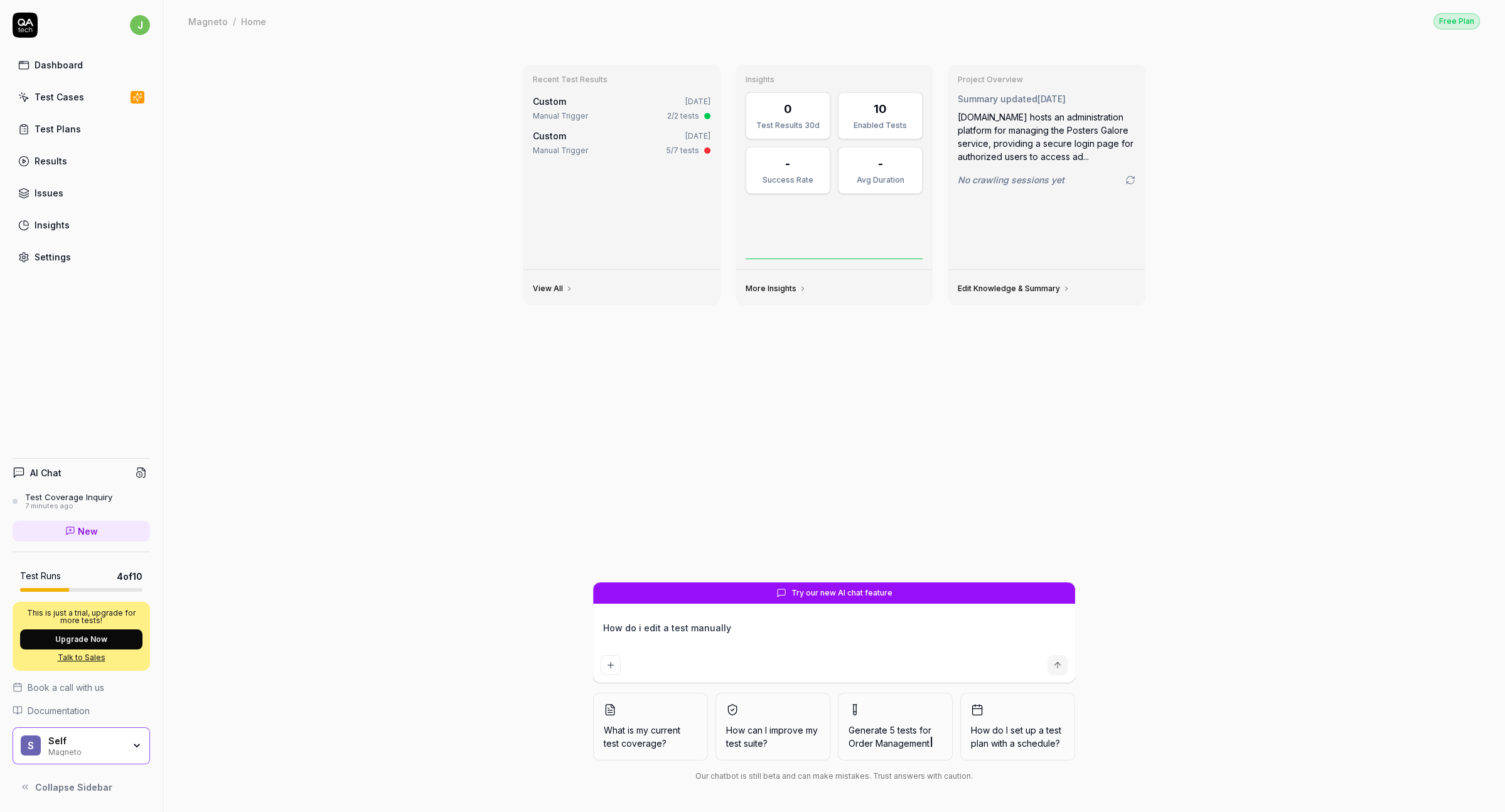
type textarea "How do i edit a test manually?"
type textarea "*"
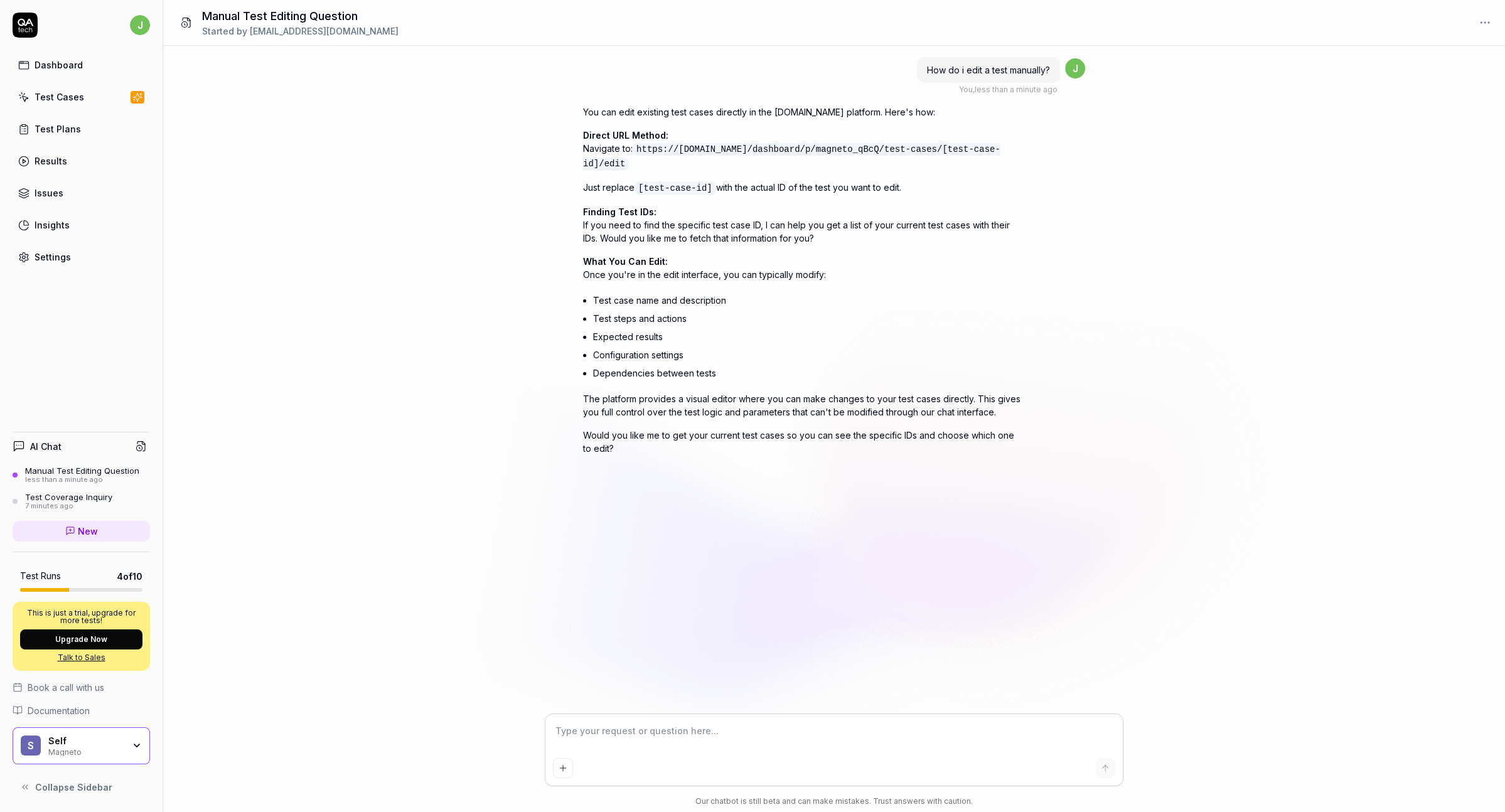
click at [694, 444] on p "Would you like me to get your current test cases so you can see the specific ID…" at bounding box center [802, 442] width 439 height 26
click at [637, 724] on textarea at bounding box center [834, 738] width 562 height 32
type textarea "*"
type textarea "y"
type textarea "*"
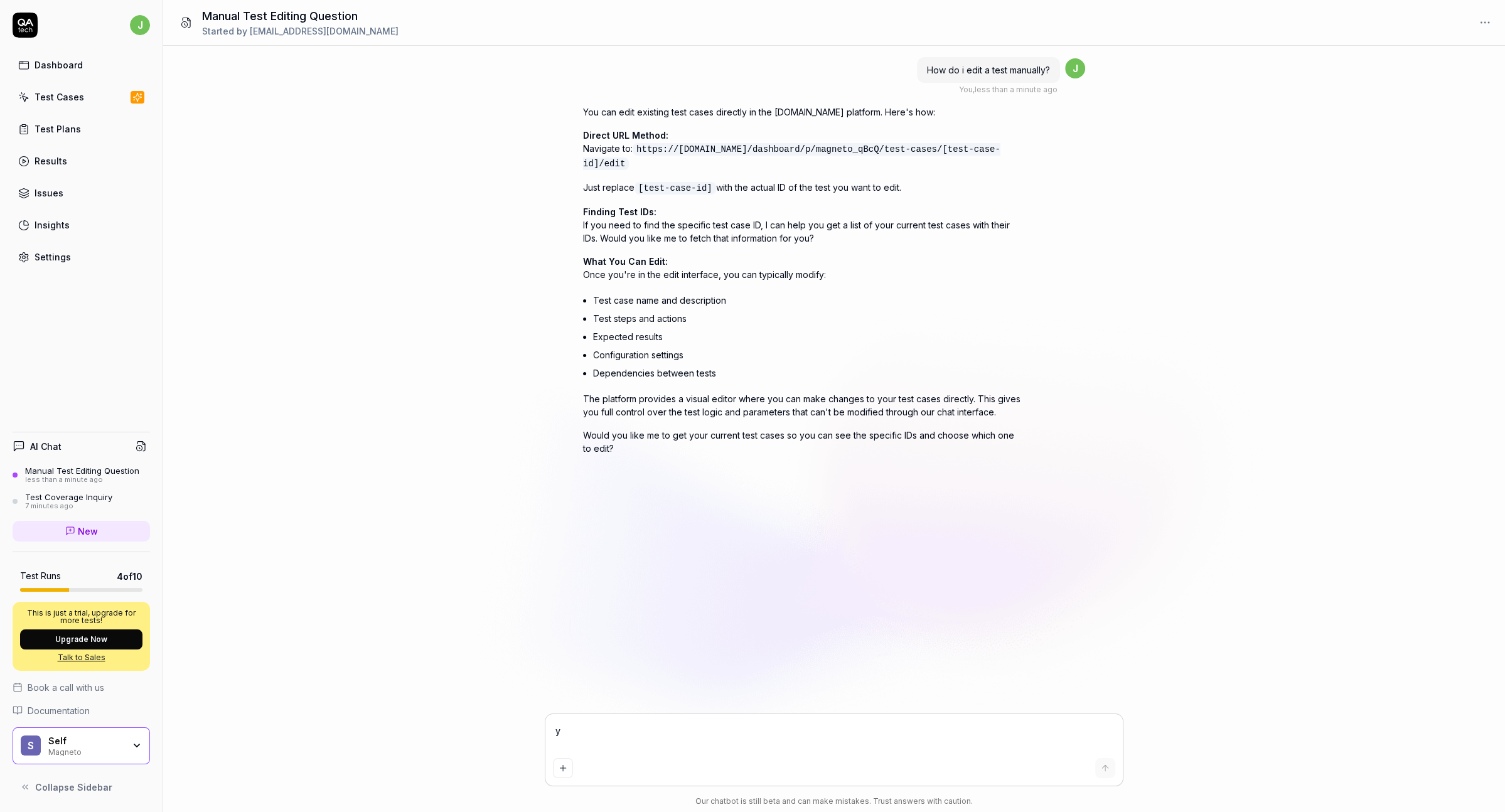
type textarea "ye"
type textarea "*"
type textarea "yes"
type textarea "*"
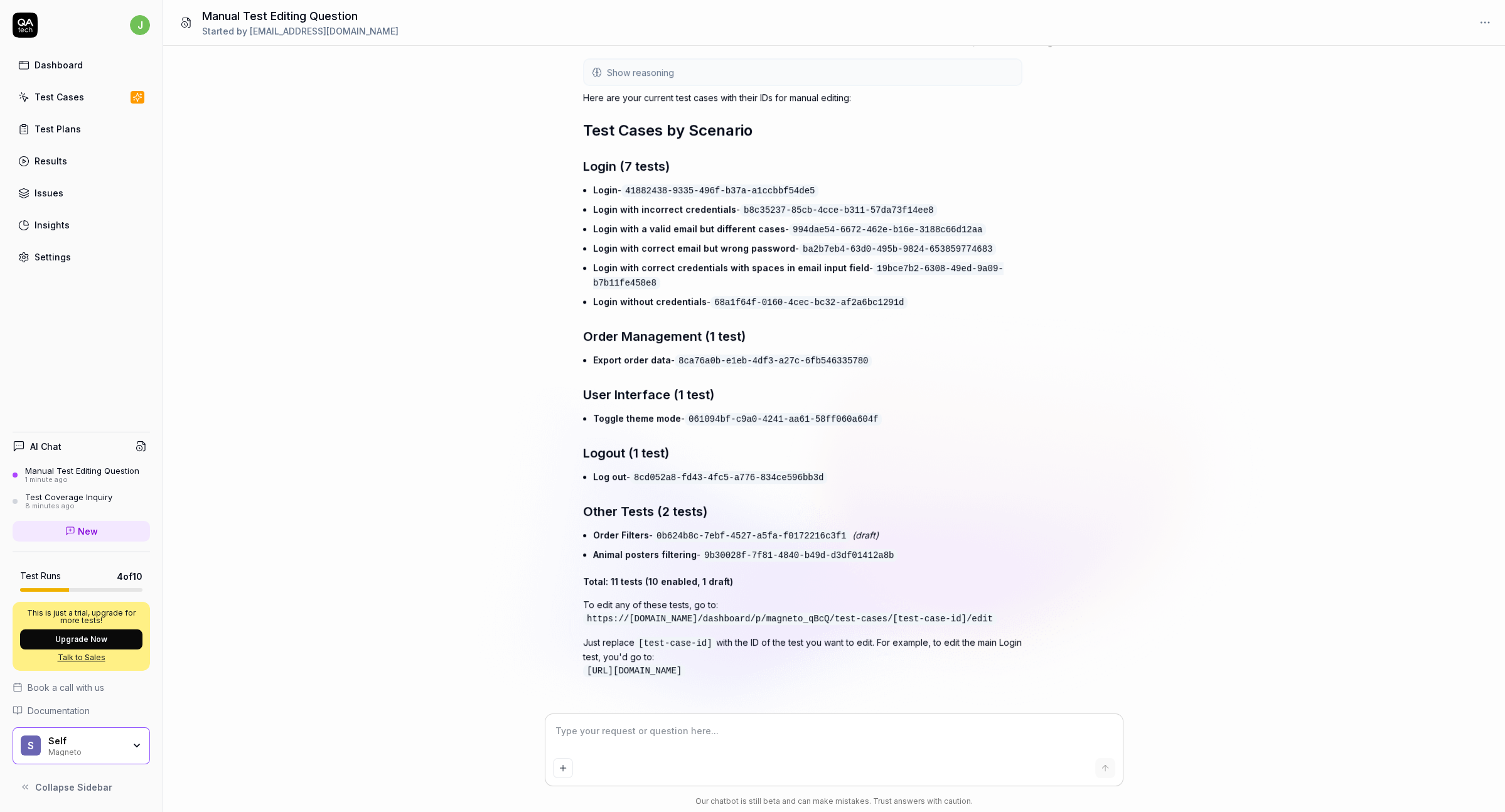
scroll to position [481, 0]
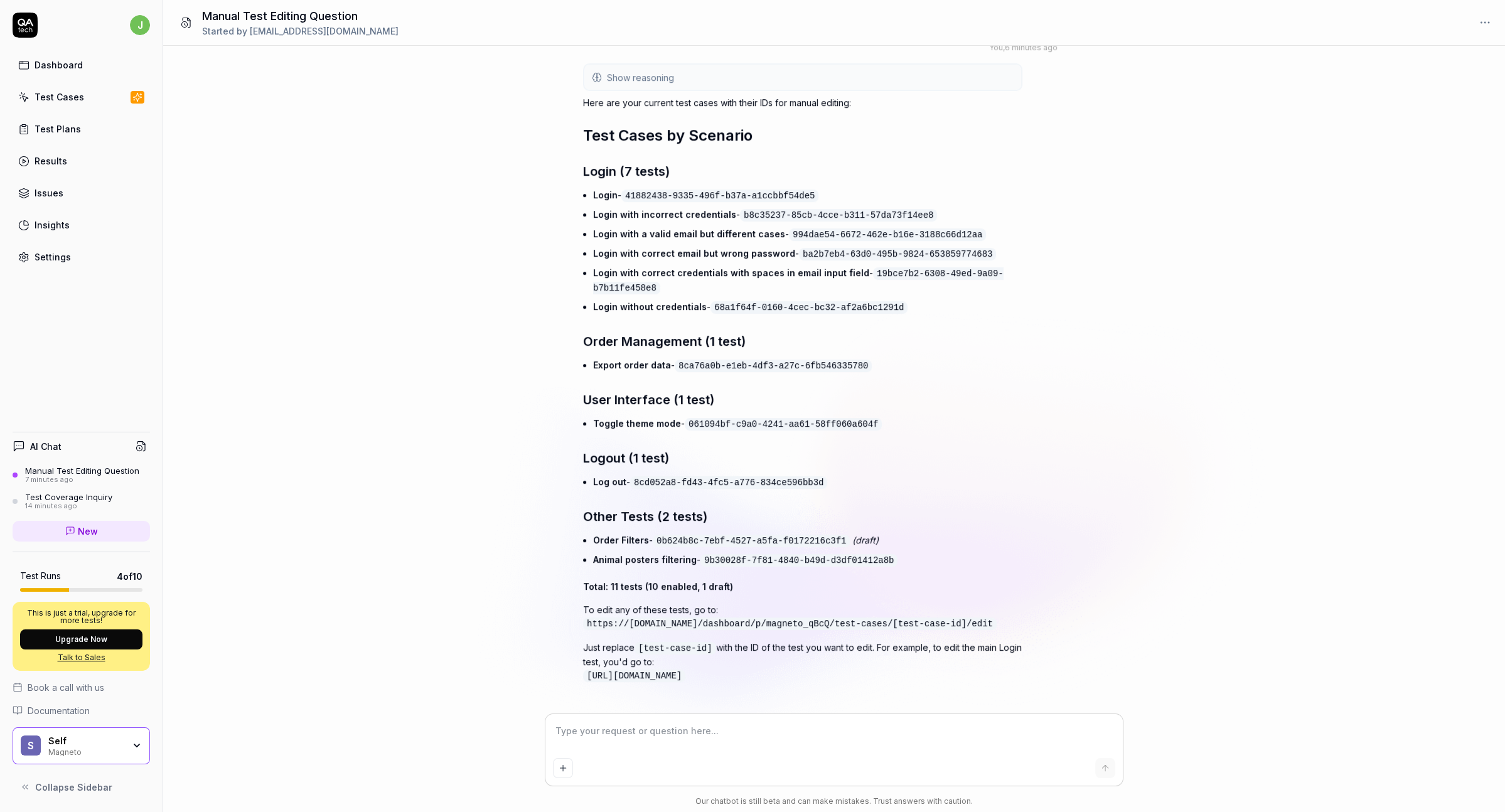
type textarea "*"
